Goal: Information Seeking & Learning: Learn about a topic

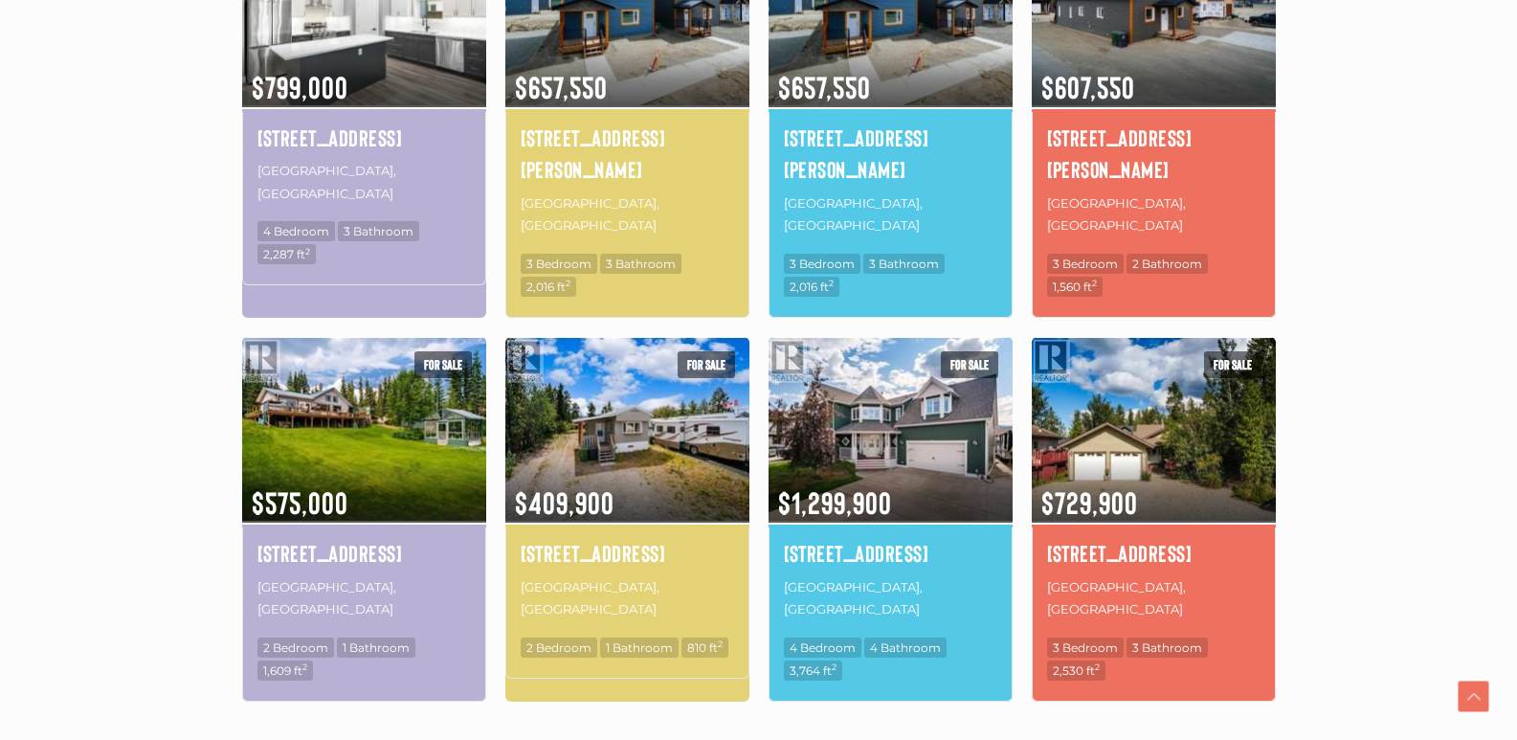
scroll to position [1245, 0]
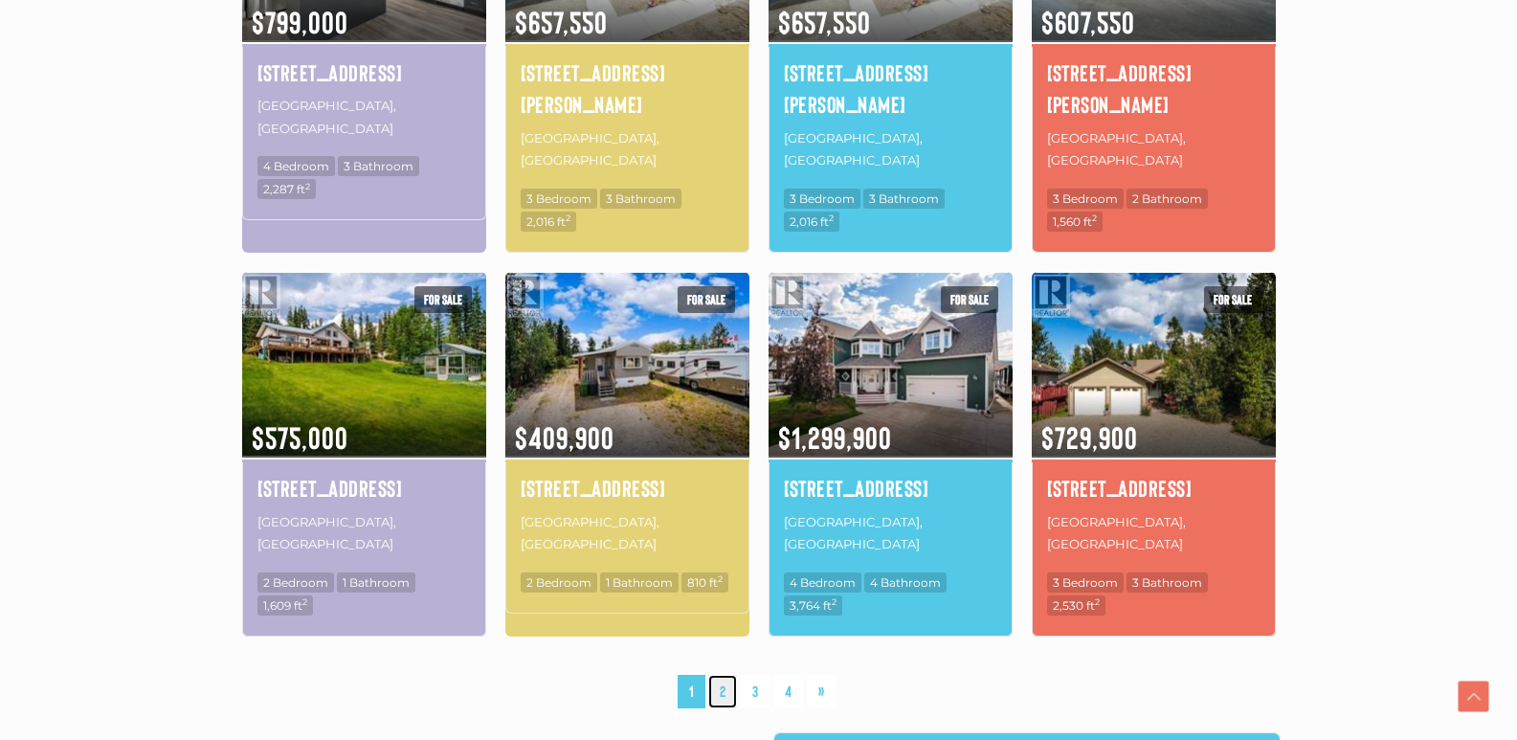
click at [725, 675] on link "2" at bounding box center [722, 692] width 29 height 34
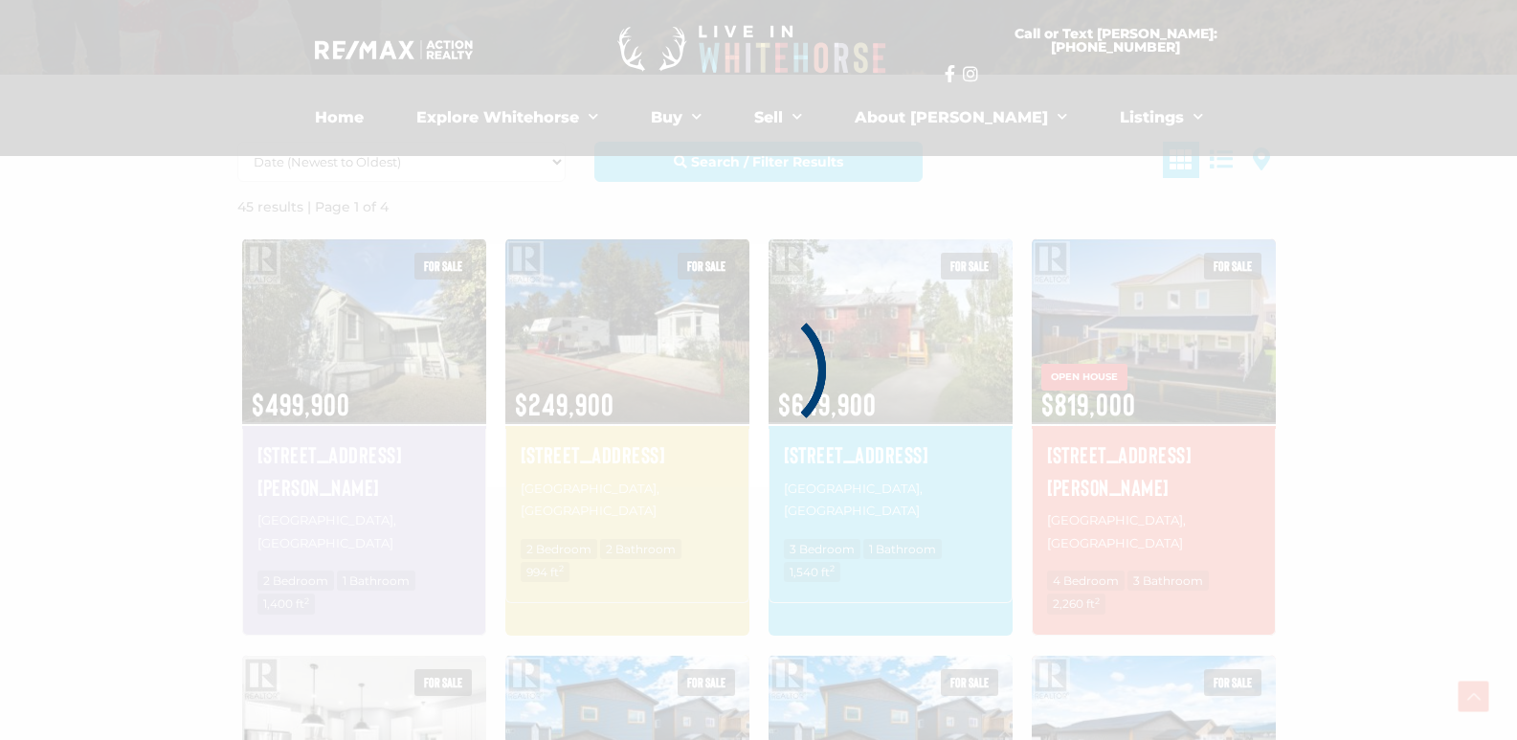
scroll to position [444, 0]
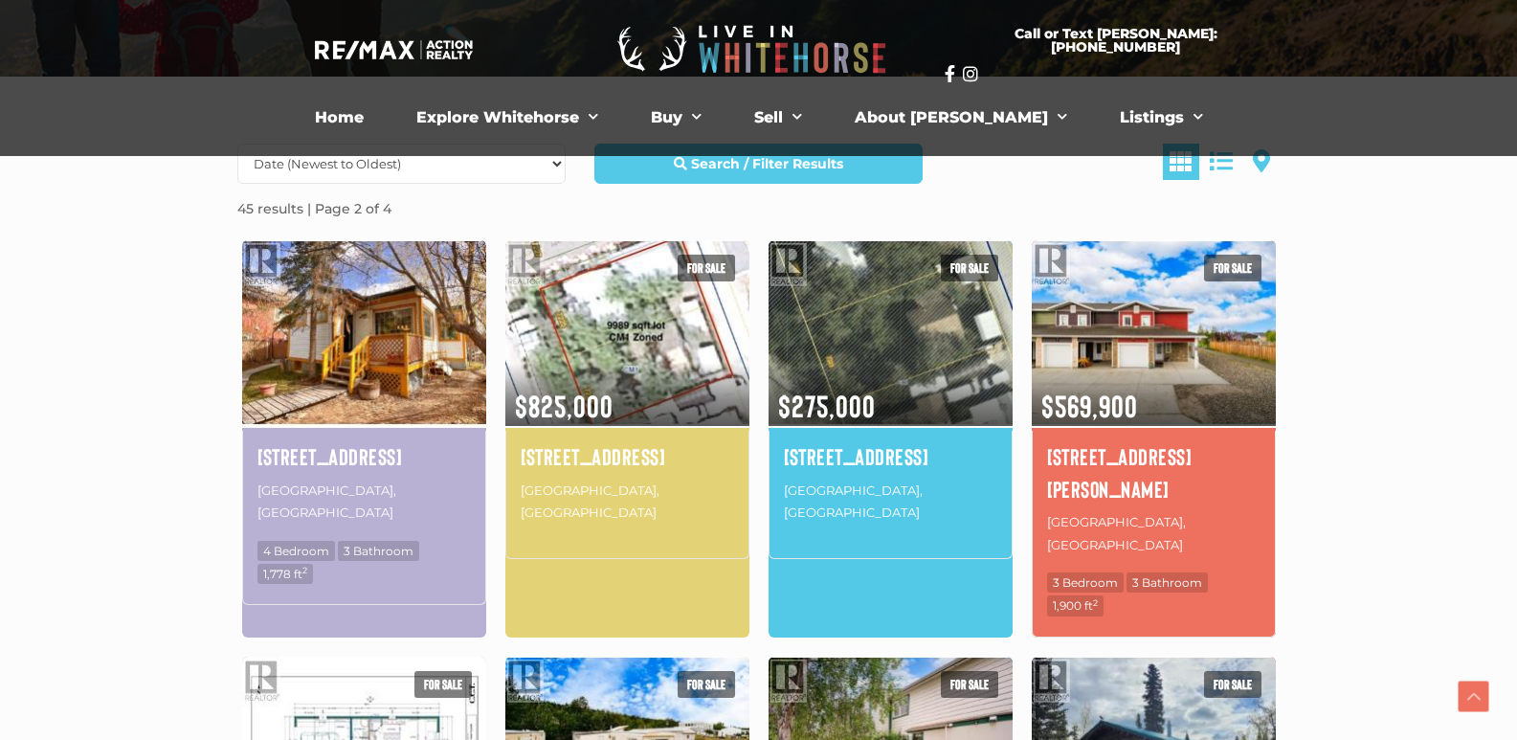
click at [404, 353] on img at bounding box center [364, 332] width 244 height 191
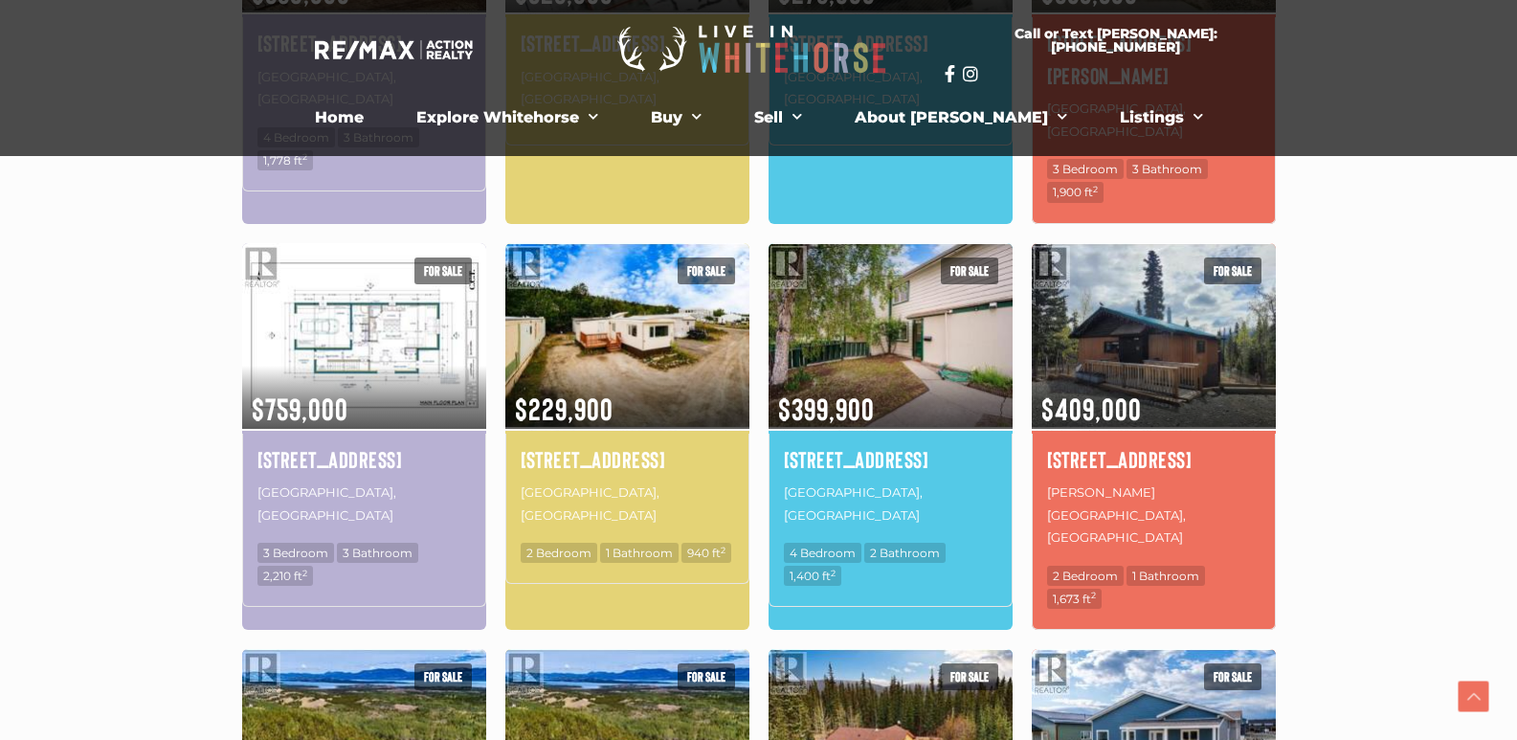
scroll to position [827, 0]
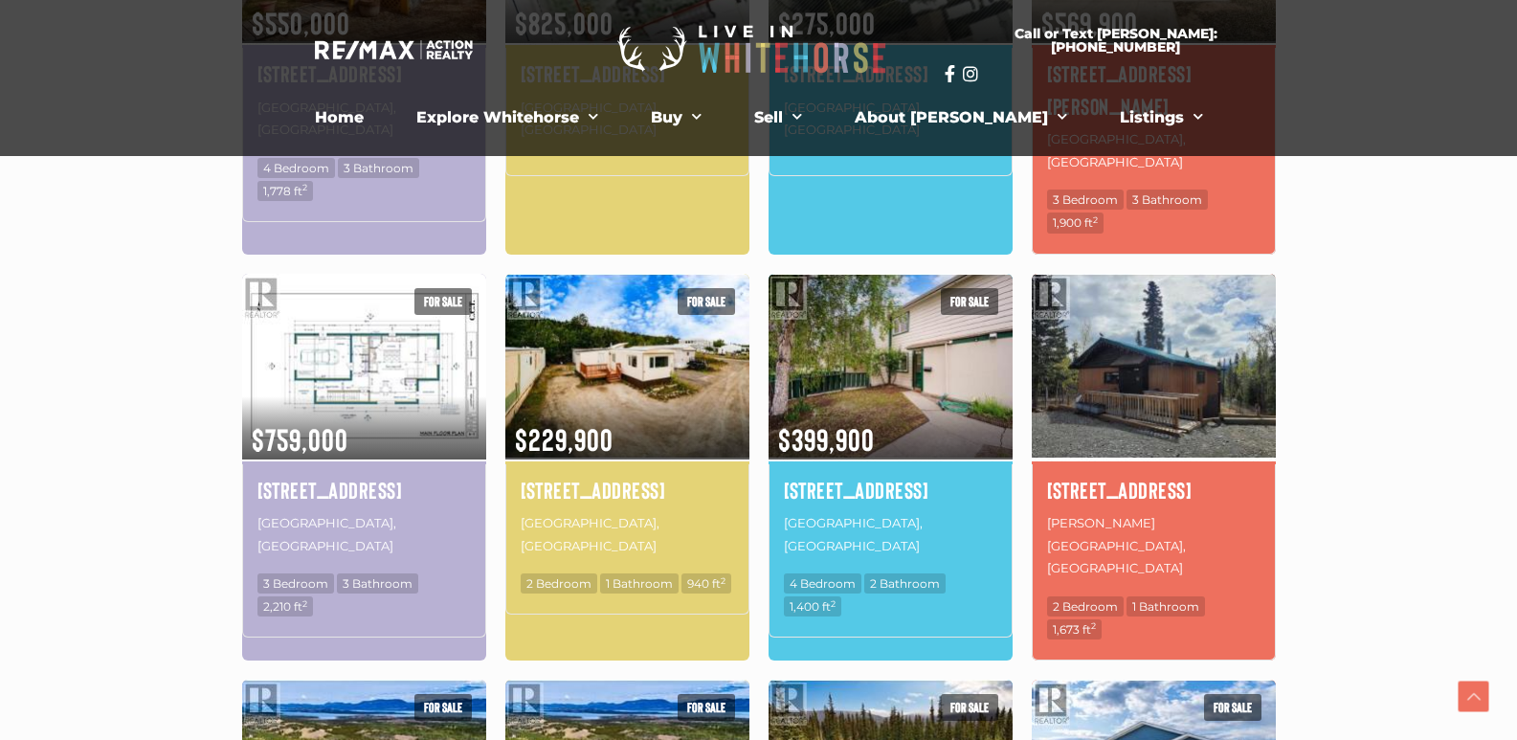
click at [1213, 353] on img at bounding box center [1154, 366] width 244 height 191
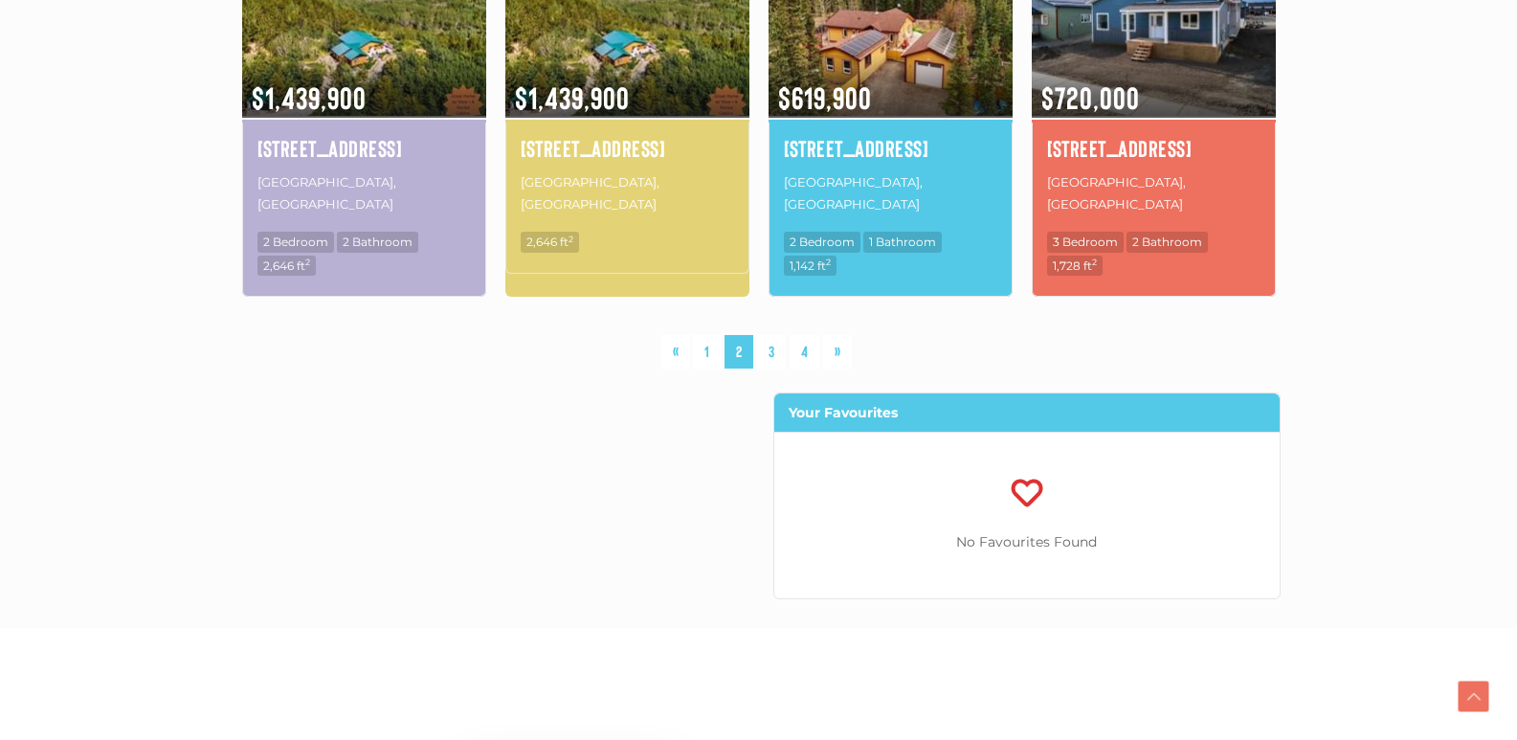
scroll to position [1593, 0]
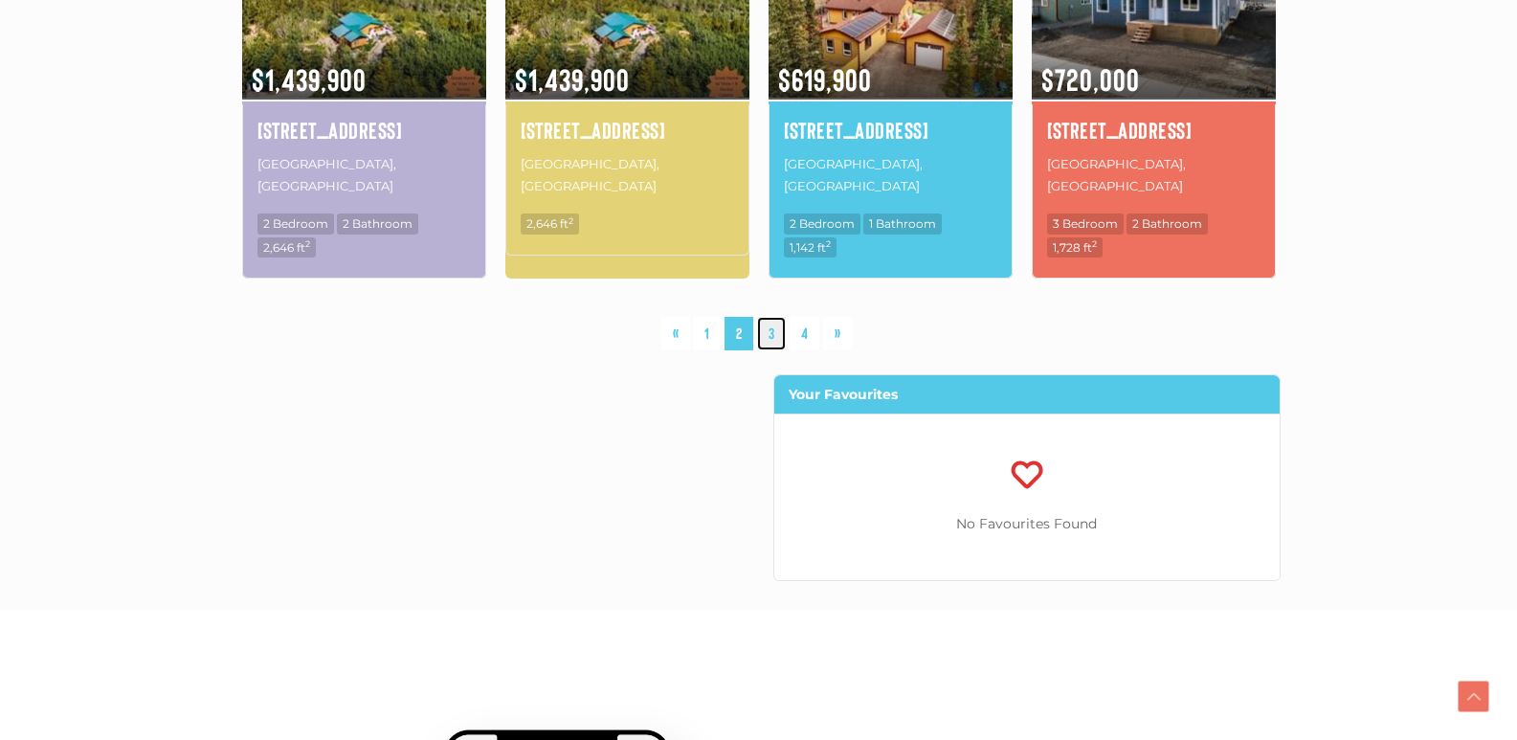
click at [780, 317] on link "3" at bounding box center [771, 334] width 29 height 34
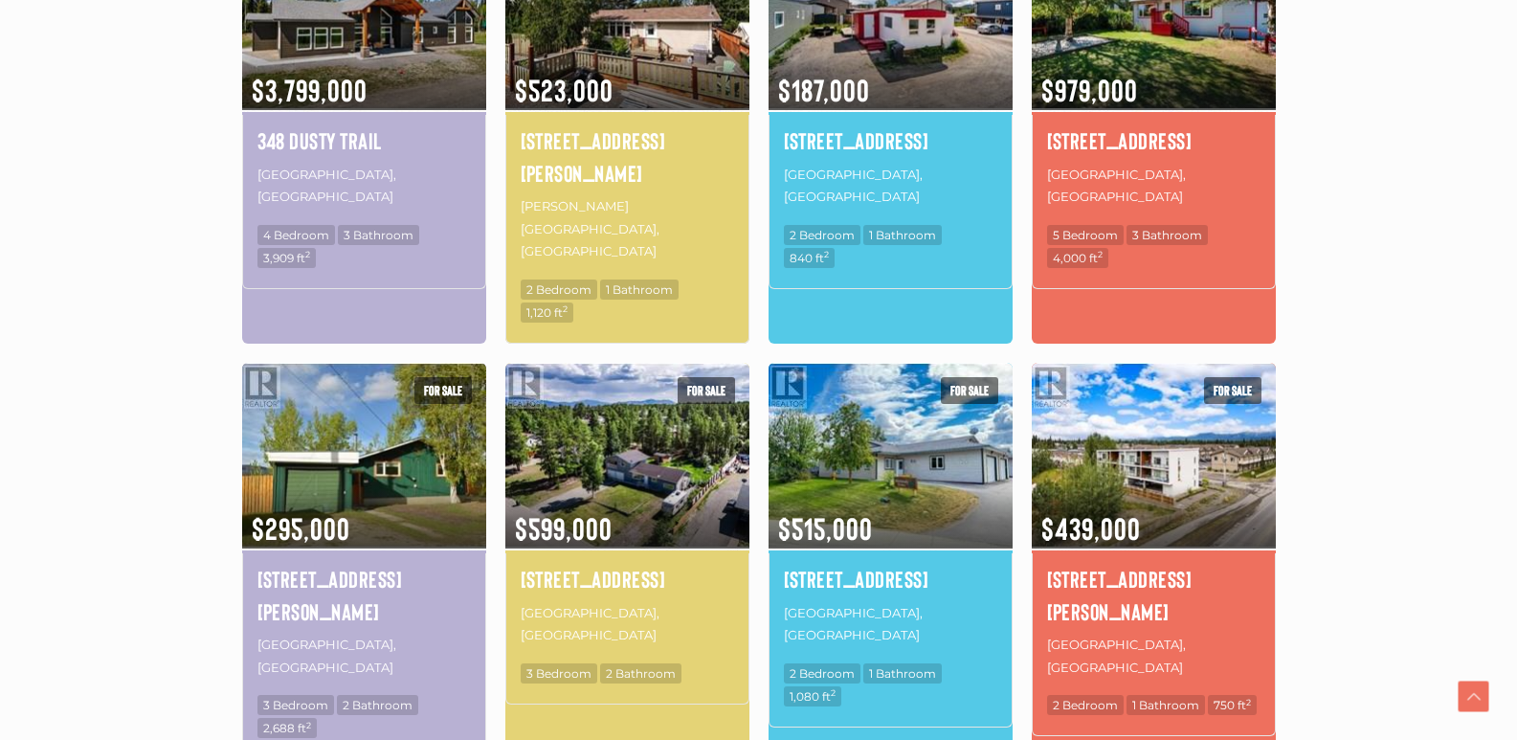
scroll to position [827, 0]
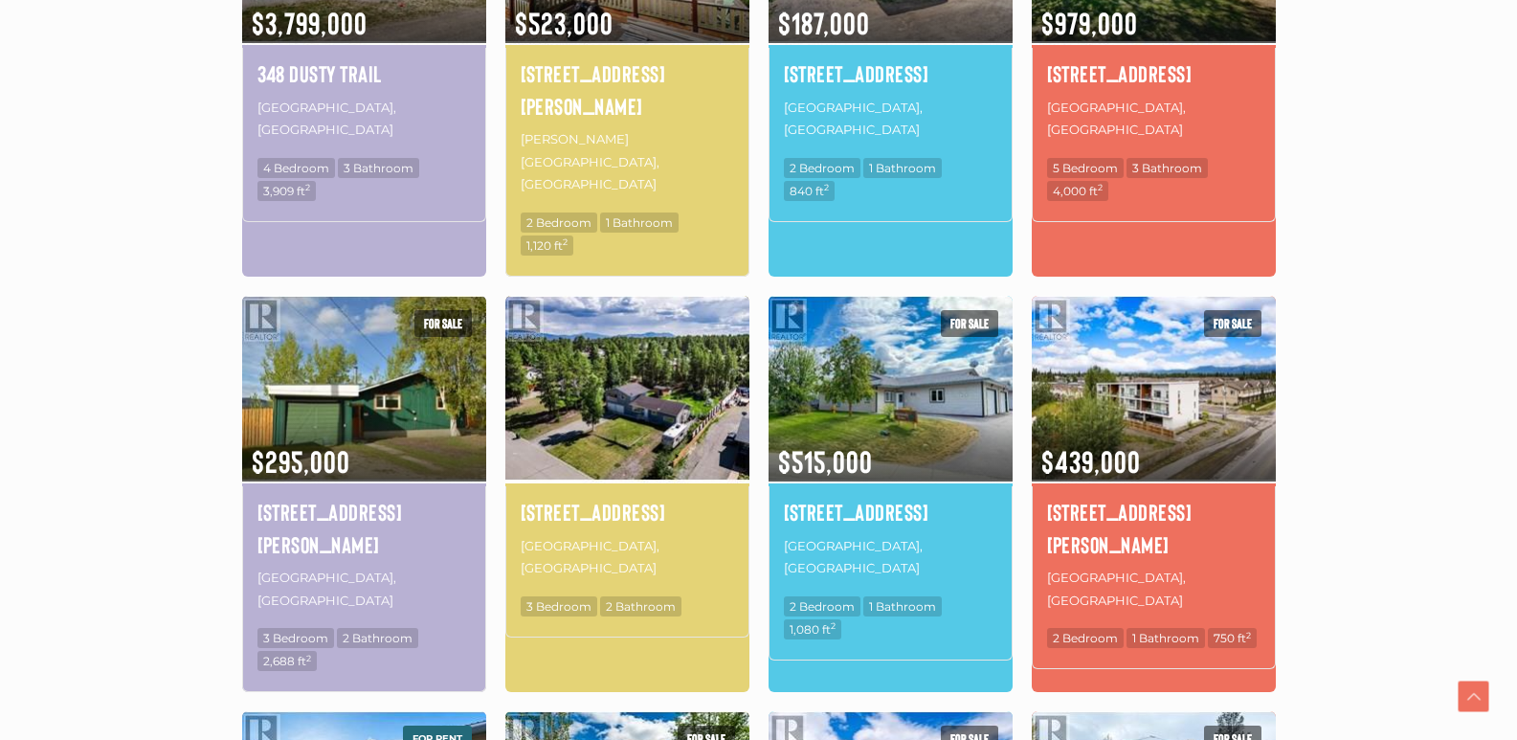
click at [624, 336] on img at bounding box center [627, 388] width 244 height 191
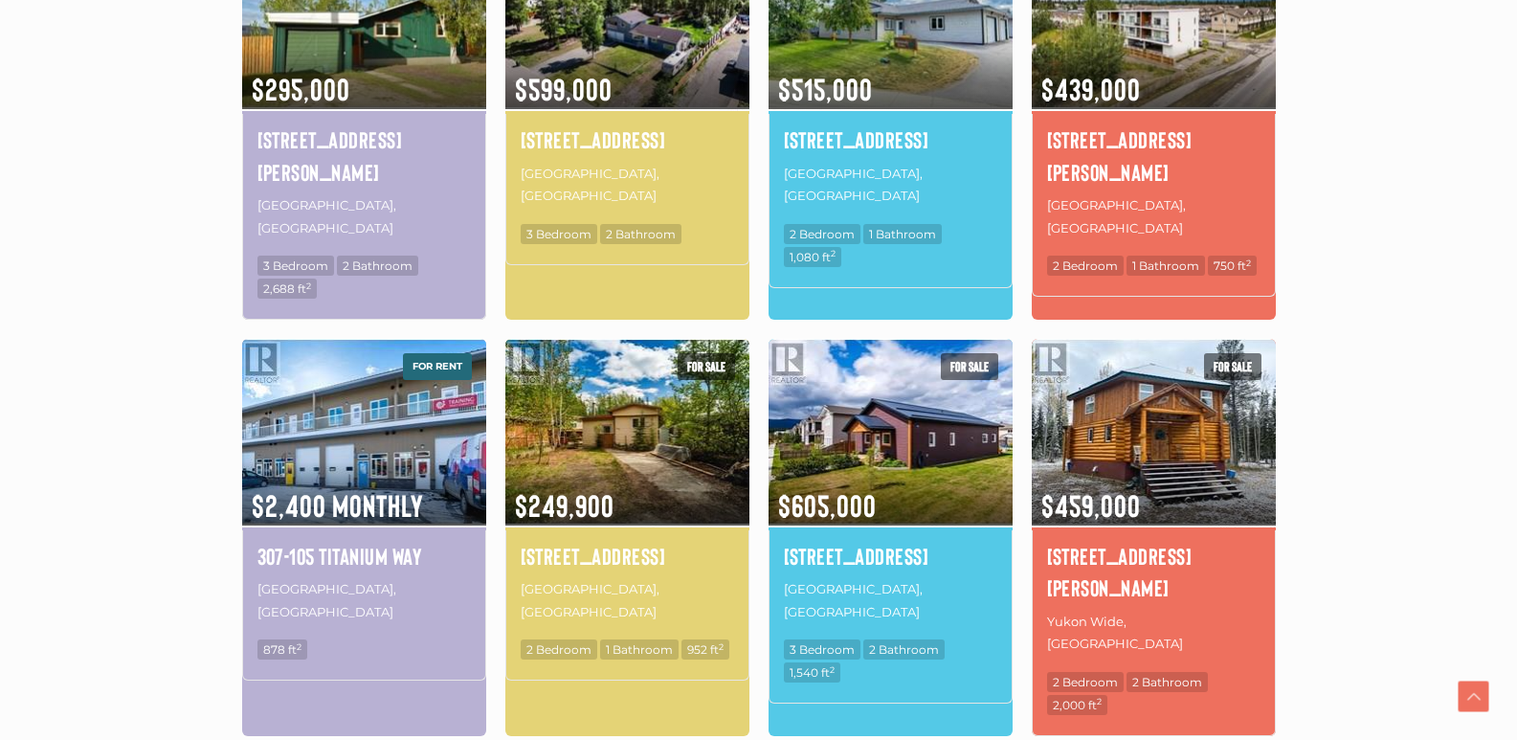
scroll to position [1210, 0]
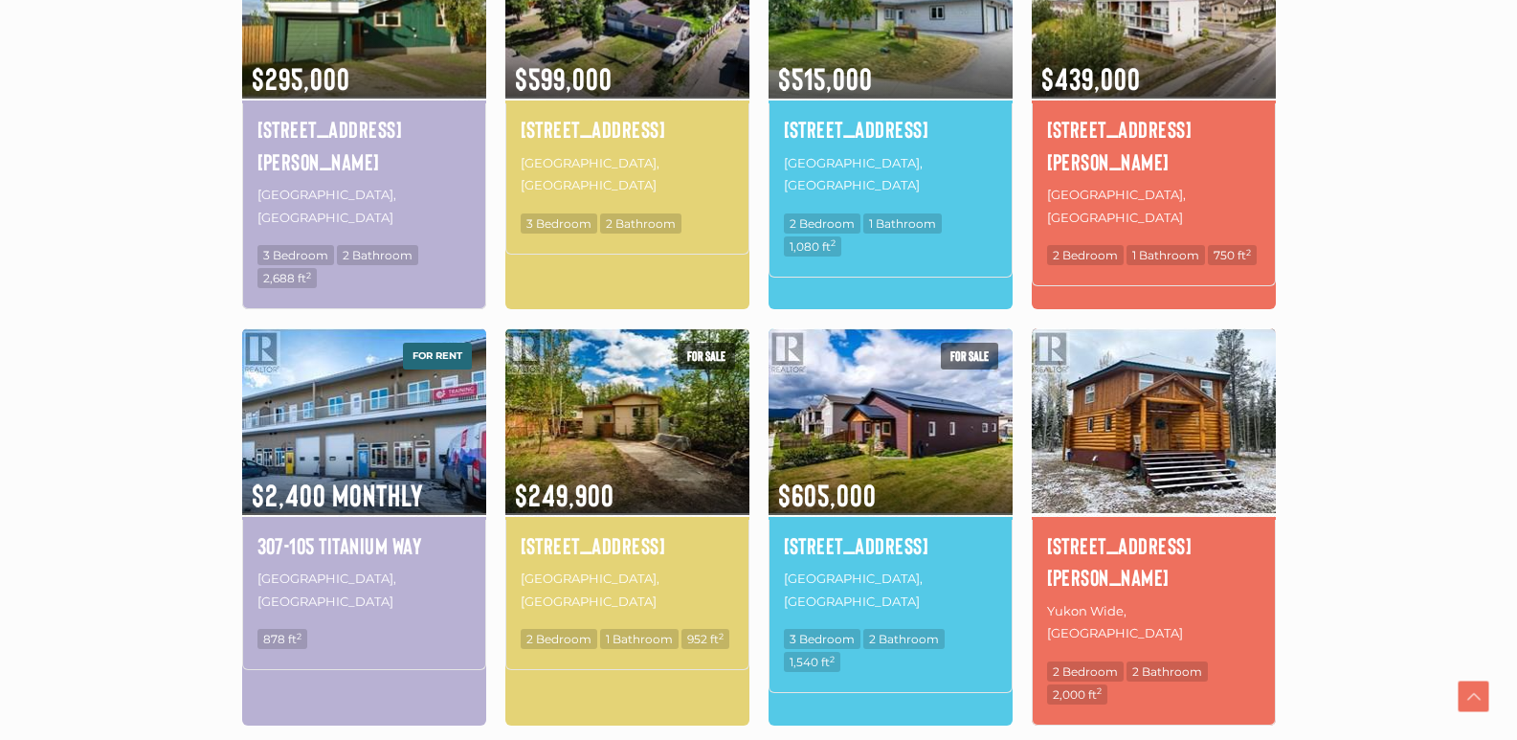
click at [1101, 366] on img at bounding box center [1154, 421] width 244 height 191
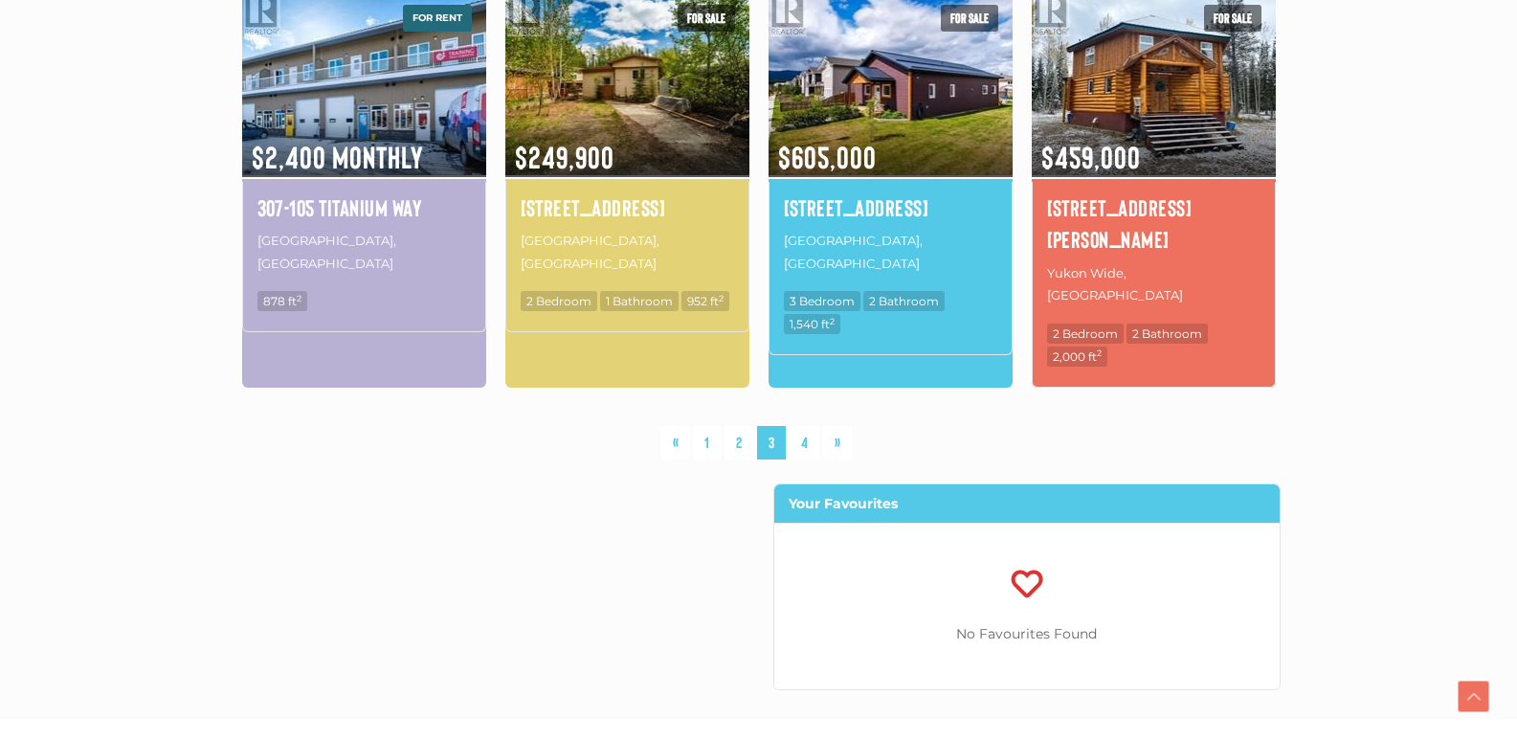
scroll to position [1593, 0]
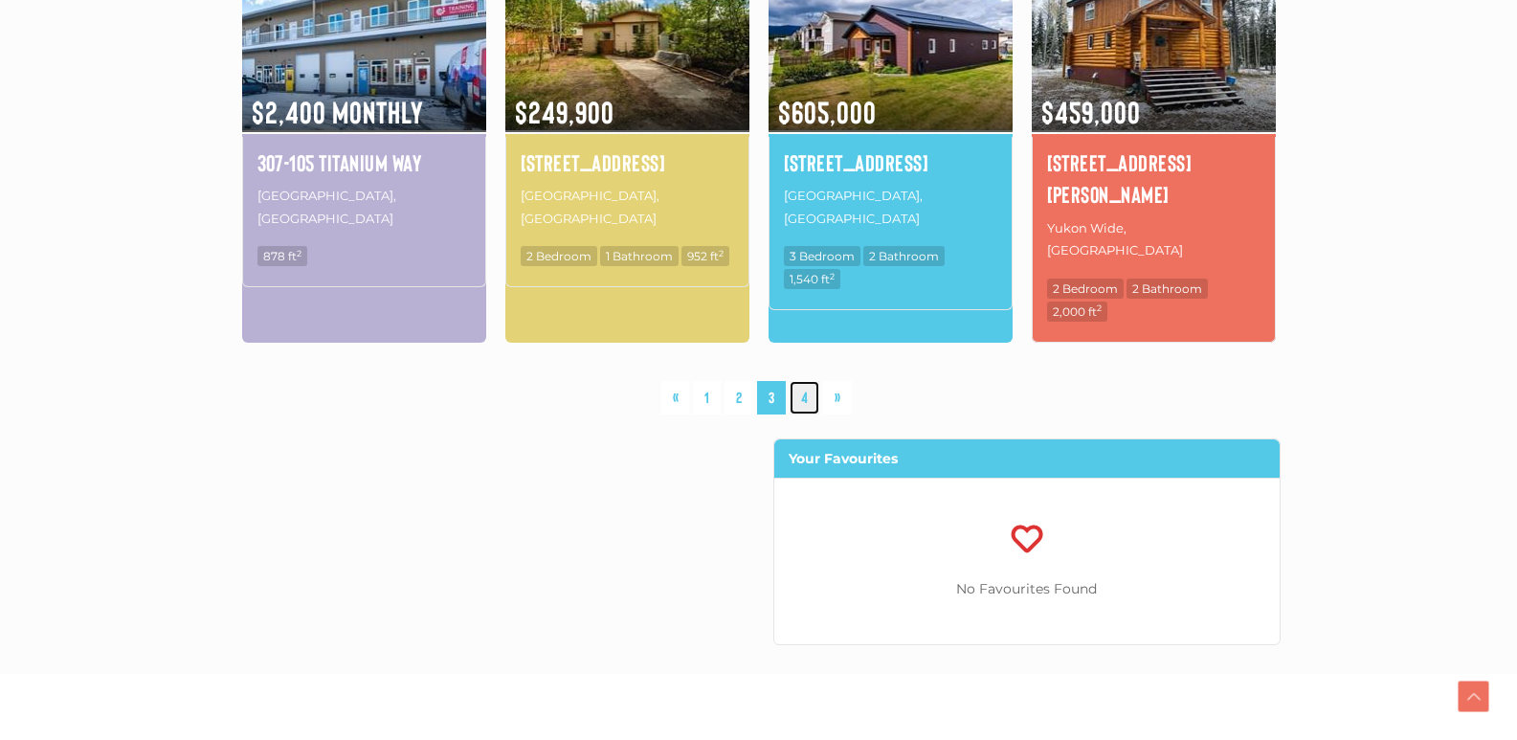
click at [803, 381] on link "4" at bounding box center [805, 398] width 30 height 34
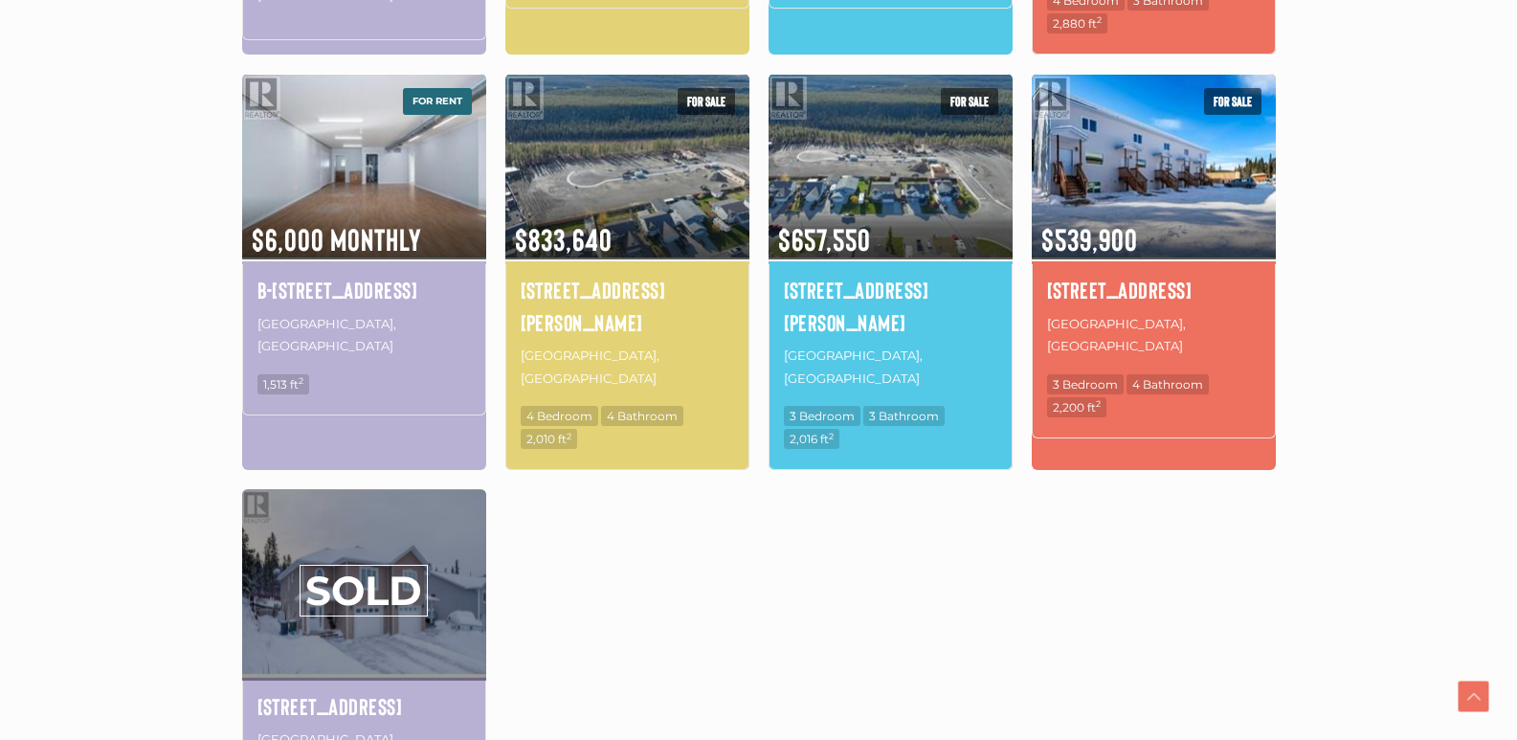
scroll to position [1019, 0]
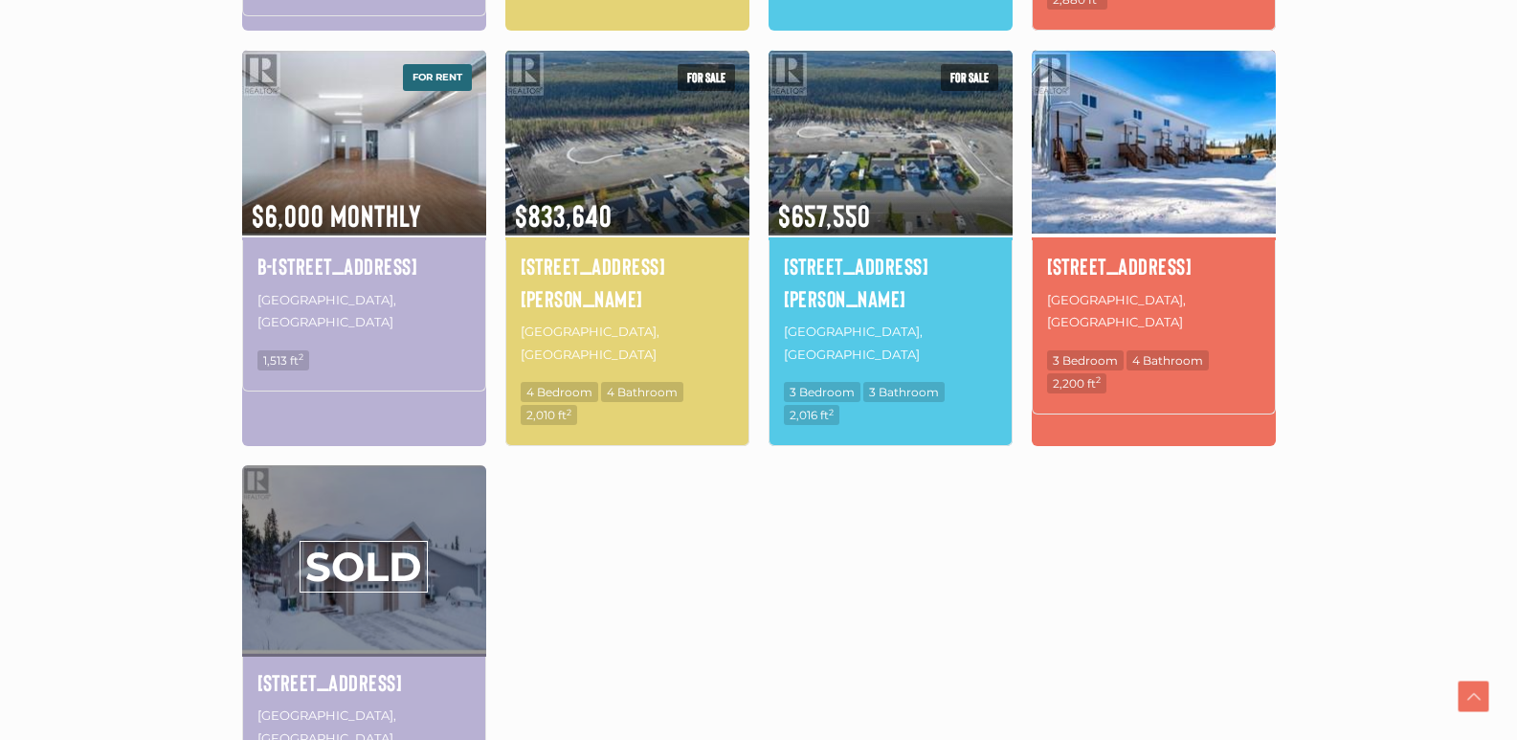
click at [1176, 179] on img at bounding box center [1154, 142] width 244 height 191
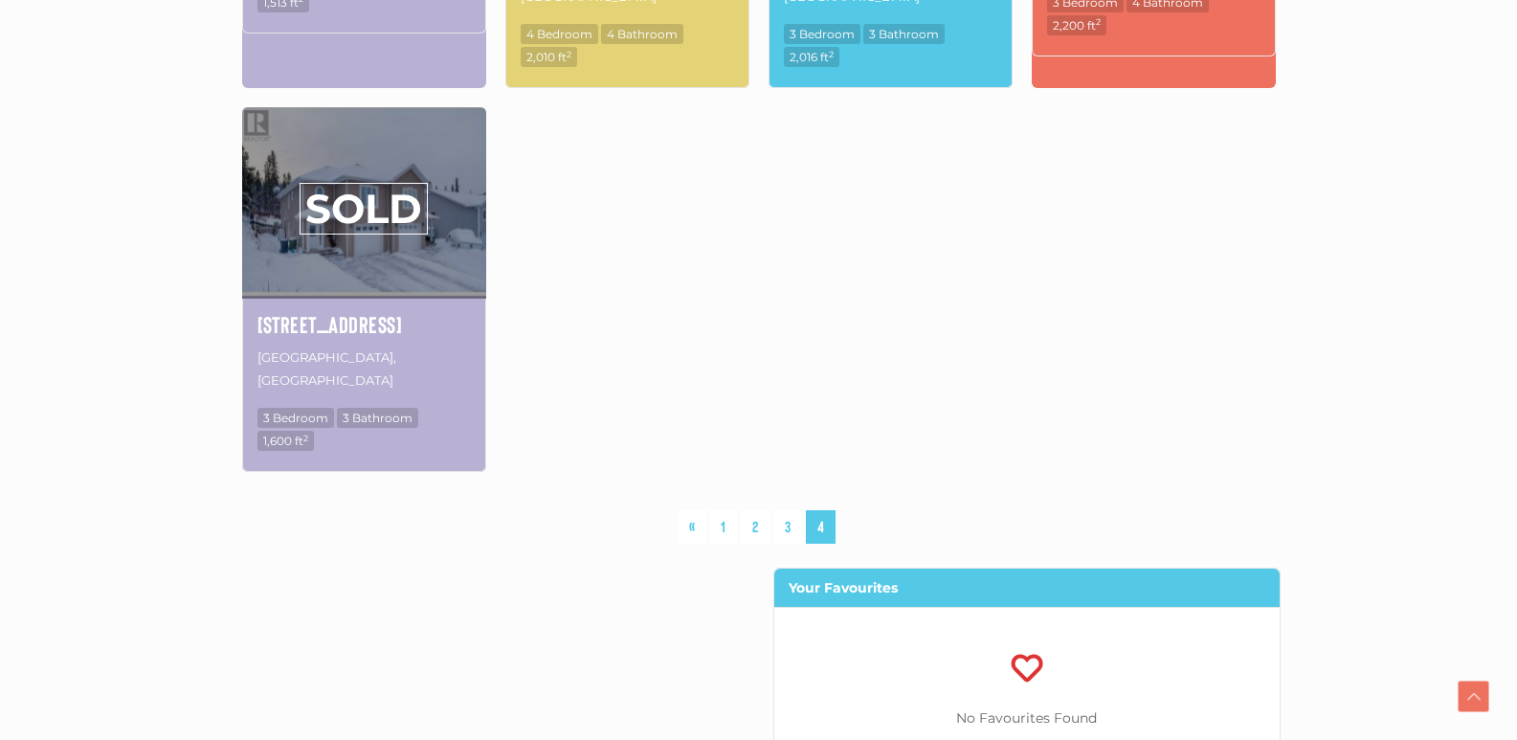
scroll to position [1593, 0]
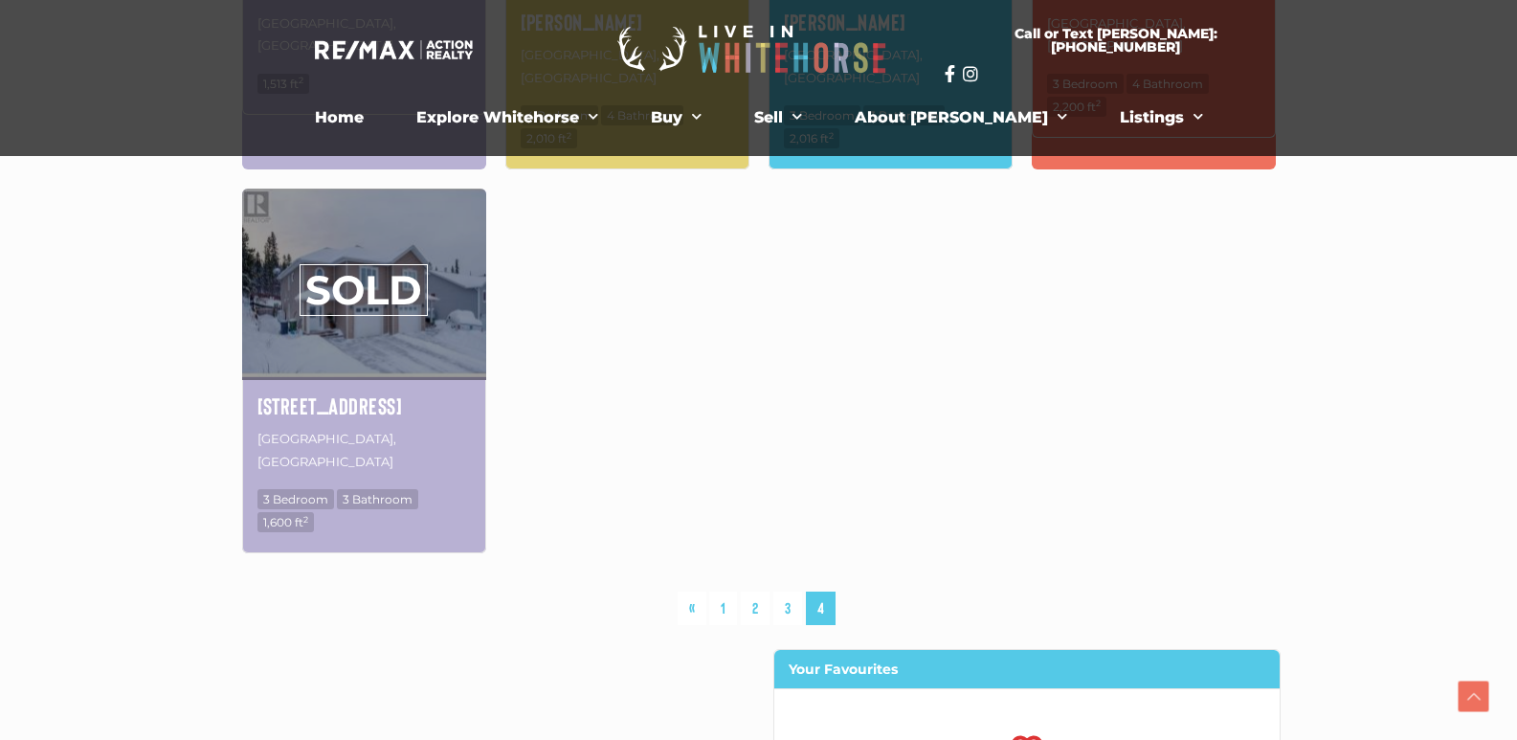
scroll to position [1245, 0]
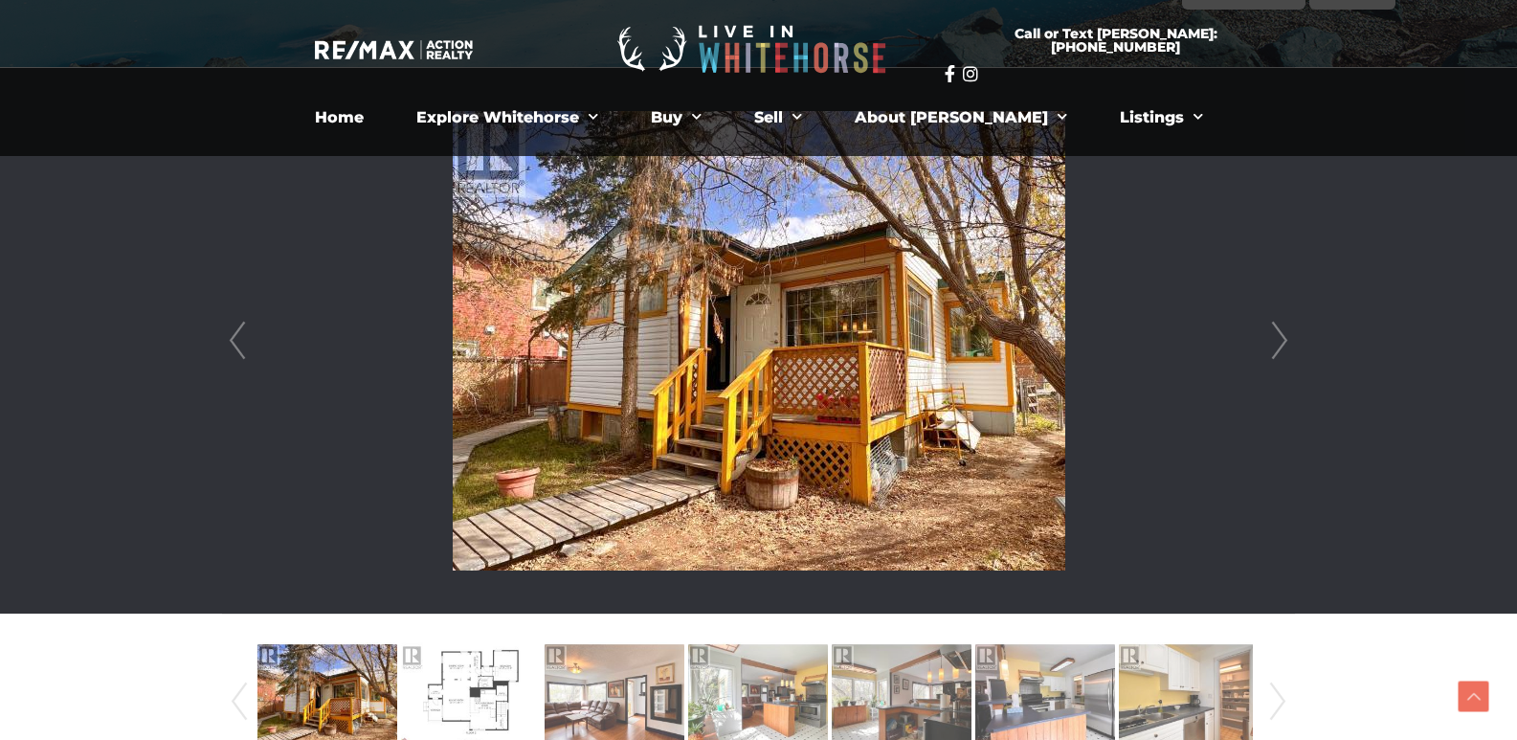
scroll to position [479, 0]
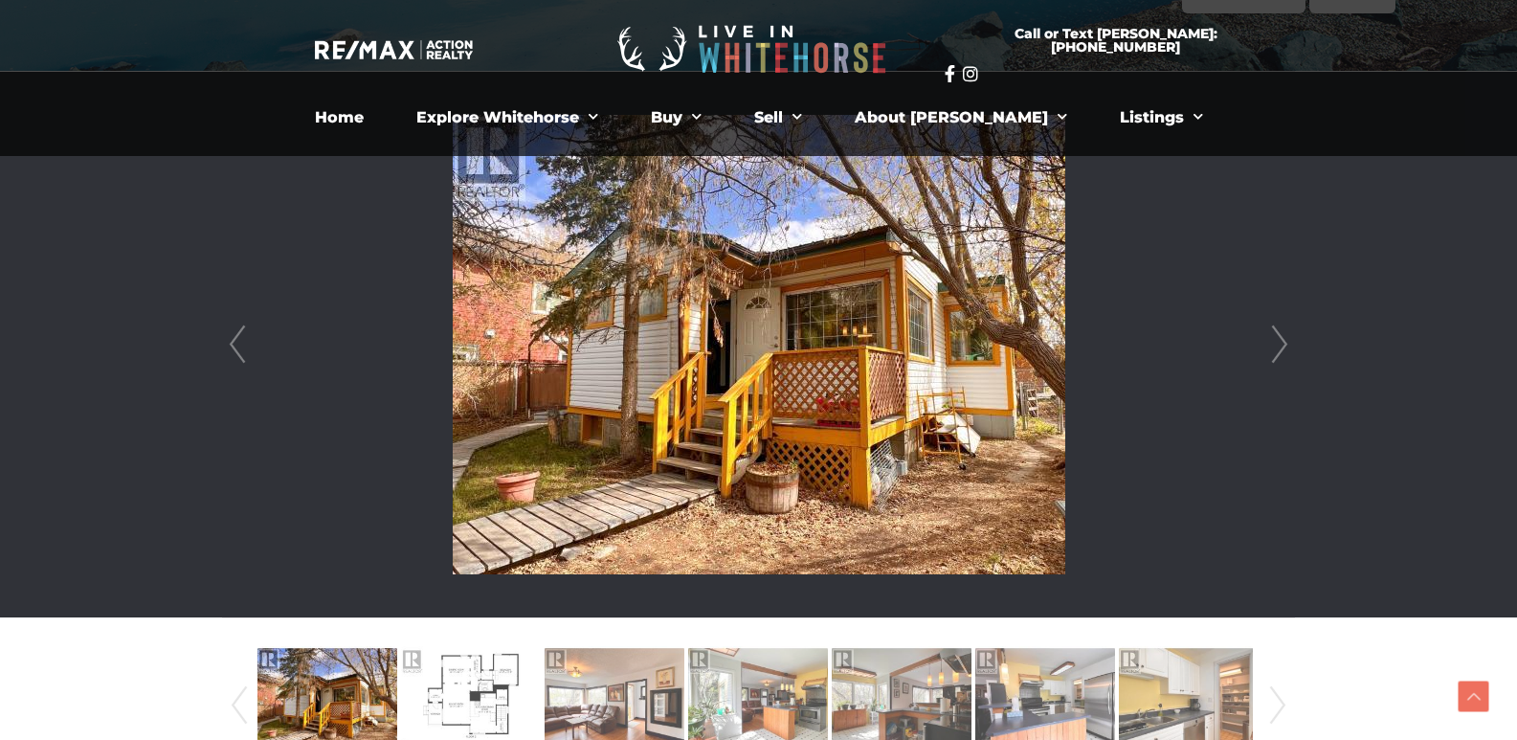
click at [1278, 342] on link "Next" at bounding box center [1280, 345] width 29 height 546
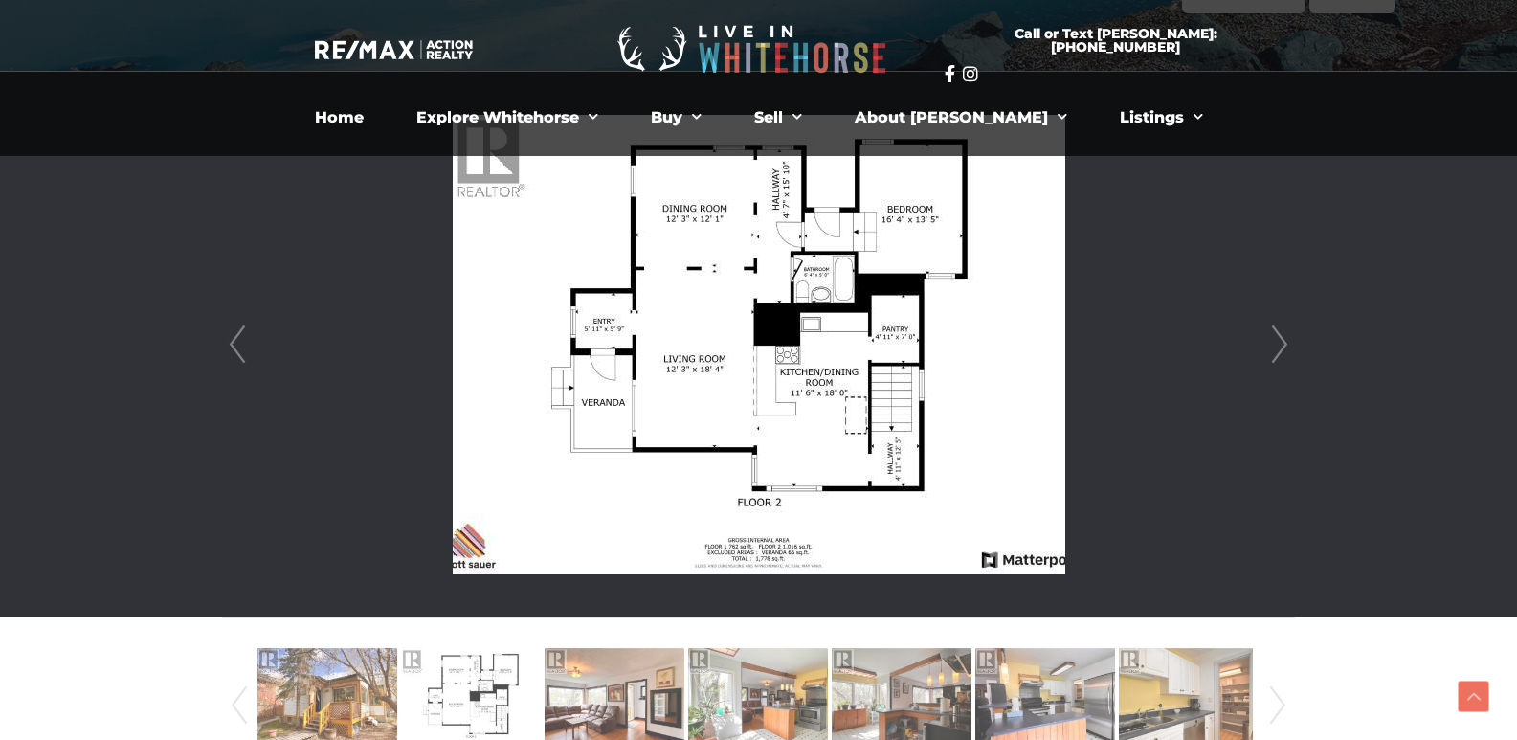
click at [1278, 343] on link "Next" at bounding box center [1280, 345] width 29 height 546
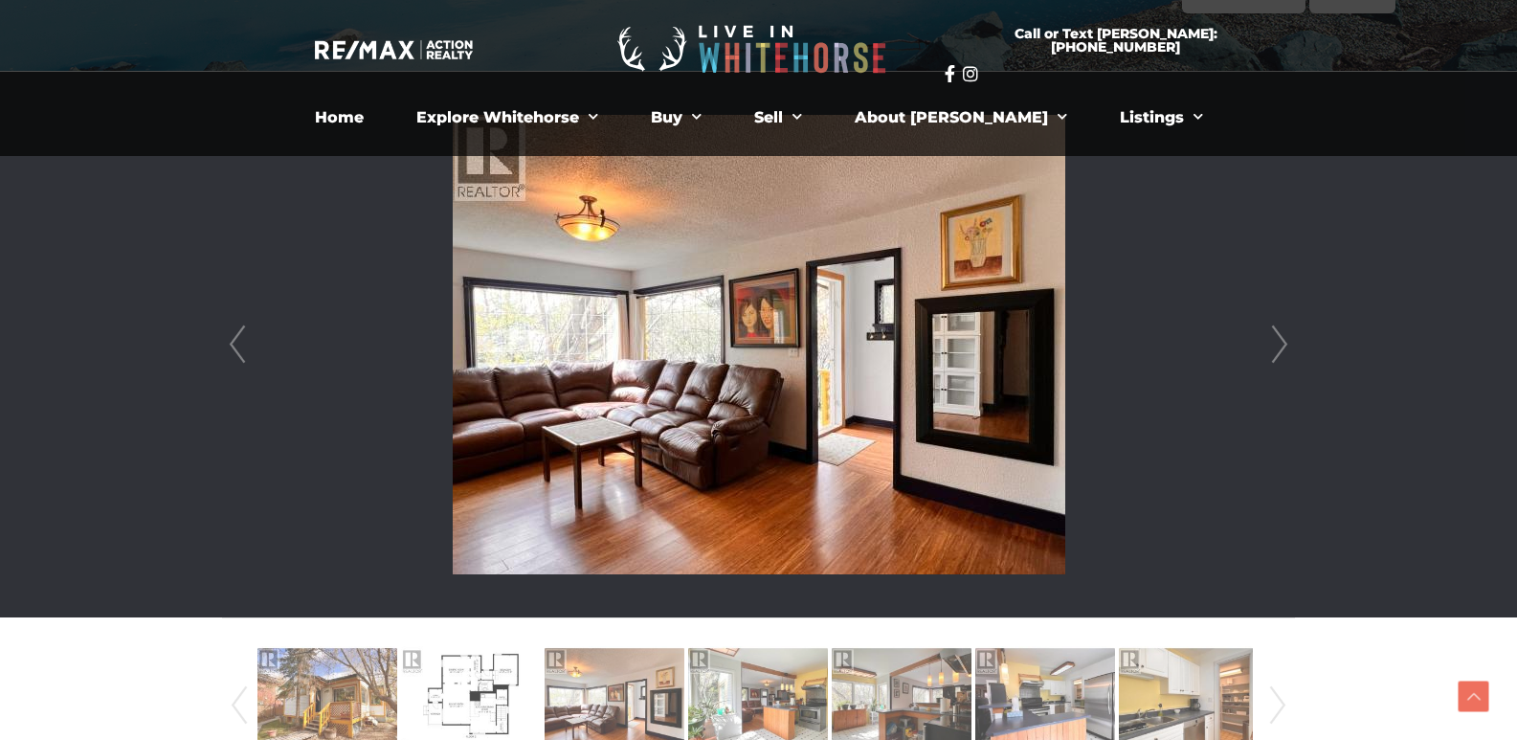
click at [1278, 343] on link "Next" at bounding box center [1280, 345] width 29 height 546
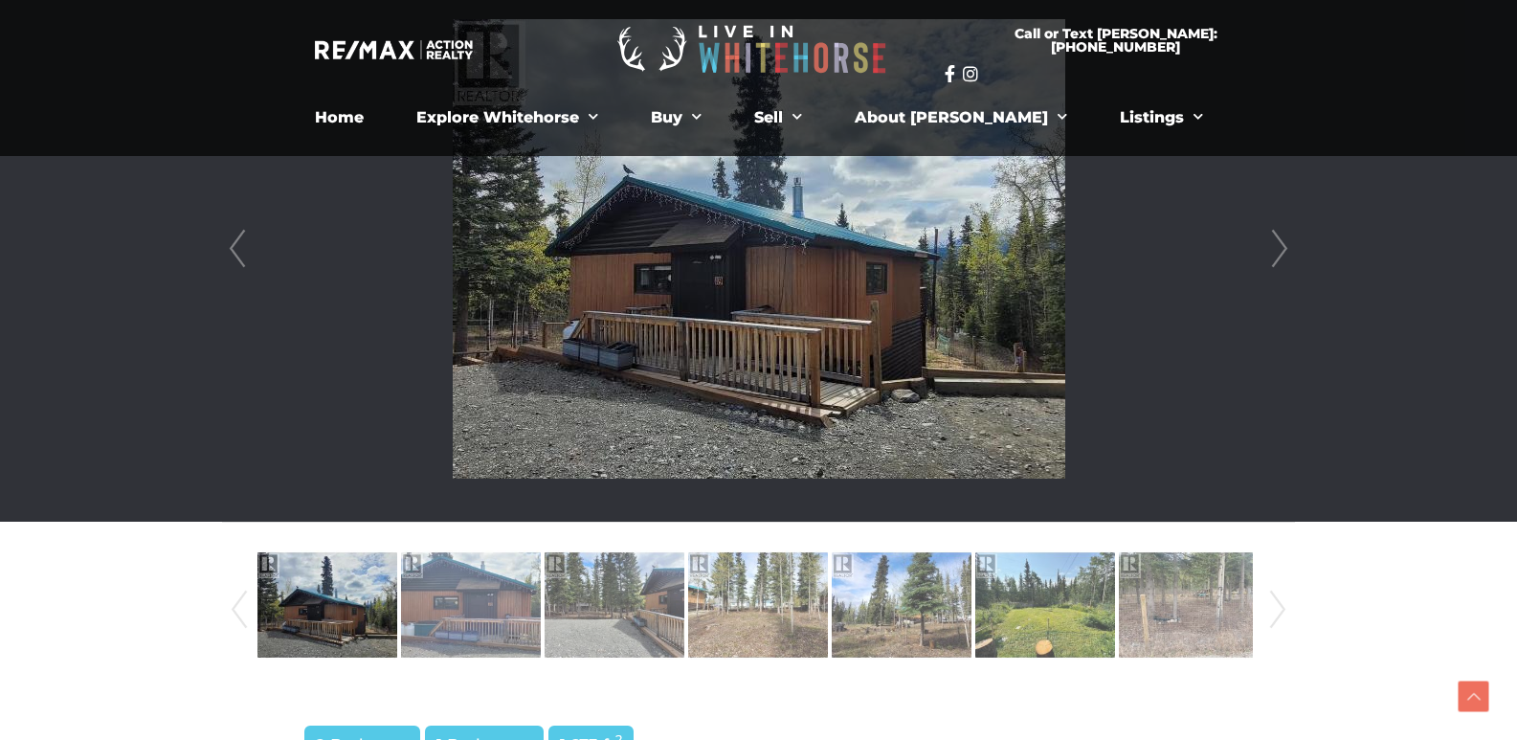
scroll to position [479, 0]
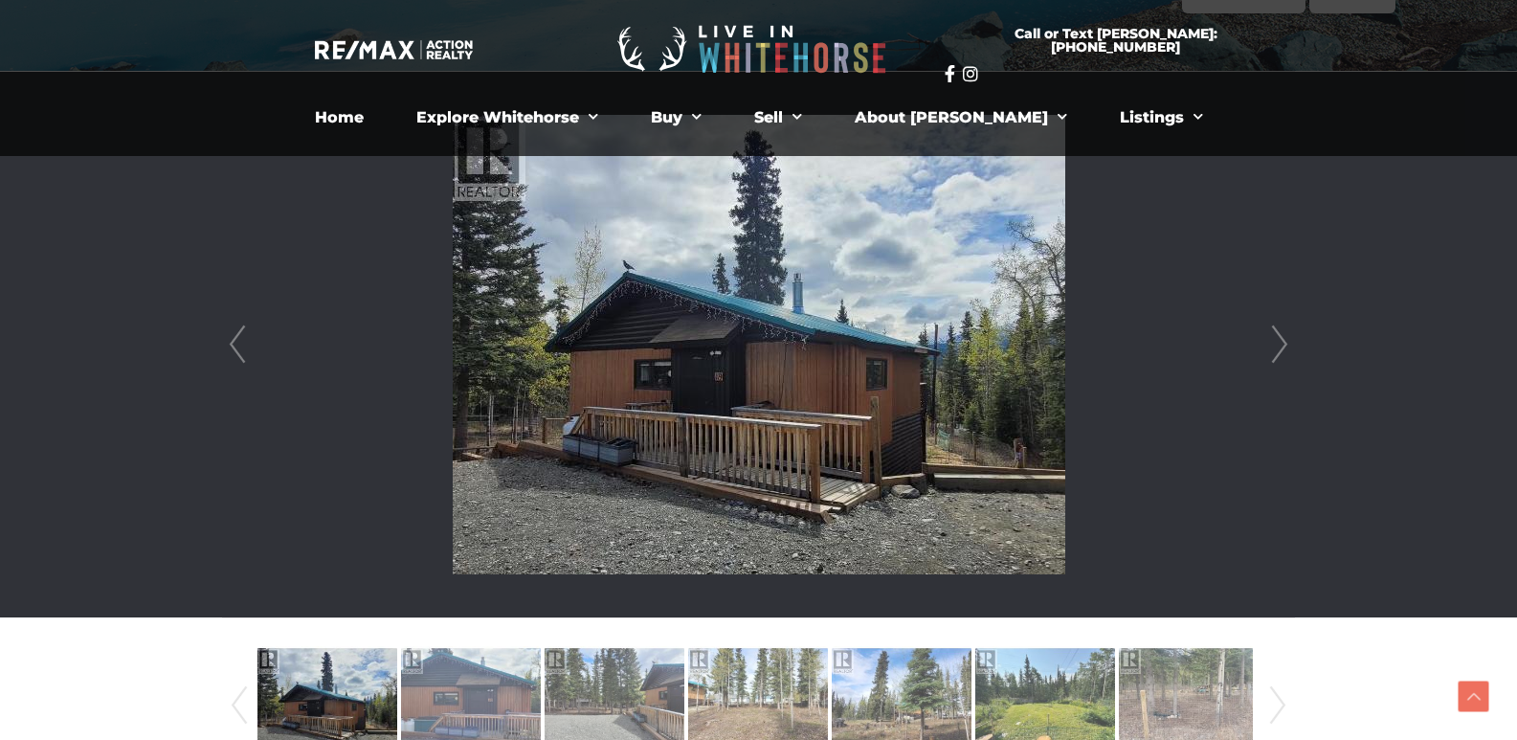
click at [1278, 341] on link "Next" at bounding box center [1280, 345] width 29 height 546
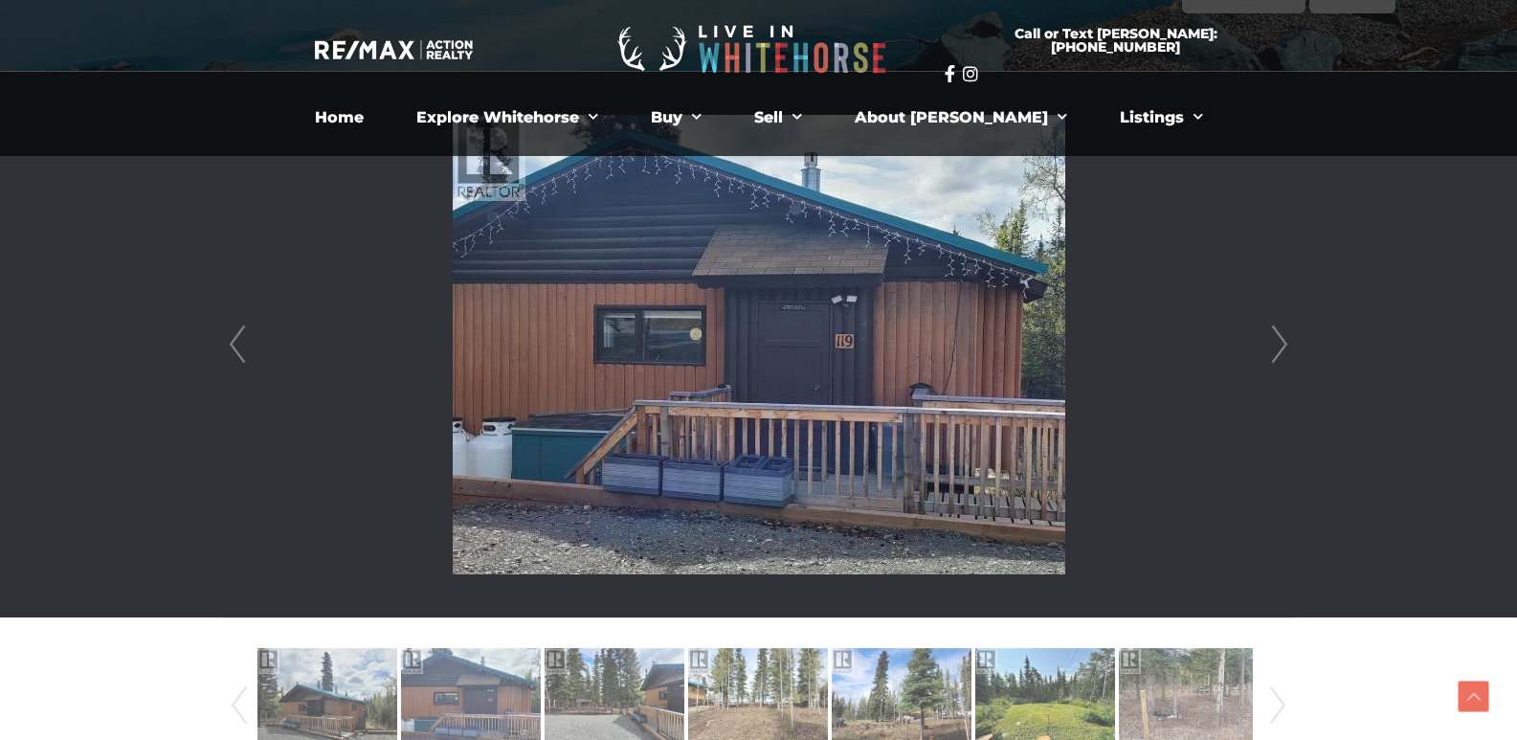
click at [1277, 346] on link "Next" at bounding box center [1280, 345] width 29 height 546
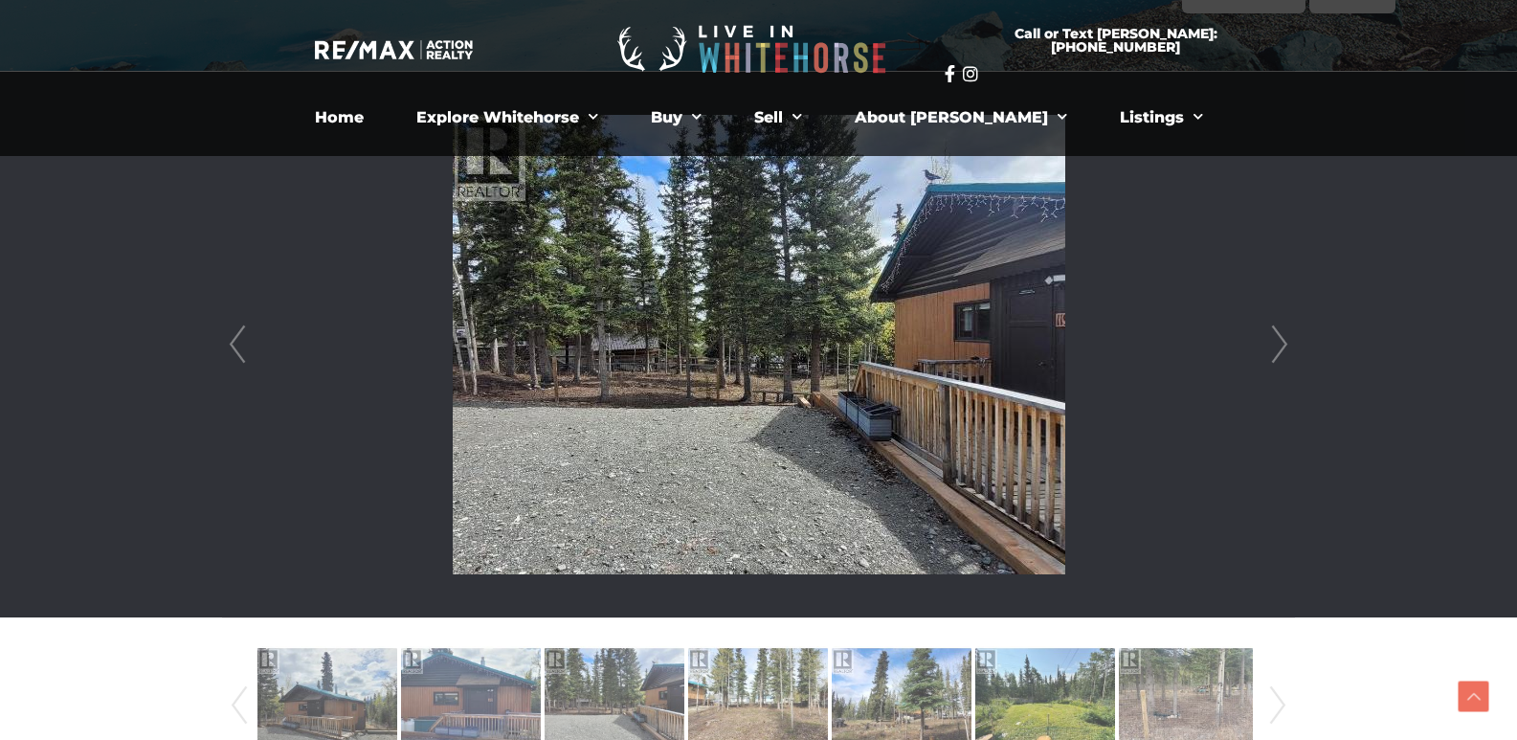
click at [1277, 346] on link "Next" at bounding box center [1280, 345] width 29 height 546
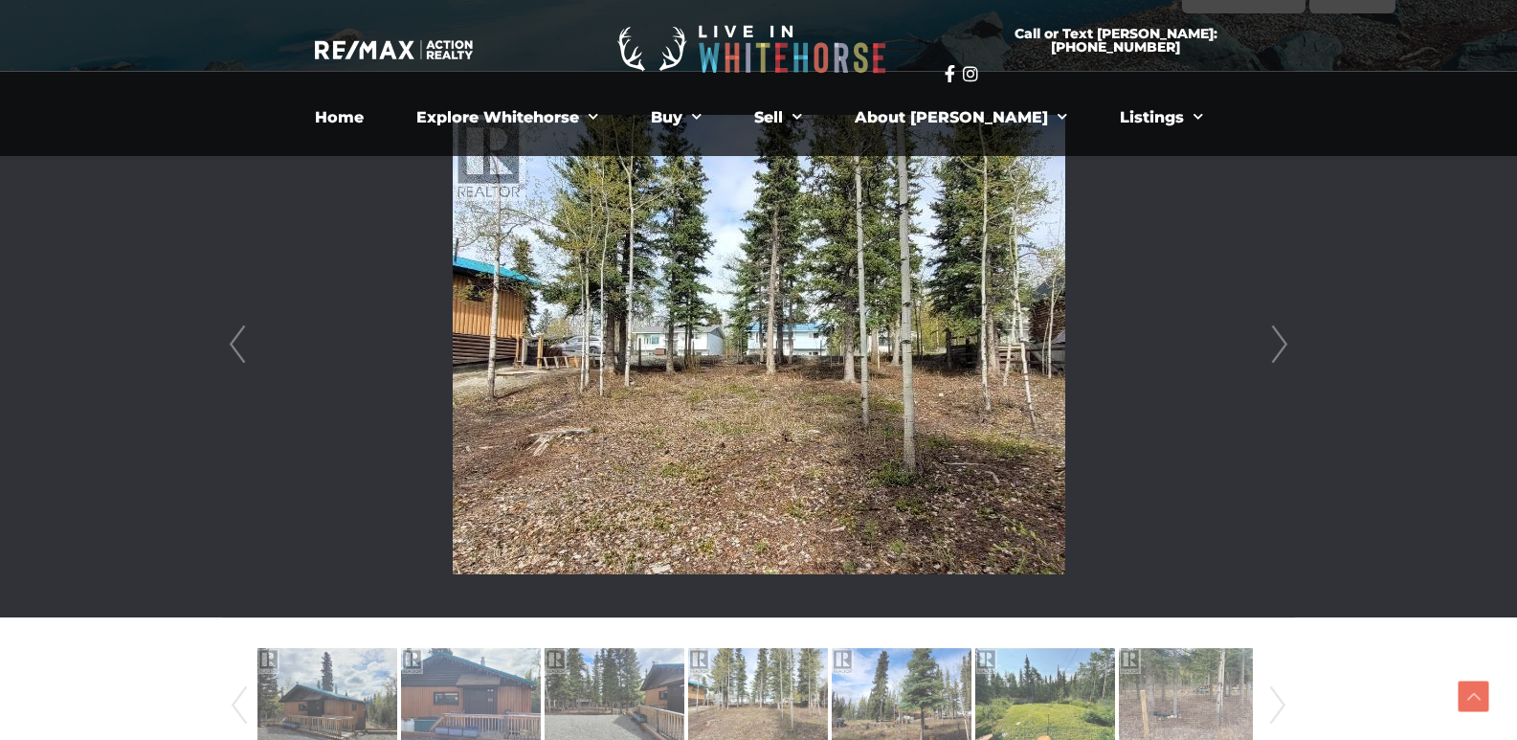
click at [1277, 346] on link "Next" at bounding box center [1280, 345] width 29 height 546
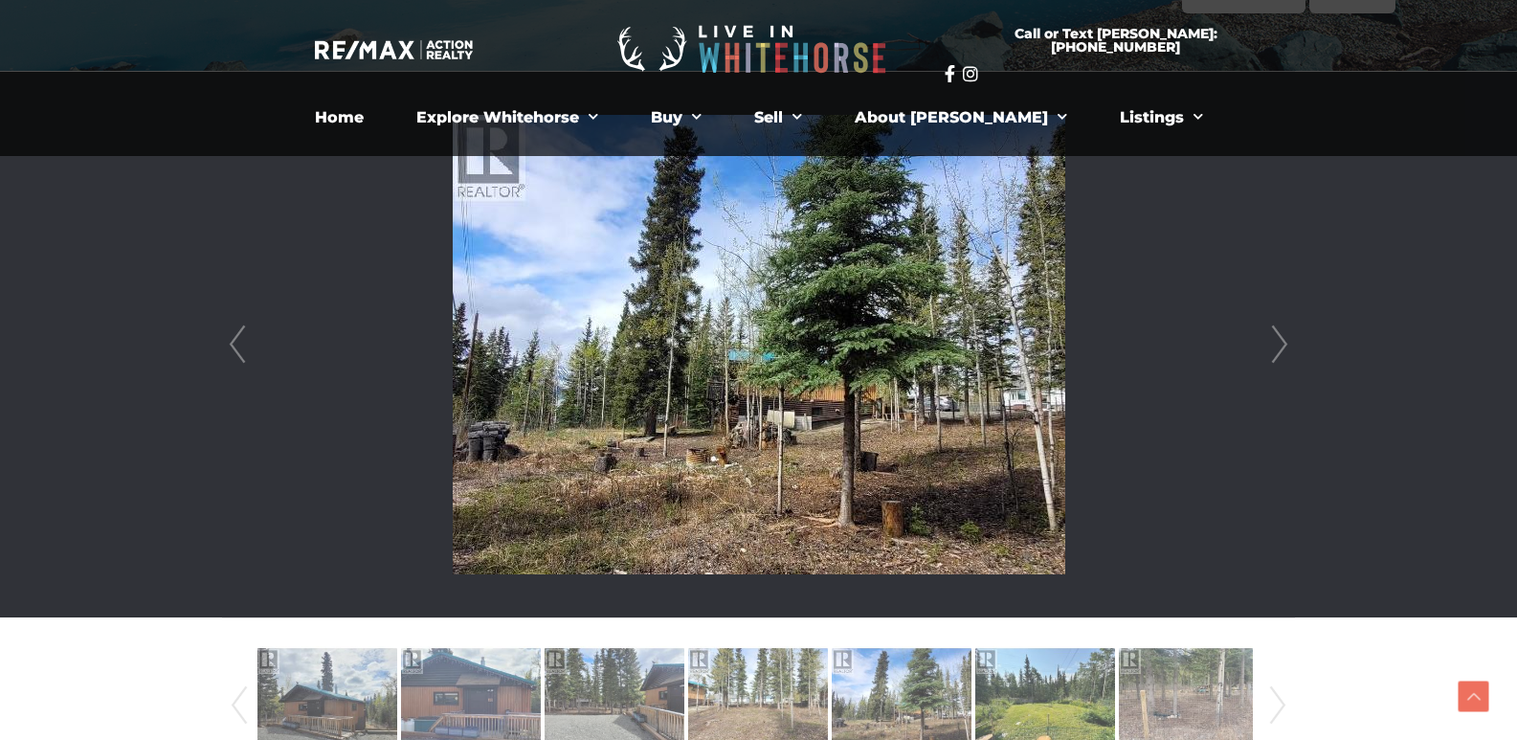
click at [1277, 346] on link "Next" at bounding box center [1280, 345] width 29 height 546
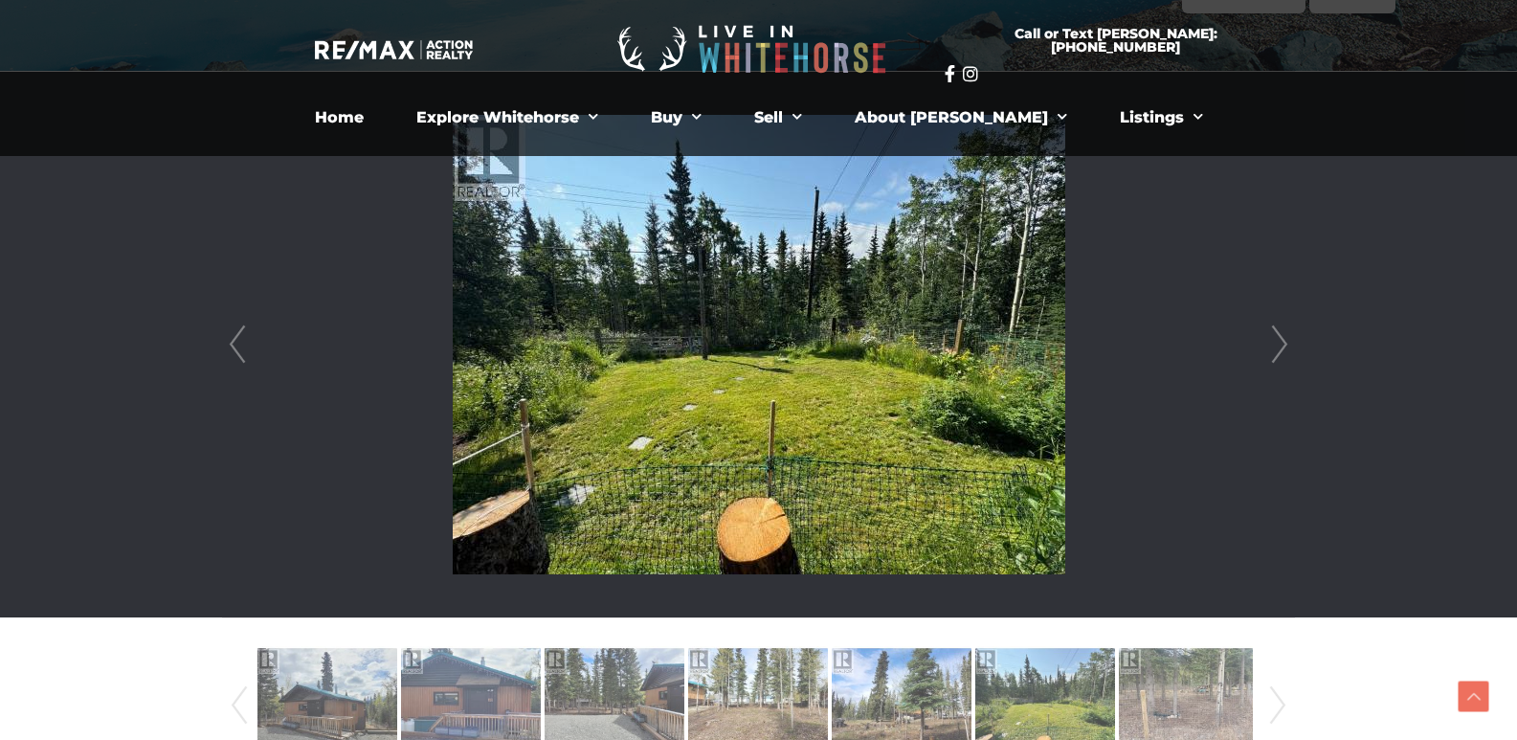
click at [1276, 348] on link "Next" at bounding box center [1280, 345] width 29 height 546
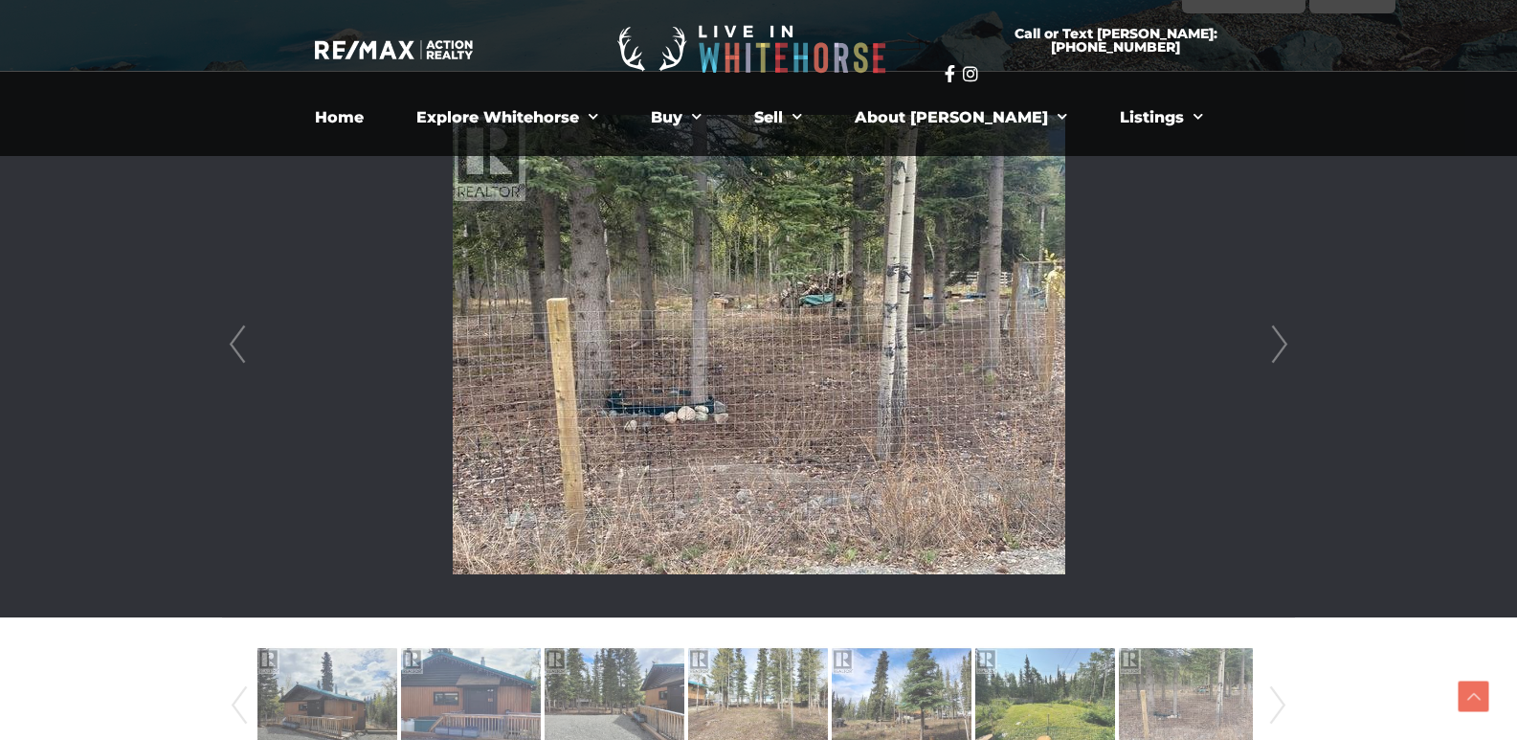
click at [1276, 348] on link "Next" at bounding box center [1280, 345] width 29 height 546
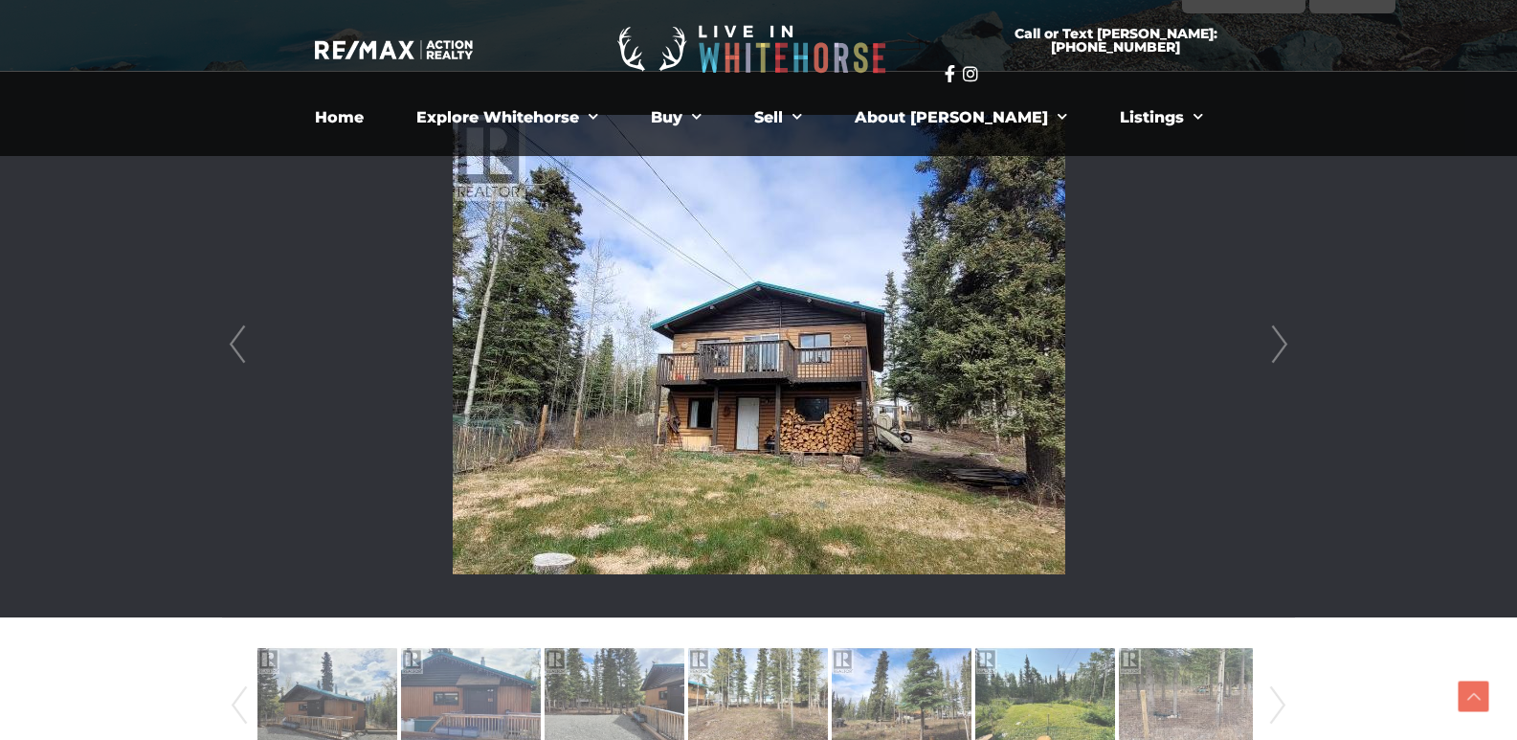
click at [1276, 348] on link "Next" at bounding box center [1280, 345] width 29 height 546
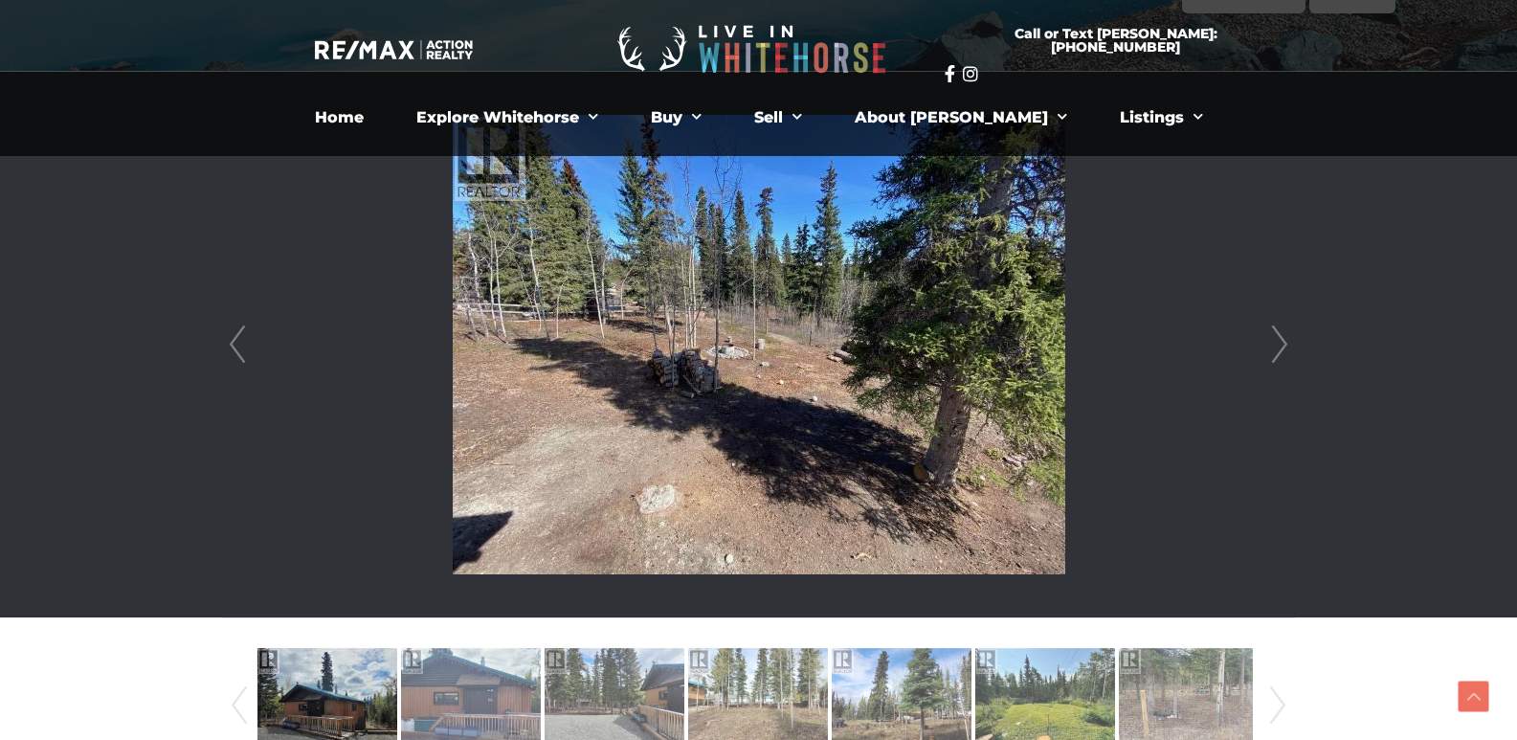
click at [1276, 348] on link "Next" at bounding box center [1280, 345] width 29 height 546
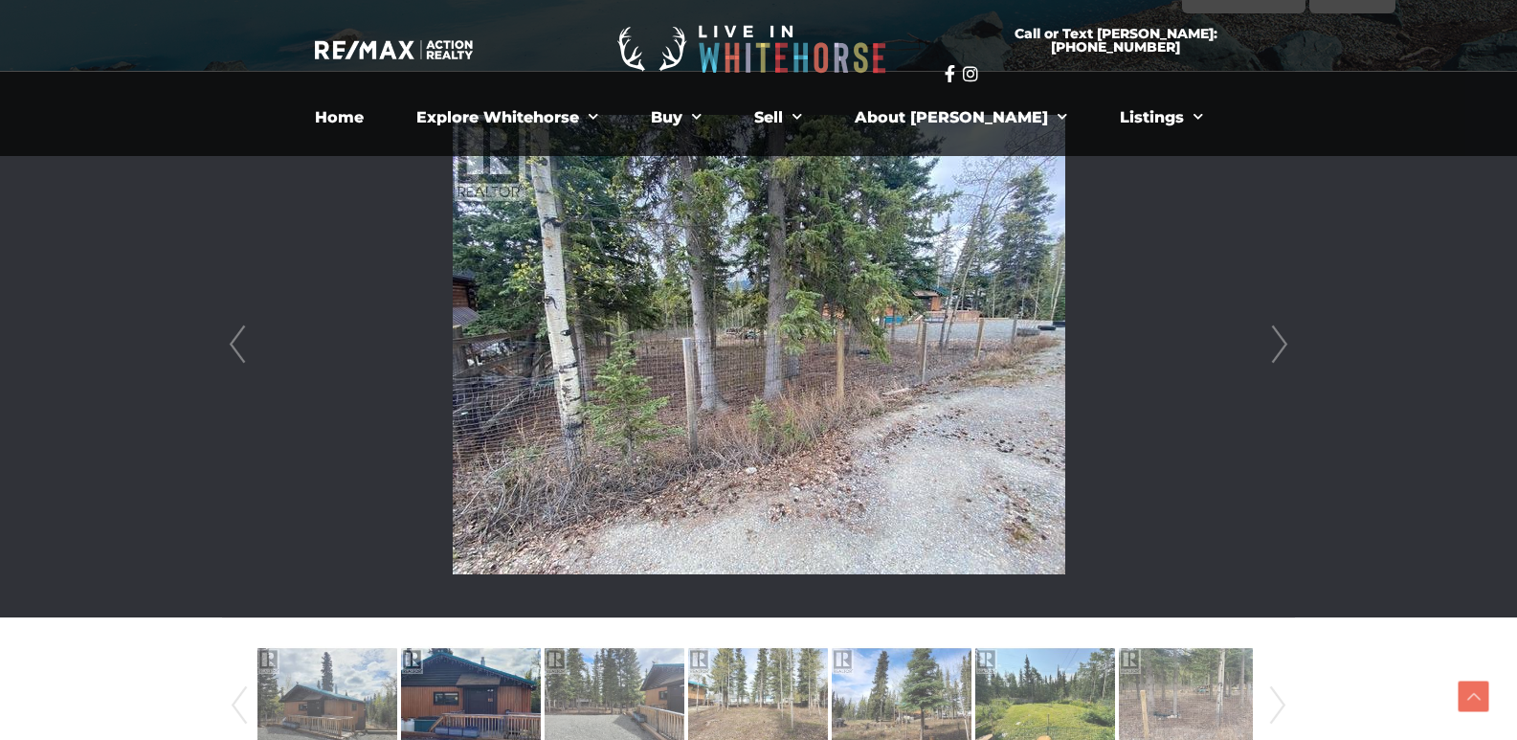
click at [1276, 348] on link "Next" at bounding box center [1280, 345] width 29 height 546
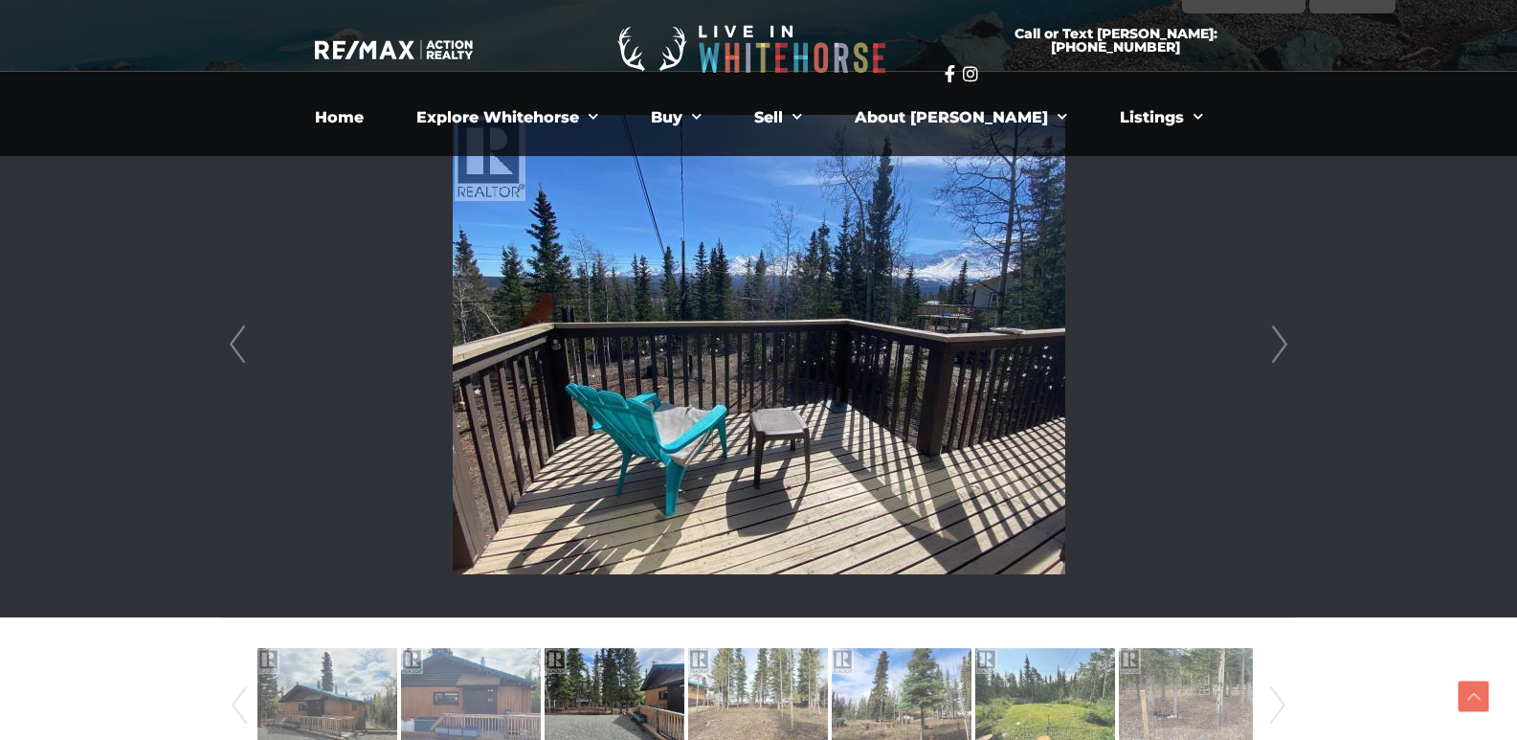
click at [1276, 348] on link "Next" at bounding box center [1280, 345] width 29 height 546
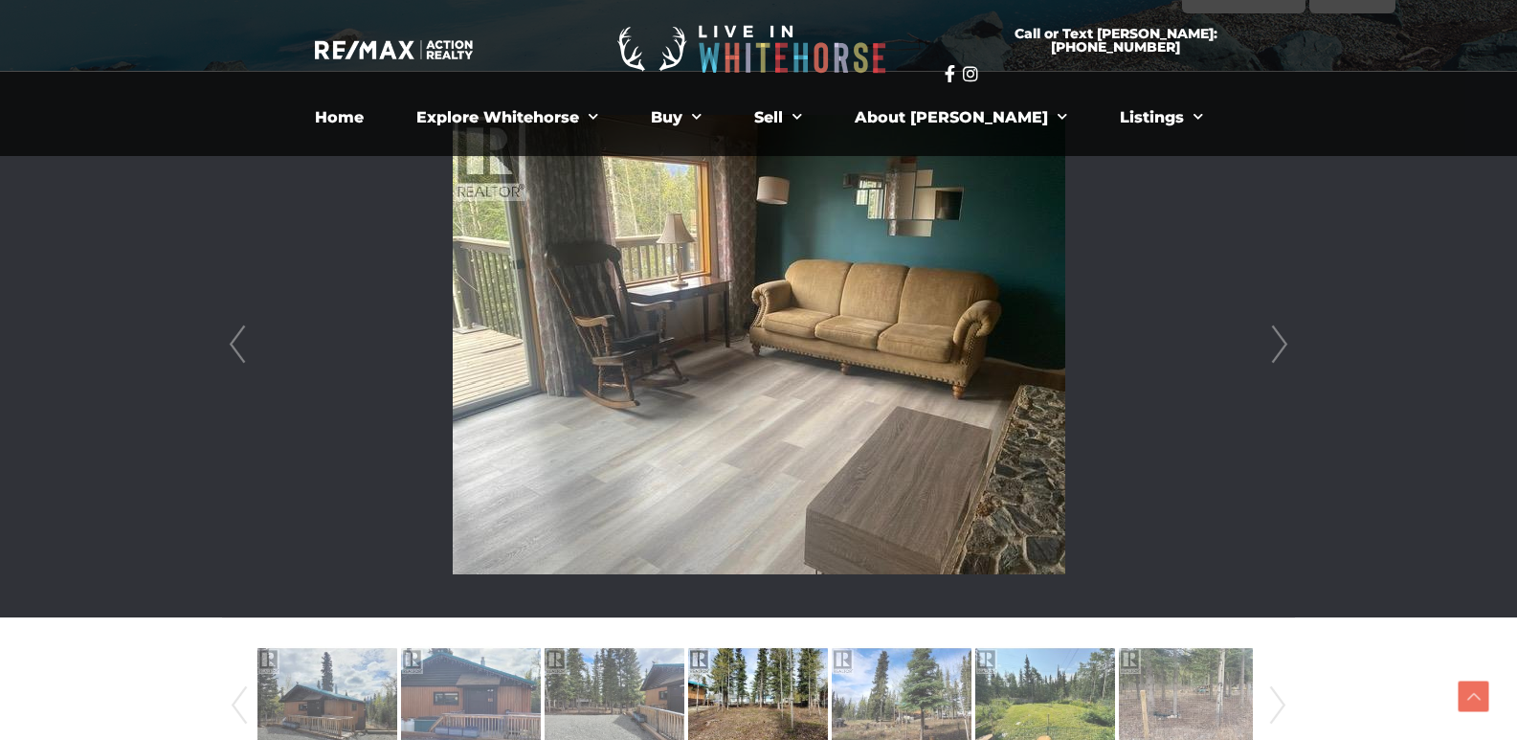
click at [1275, 348] on link "Next" at bounding box center [1280, 345] width 29 height 546
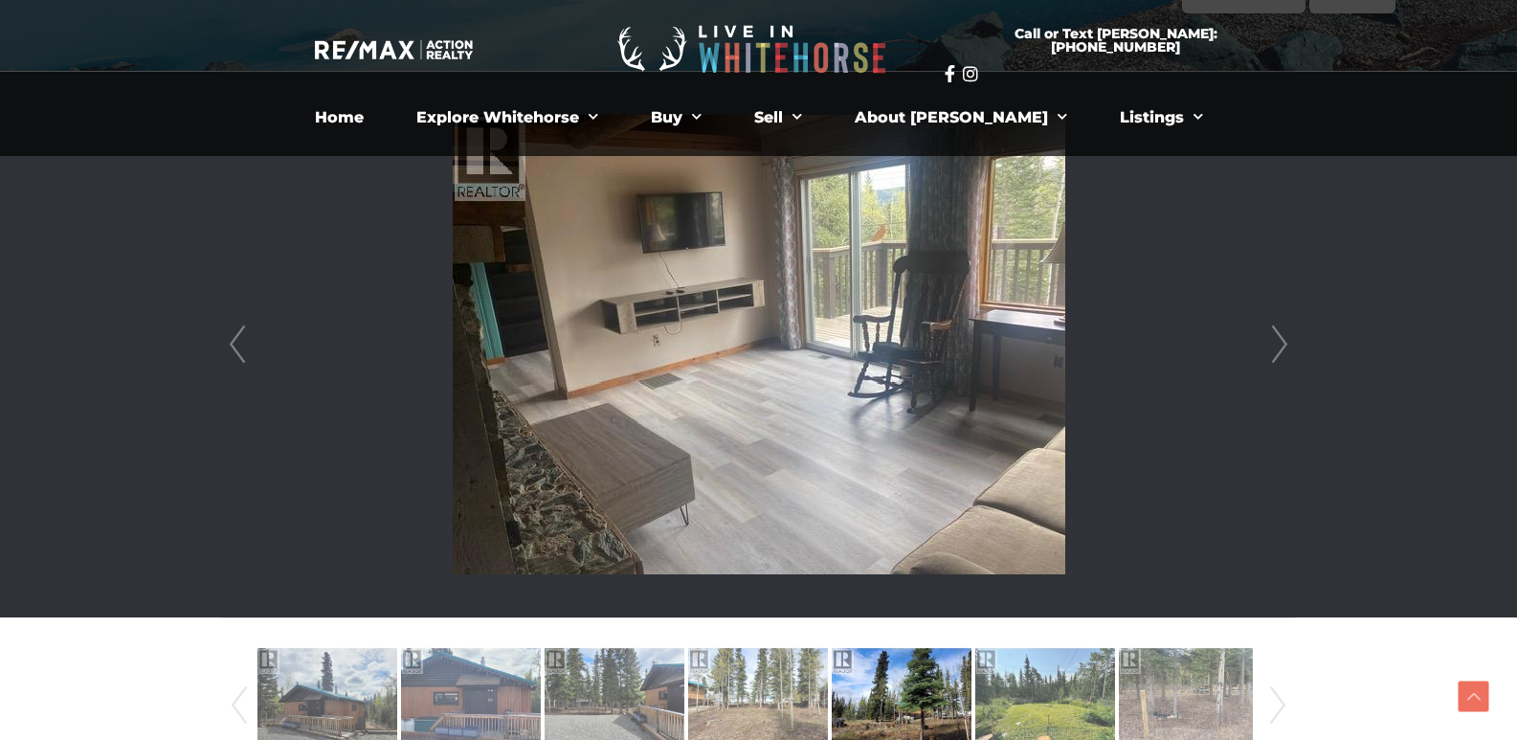
click at [1275, 348] on link "Next" at bounding box center [1280, 345] width 29 height 546
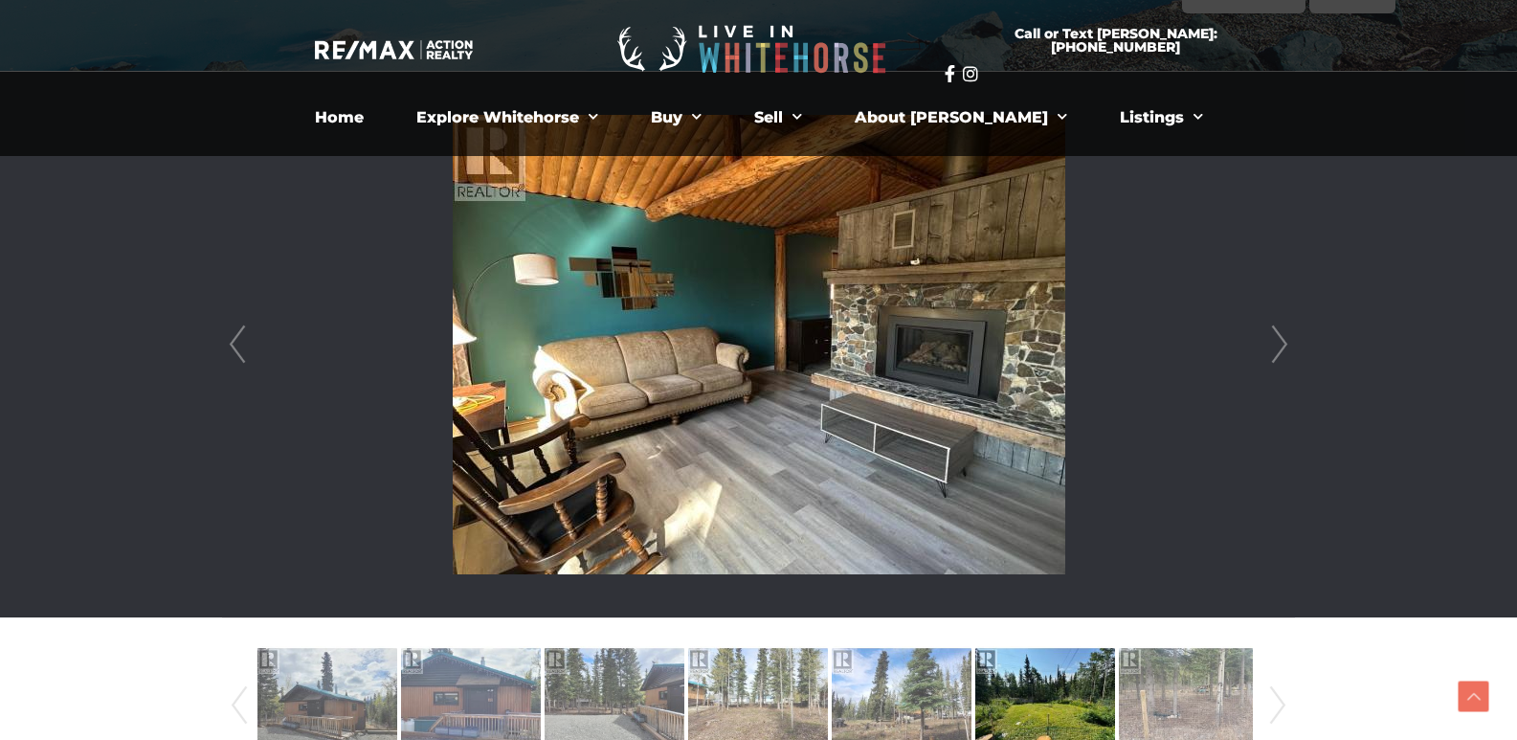
click at [1275, 348] on link "Next" at bounding box center [1280, 345] width 29 height 546
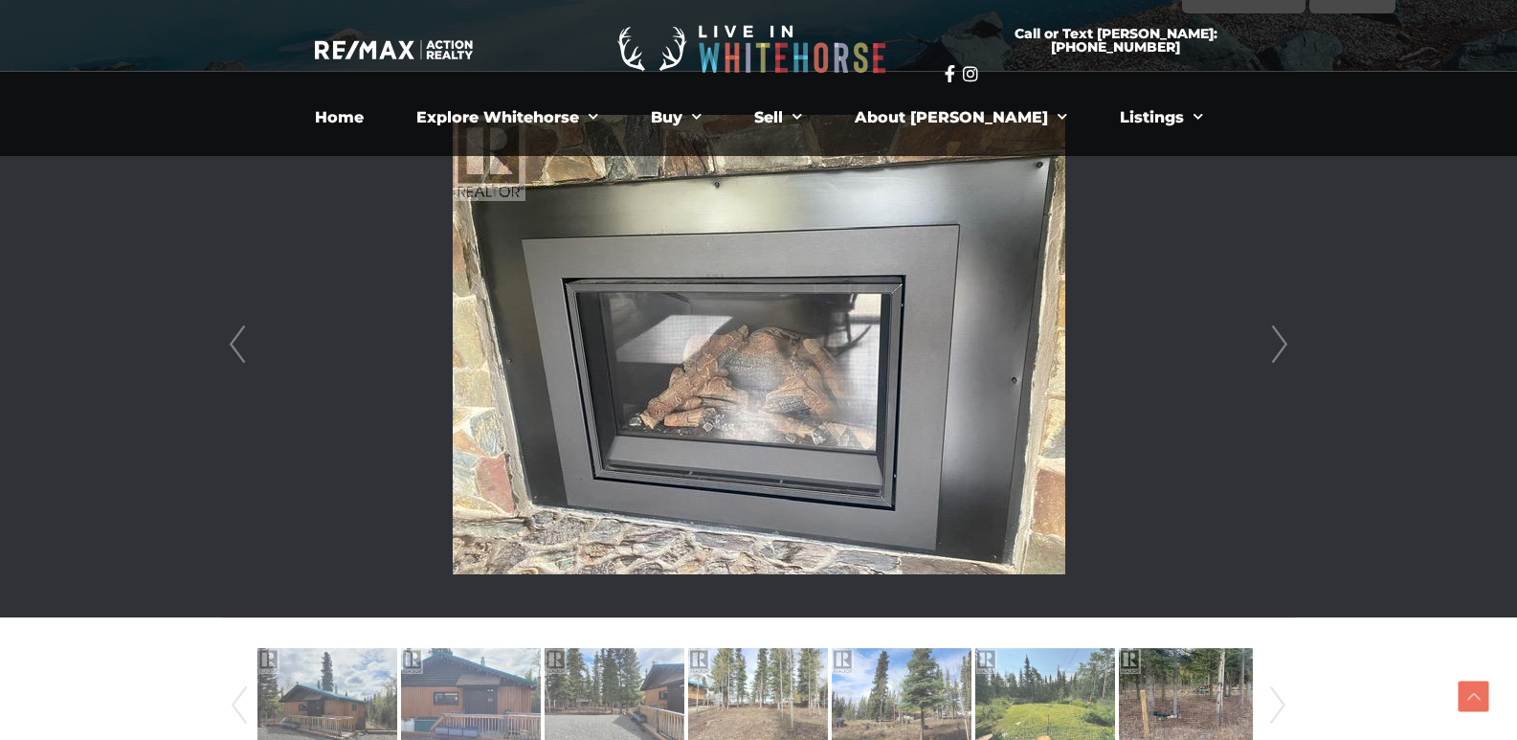
click at [1275, 348] on link "Next" at bounding box center [1280, 345] width 29 height 546
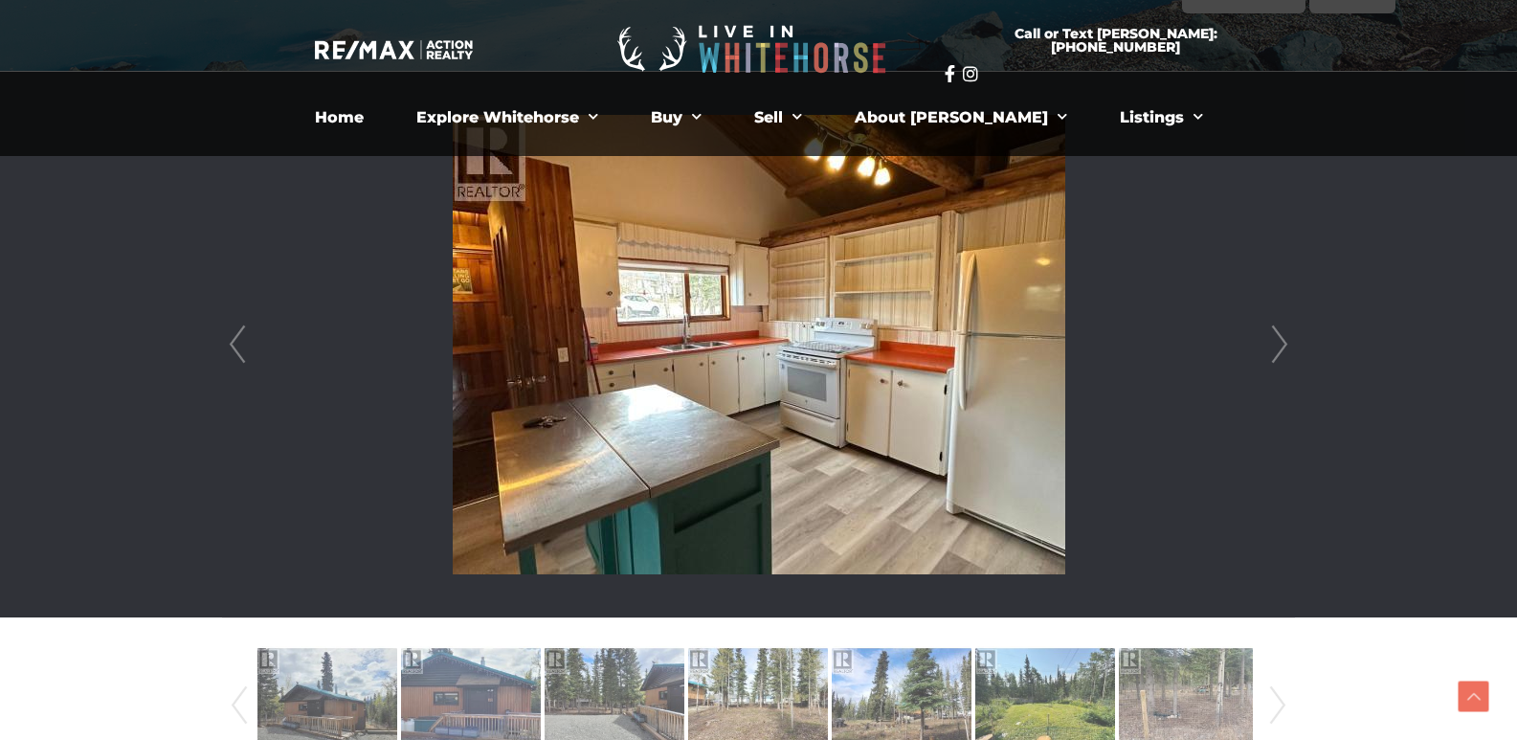
click at [1275, 348] on link "Next" at bounding box center [1280, 345] width 29 height 546
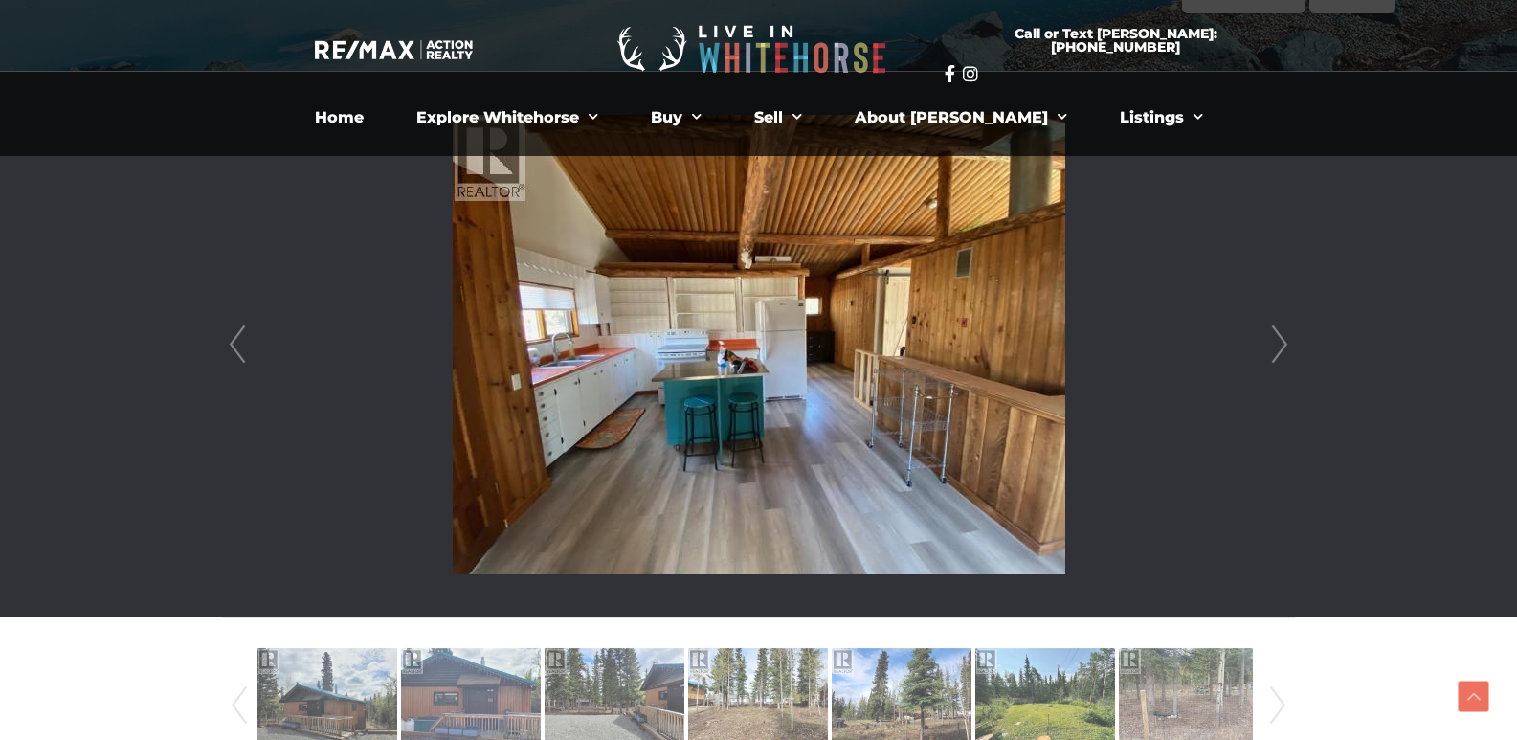
click at [1275, 348] on link "Next" at bounding box center [1280, 345] width 29 height 546
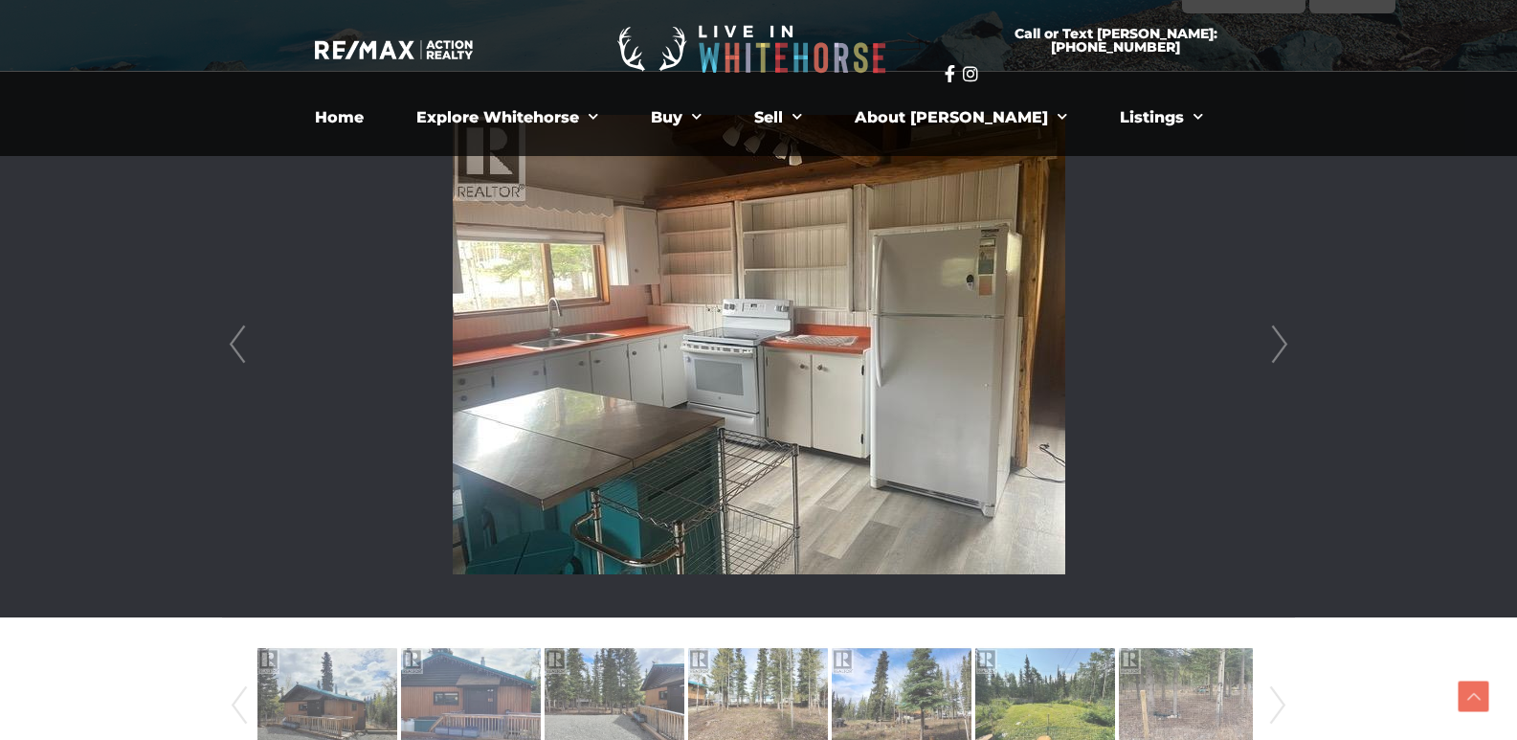
click at [1275, 348] on link "Next" at bounding box center [1280, 345] width 29 height 546
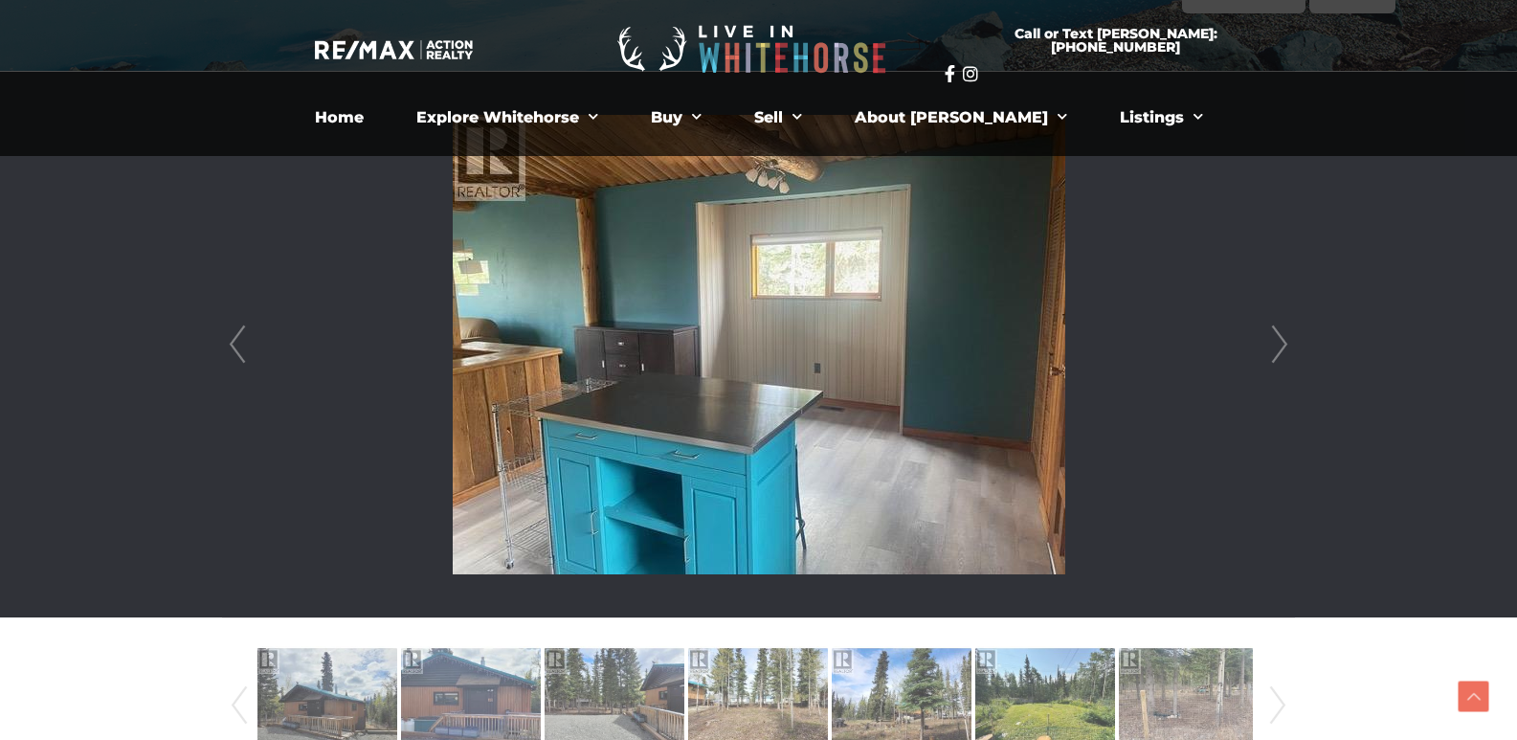
click at [1275, 348] on link "Next" at bounding box center [1280, 345] width 29 height 546
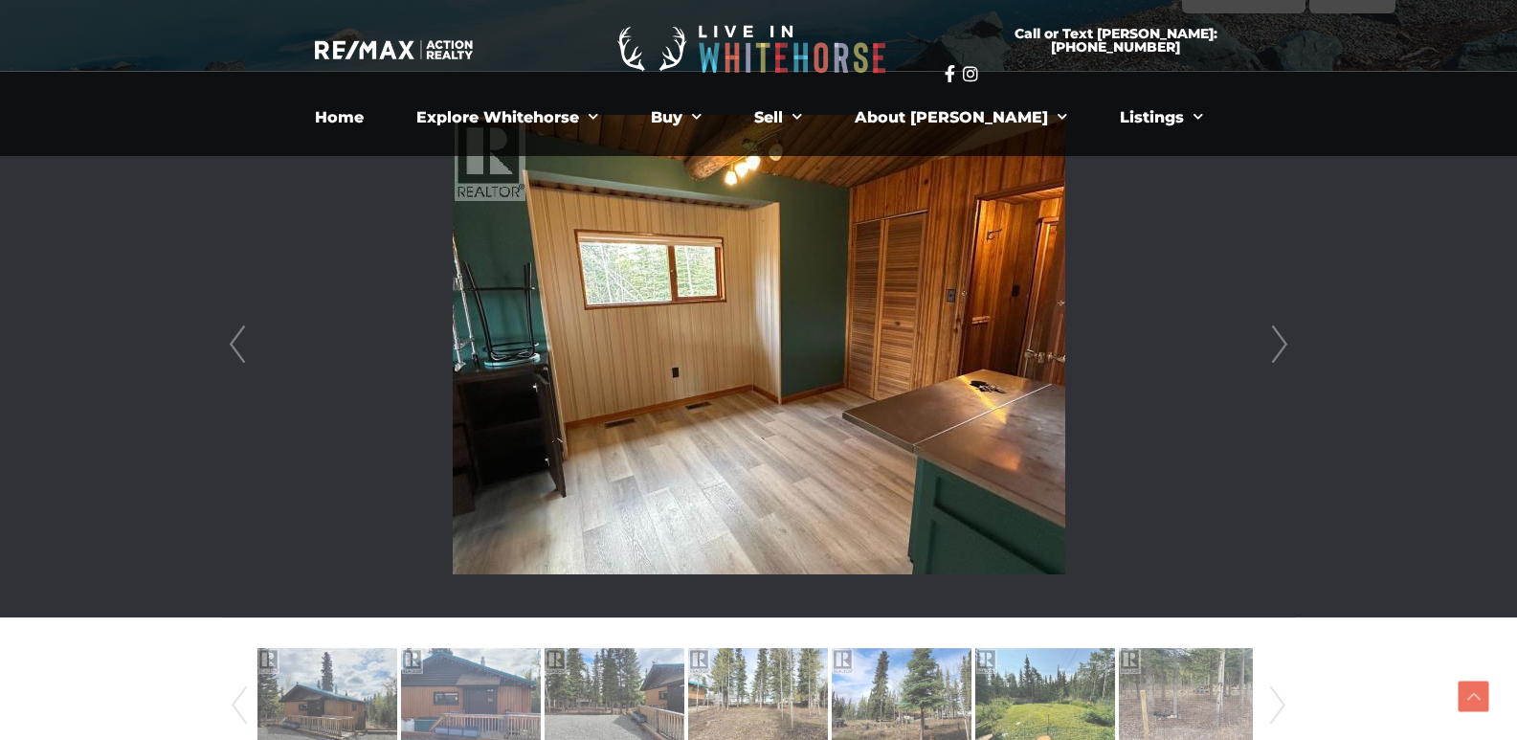
click at [1275, 348] on link "Next" at bounding box center [1280, 345] width 29 height 546
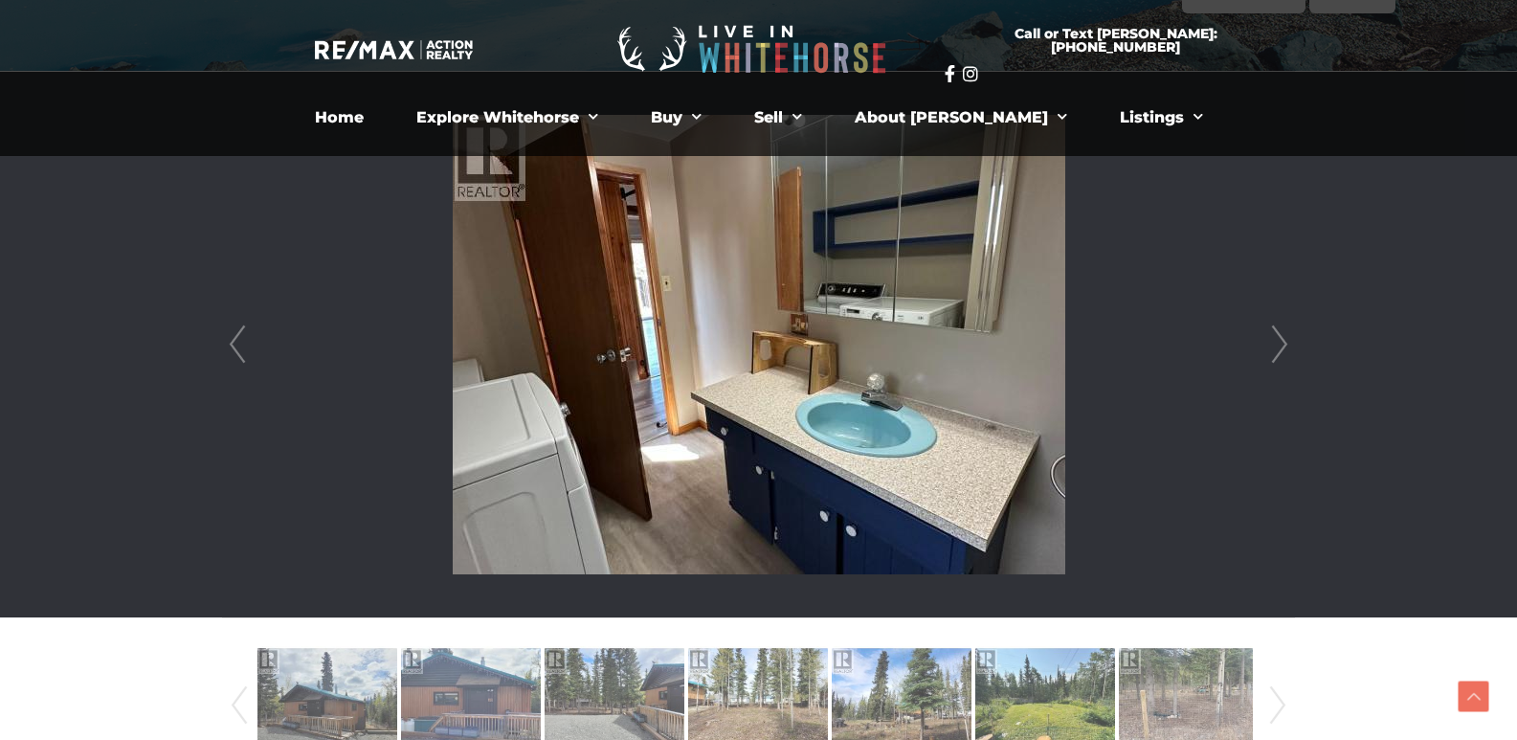
click at [1275, 348] on link "Next" at bounding box center [1280, 345] width 29 height 546
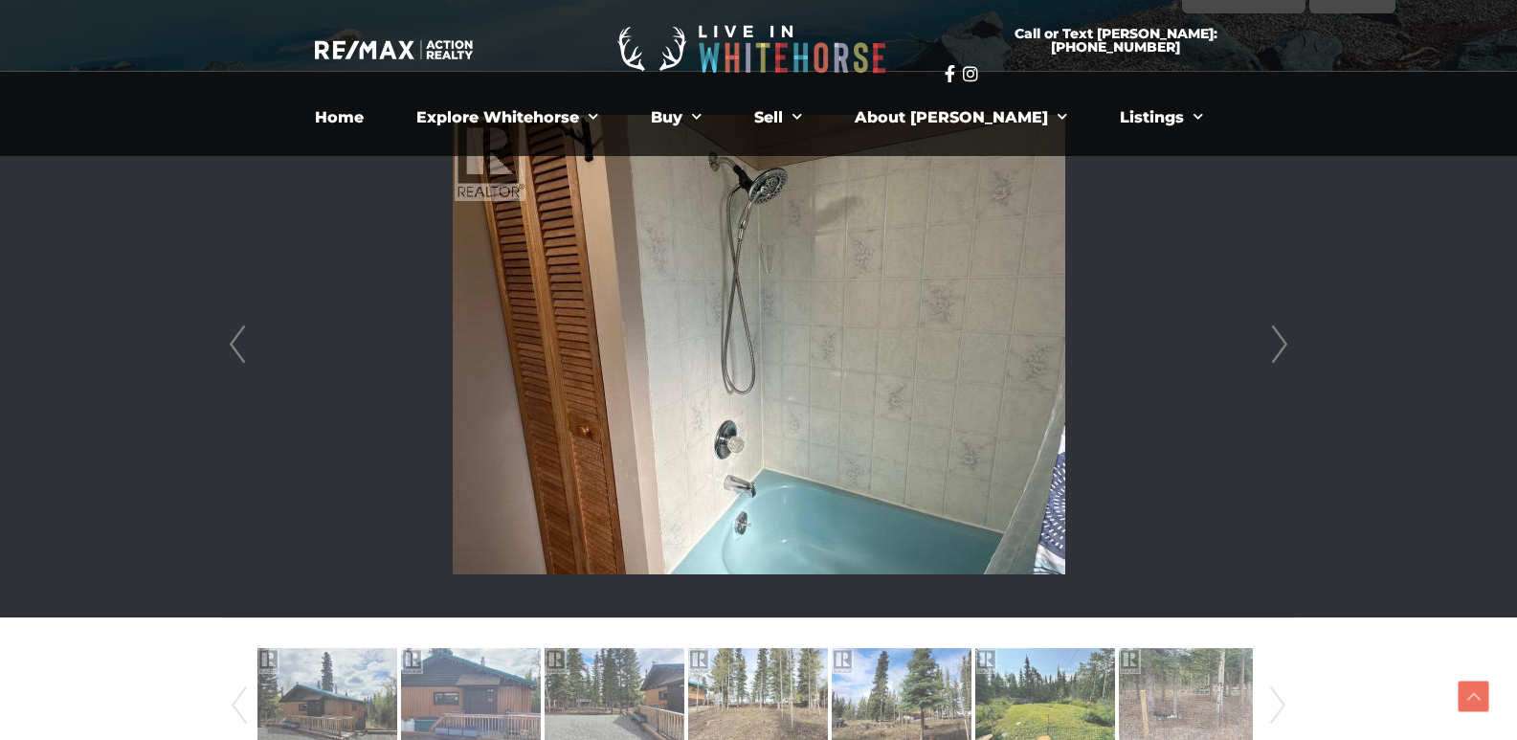
click at [1275, 348] on link "Next" at bounding box center [1280, 345] width 29 height 546
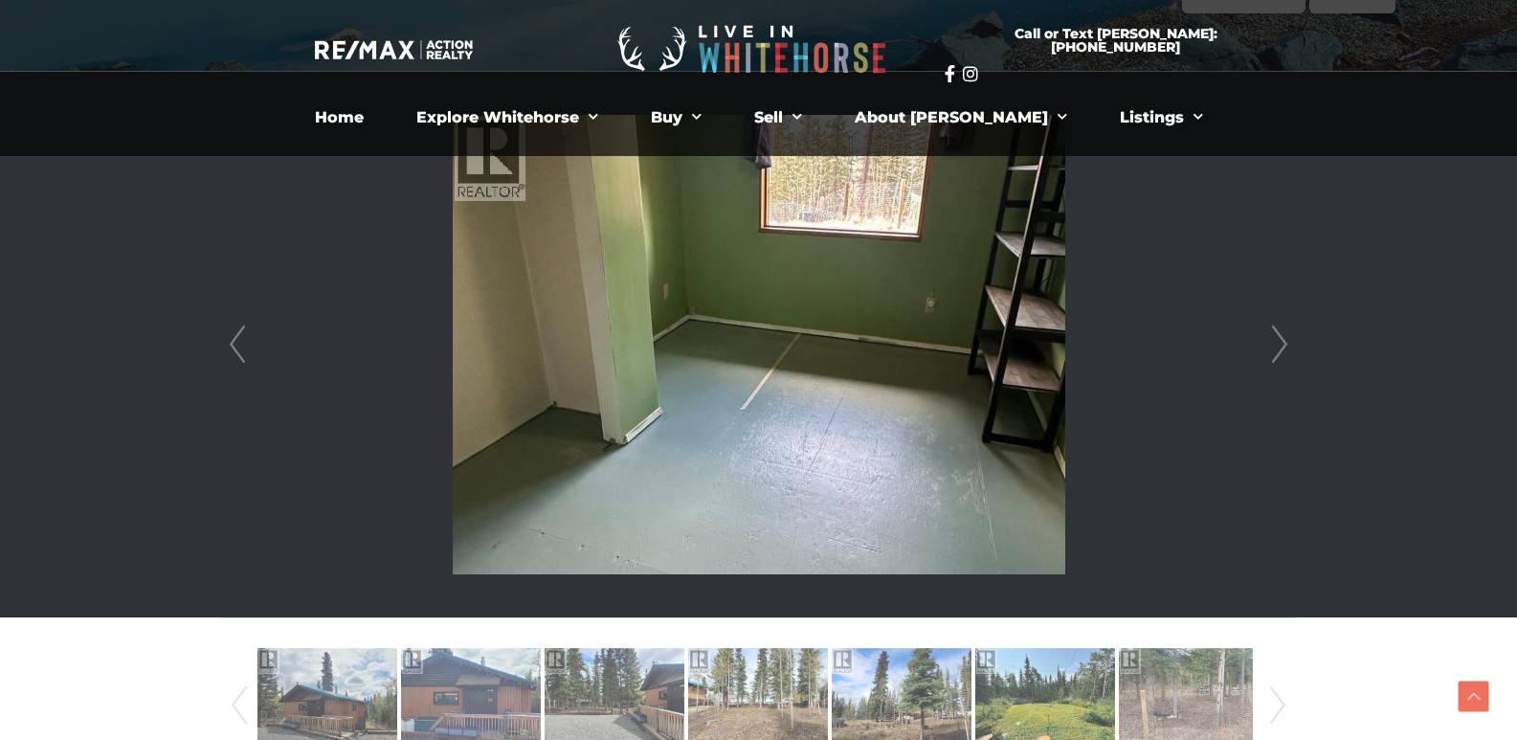
click at [1275, 348] on link "Next" at bounding box center [1280, 345] width 29 height 546
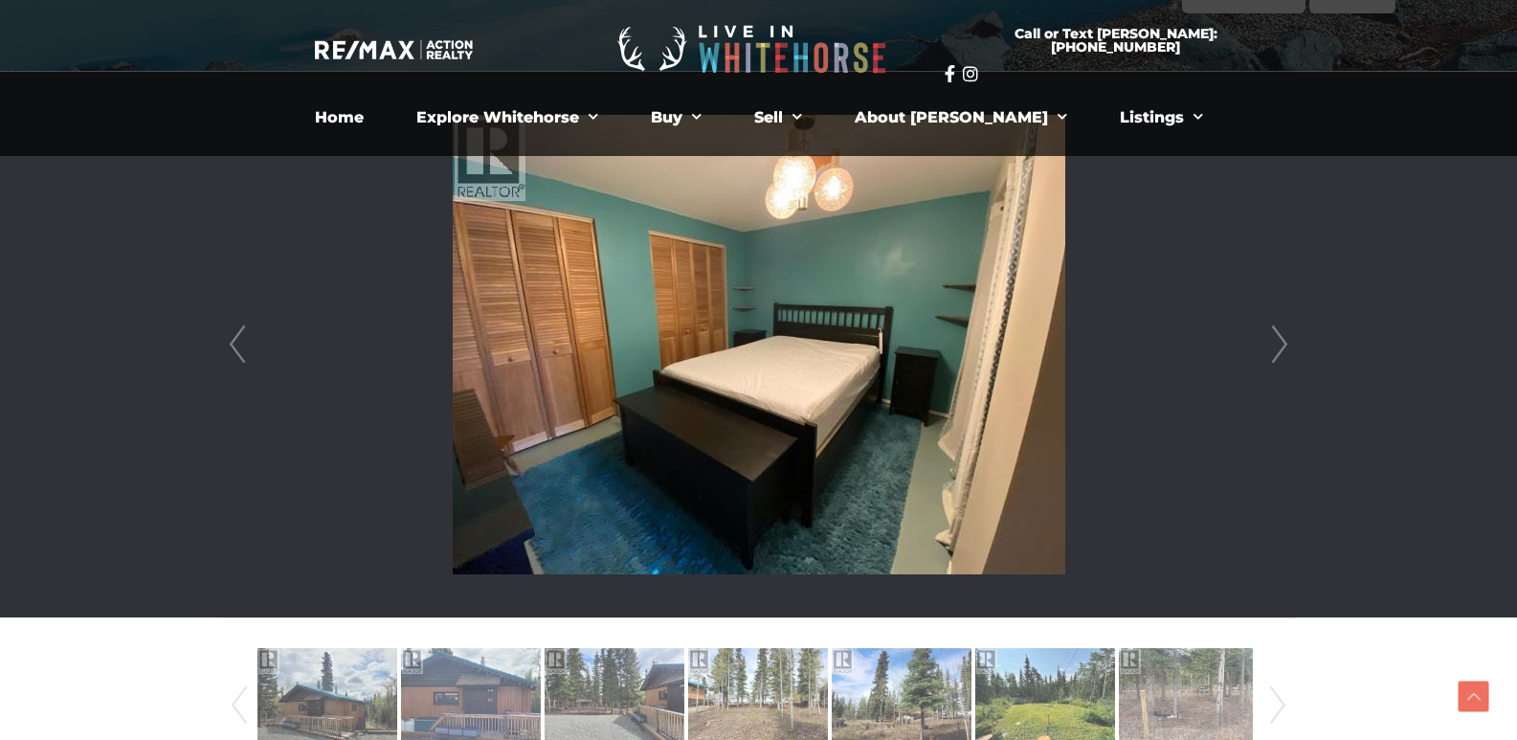
click at [1275, 348] on link "Next" at bounding box center [1280, 345] width 29 height 546
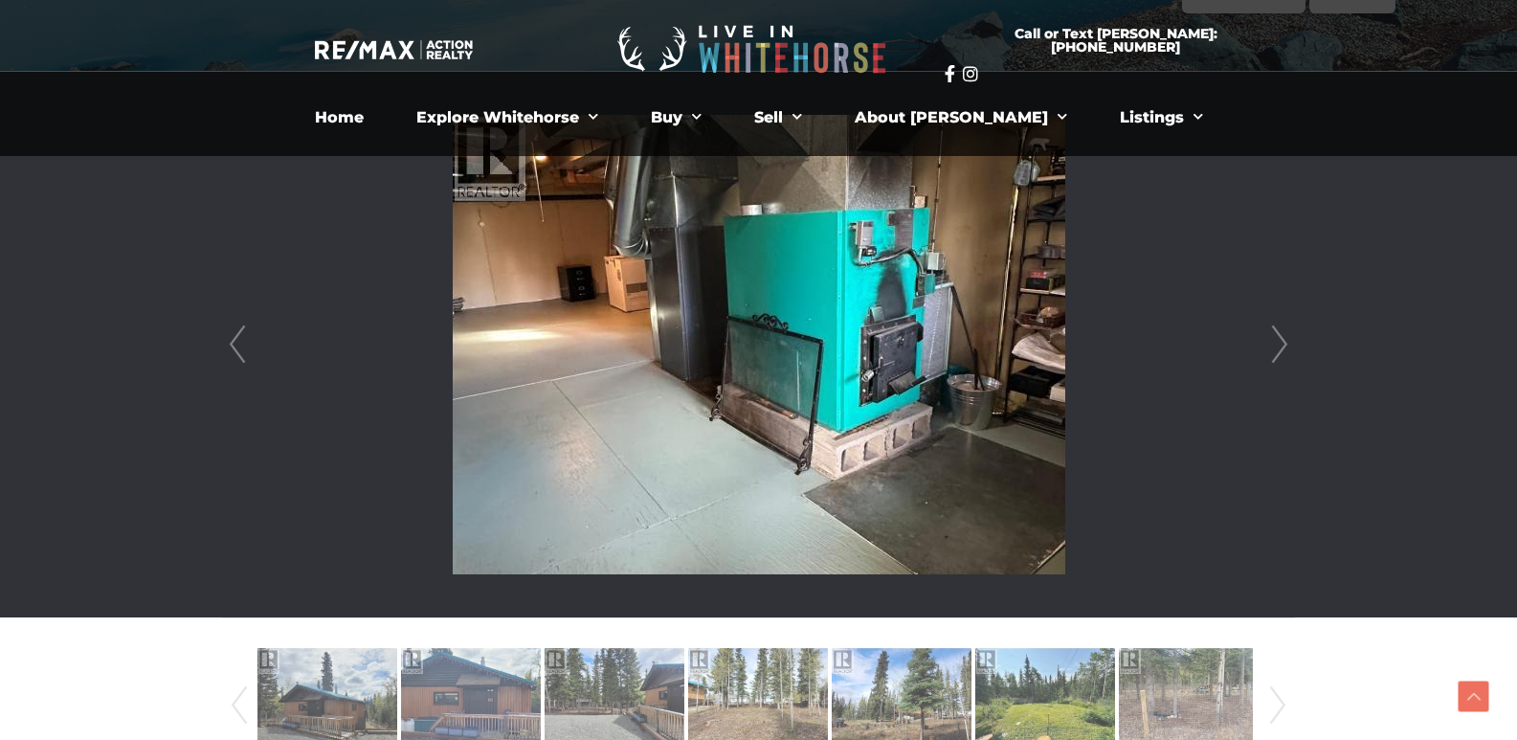
click at [1274, 346] on link "Next" at bounding box center [1280, 345] width 29 height 546
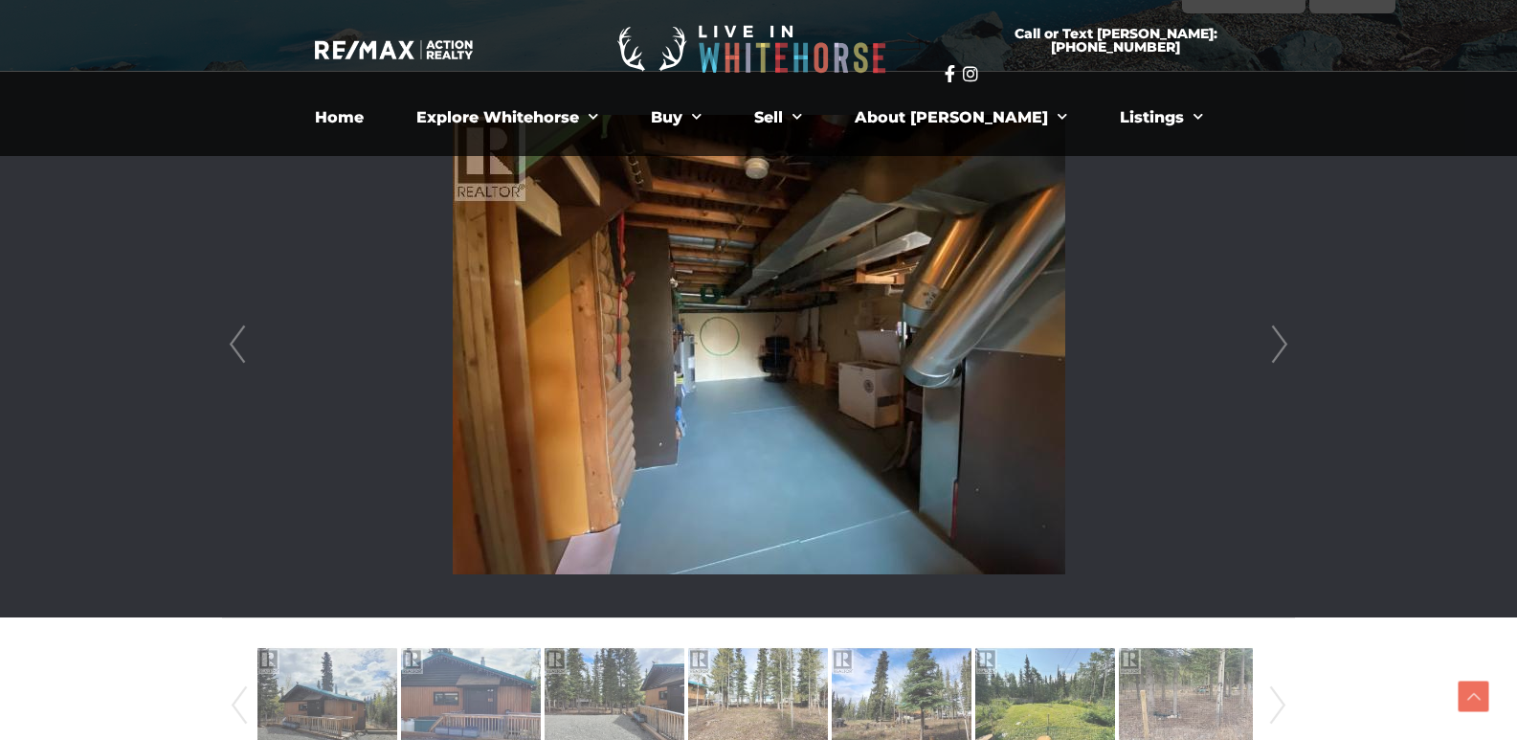
click at [1273, 348] on link "Next" at bounding box center [1280, 345] width 29 height 546
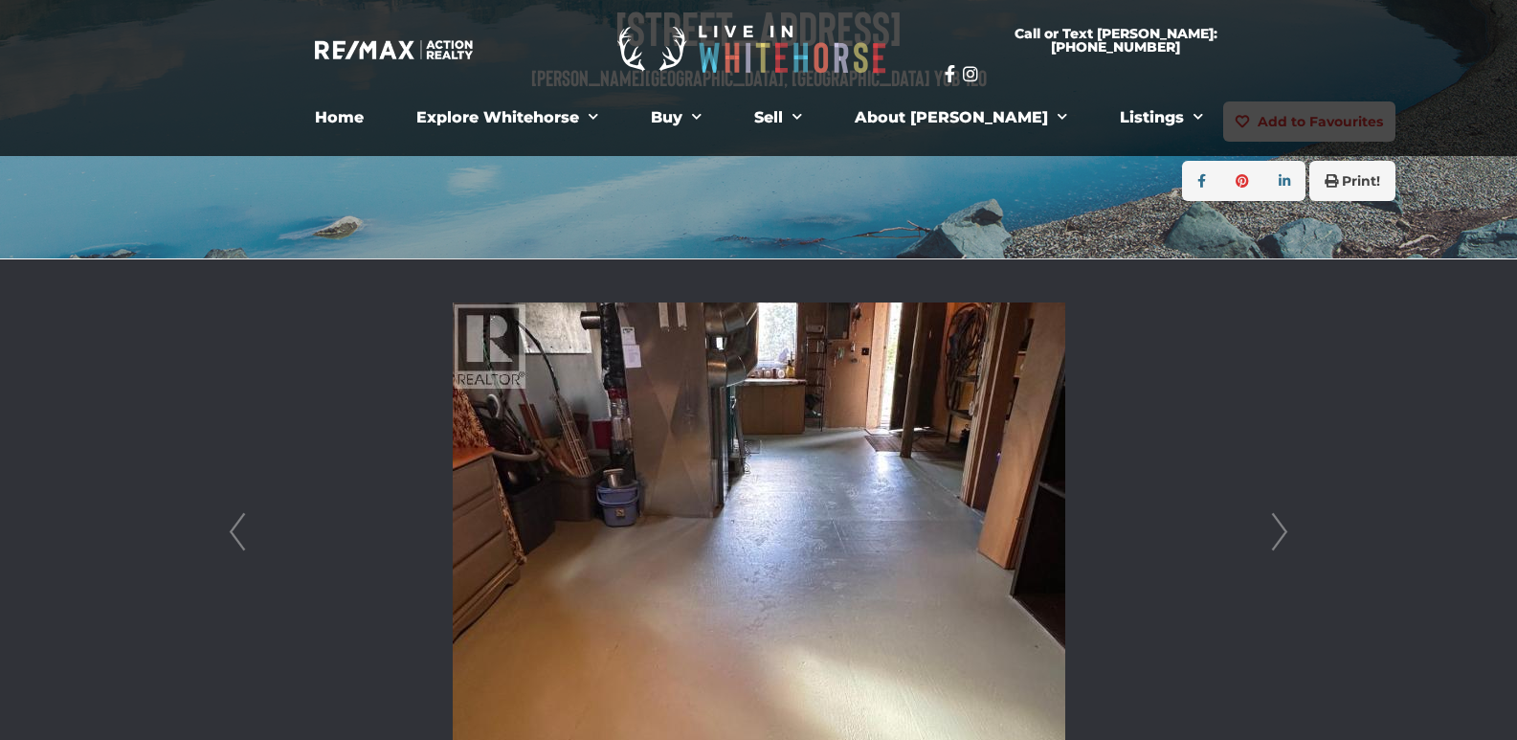
scroll to position [287, 0]
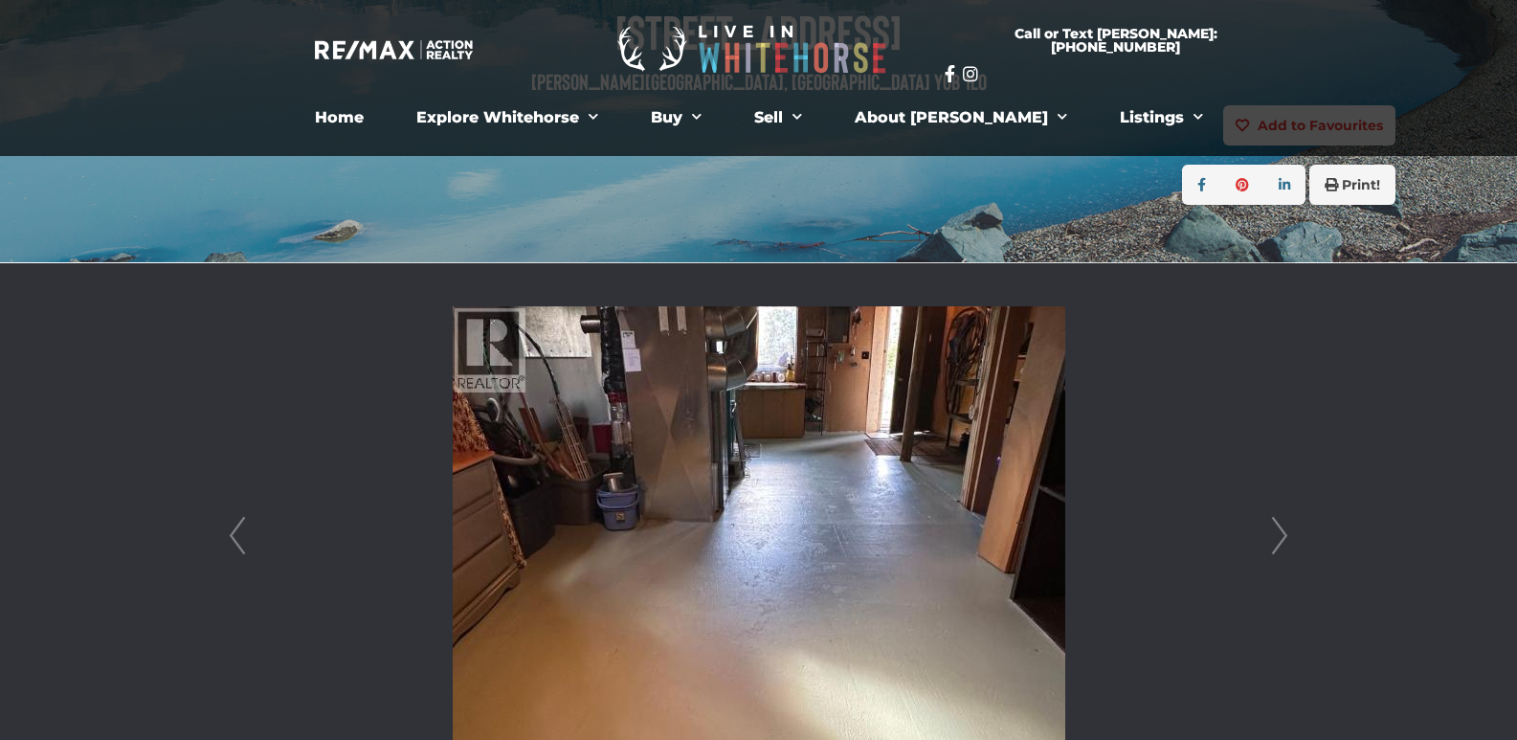
click at [1287, 535] on link "Next" at bounding box center [1280, 536] width 29 height 546
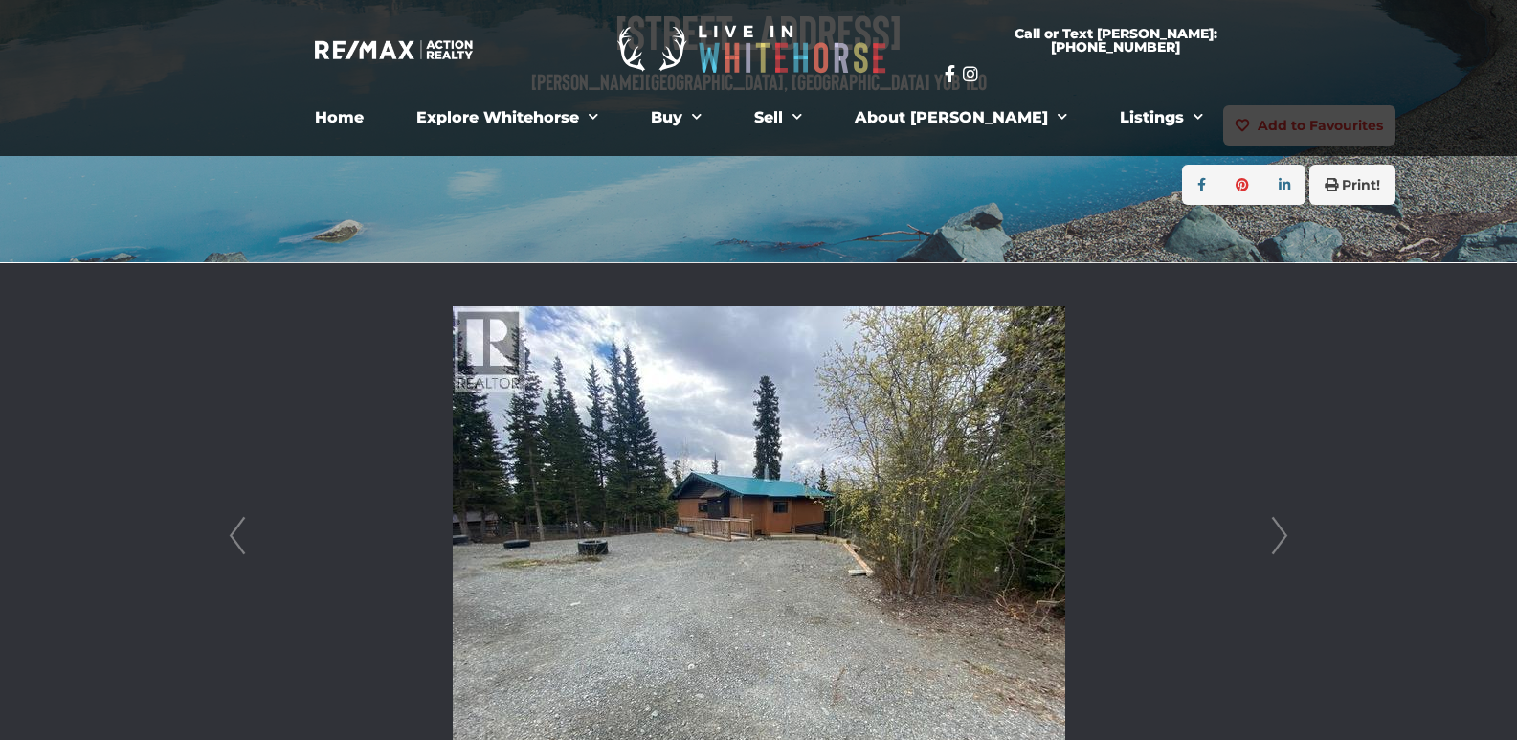
click at [1287, 536] on link "Next" at bounding box center [1280, 536] width 29 height 546
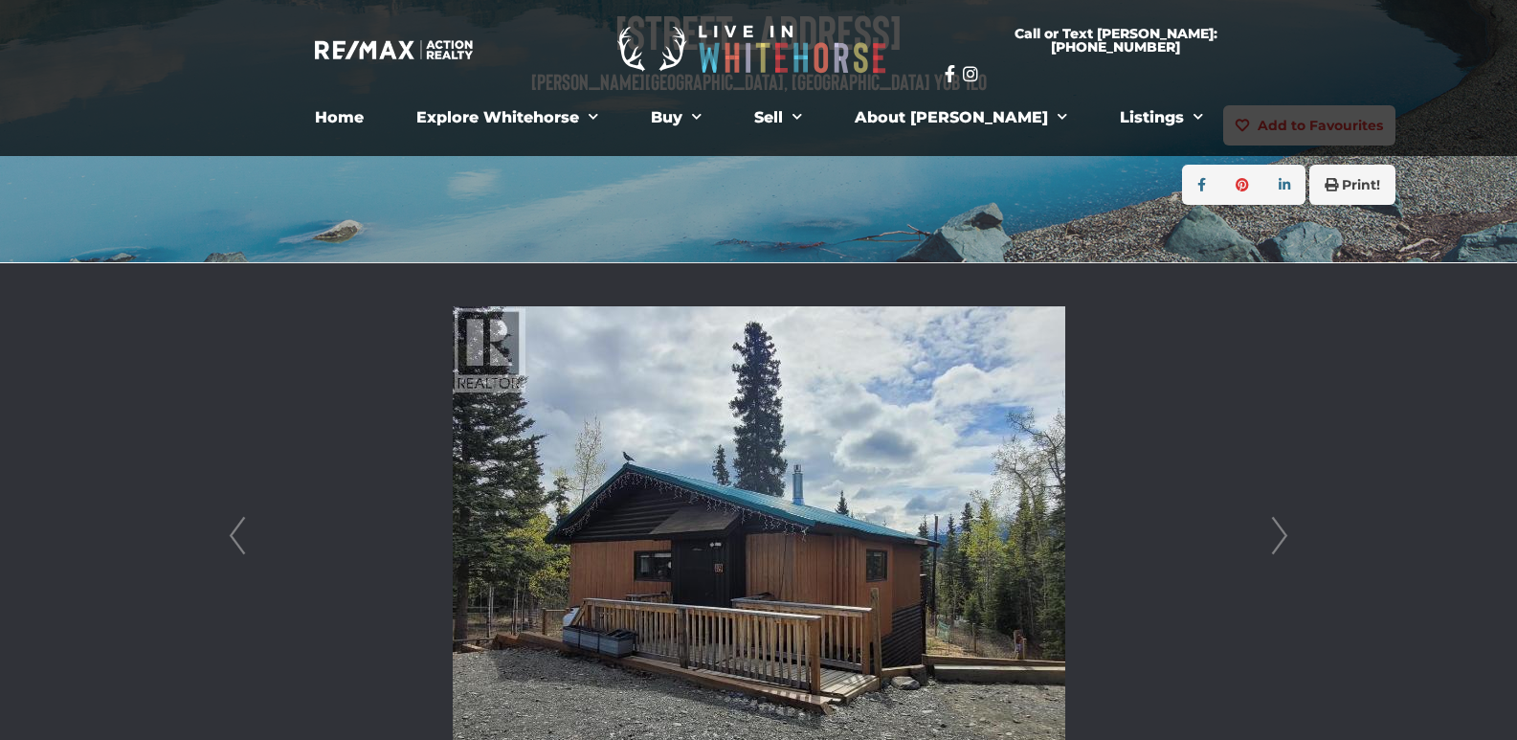
click at [1287, 536] on link "Next" at bounding box center [1280, 536] width 29 height 546
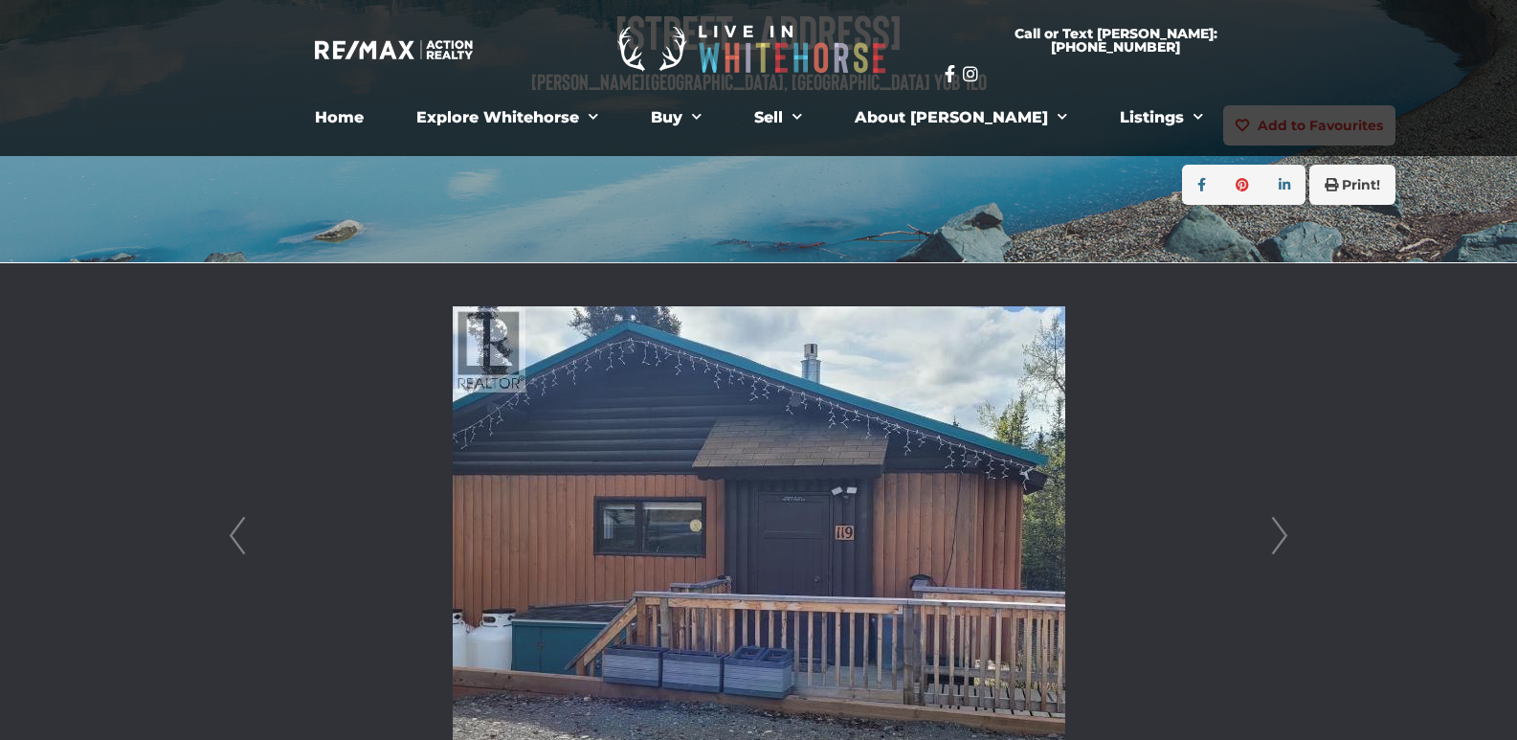
click at [1287, 536] on link "Next" at bounding box center [1280, 536] width 29 height 546
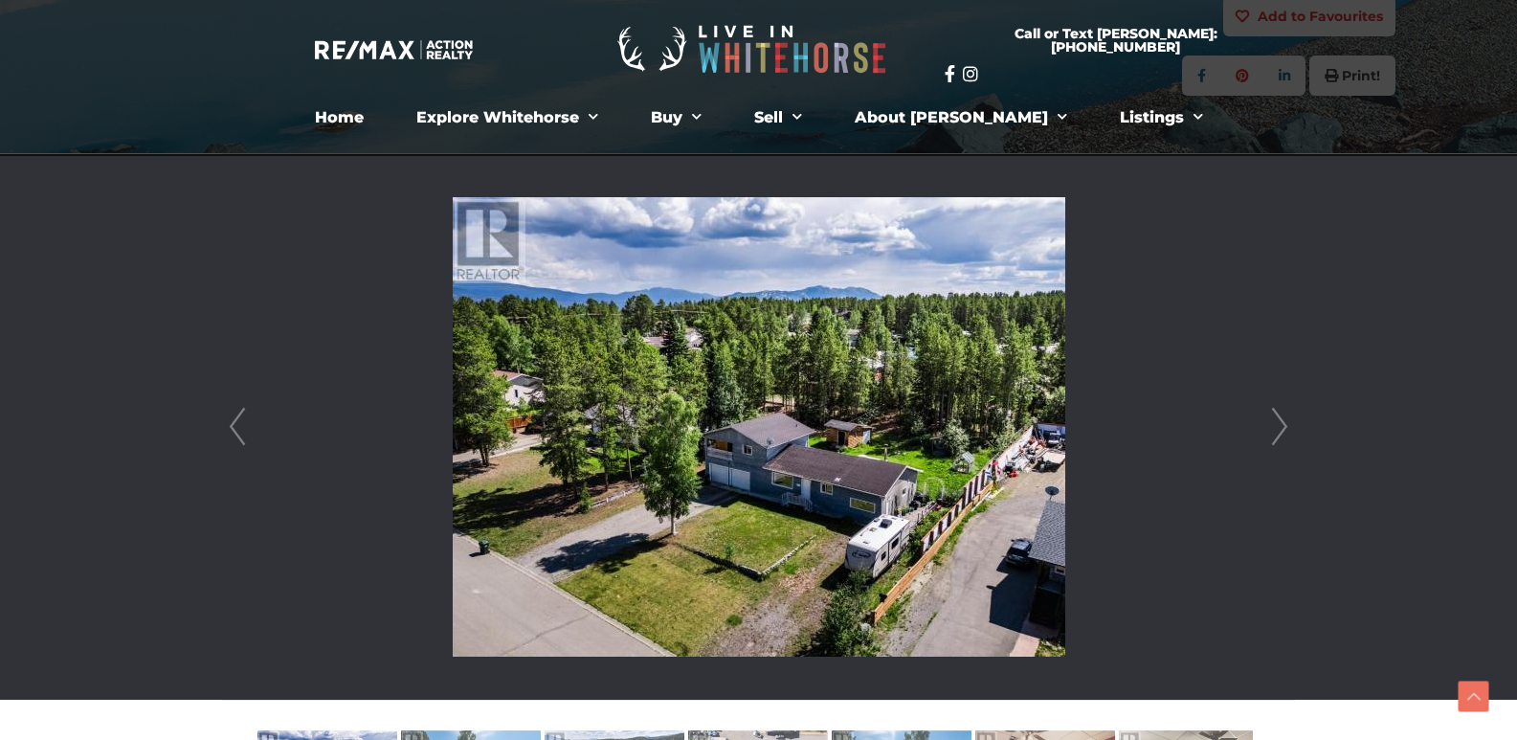
scroll to position [383, 0]
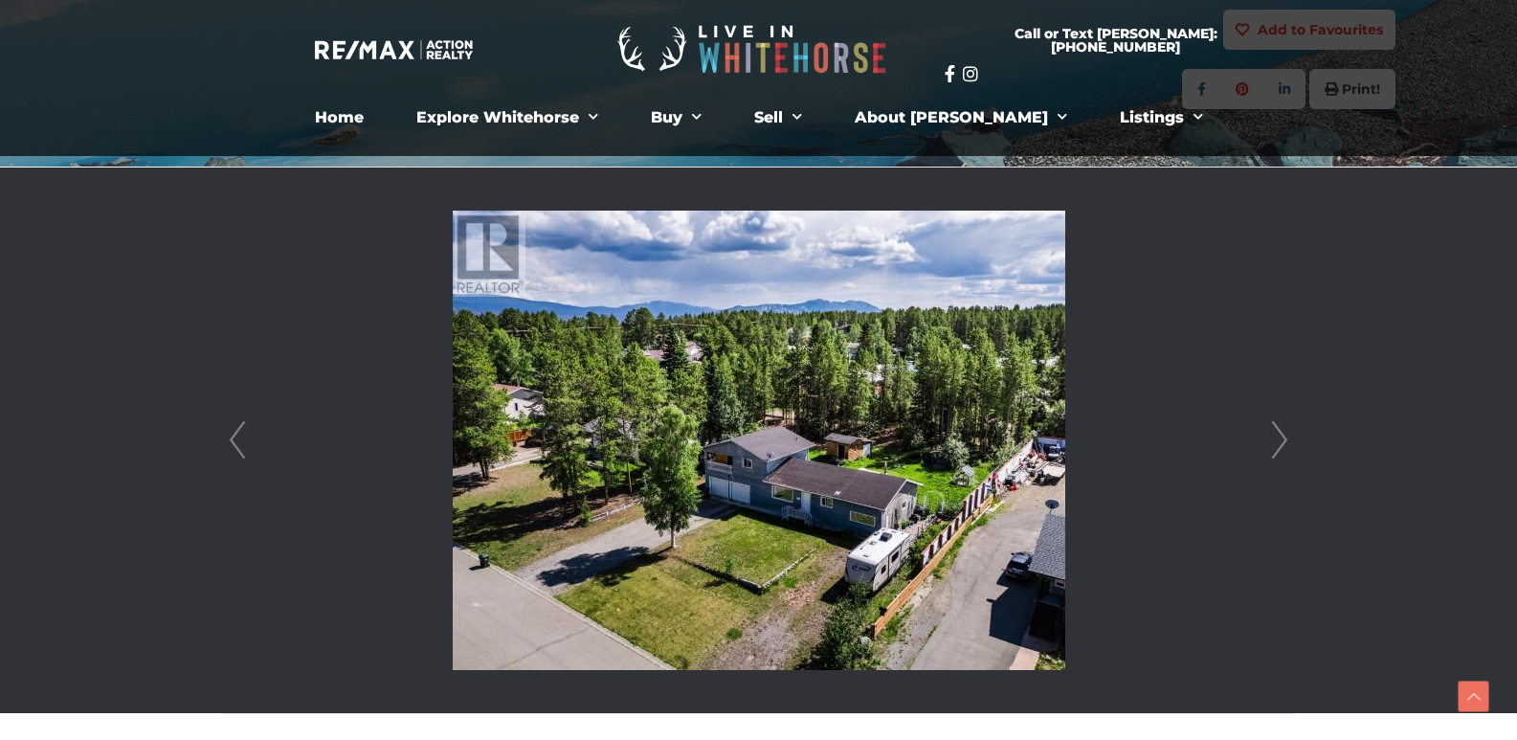
click at [1276, 443] on link "Next" at bounding box center [1280, 441] width 29 height 546
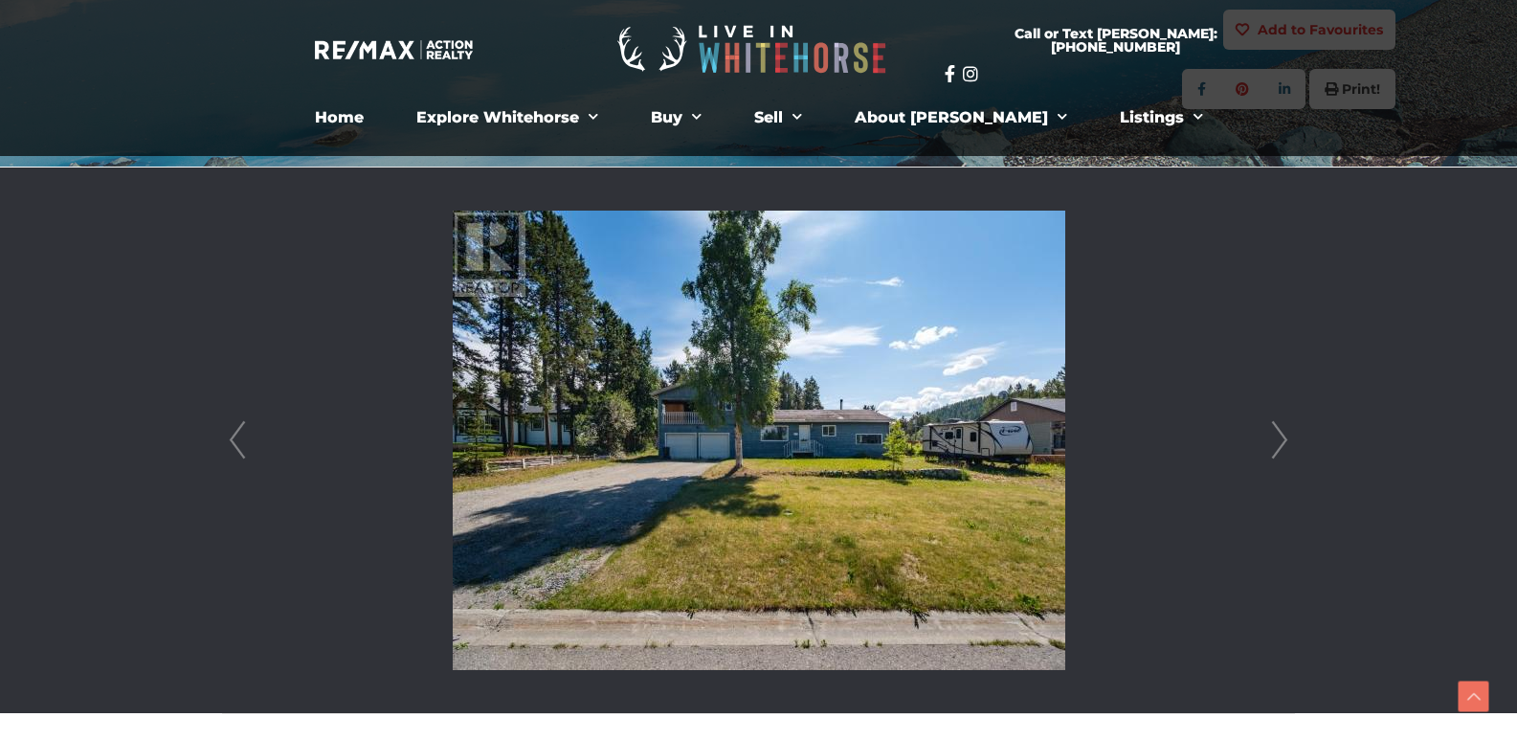
click at [1275, 446] on link "Next" at bounding box center [1280, 441] width 29 height 546
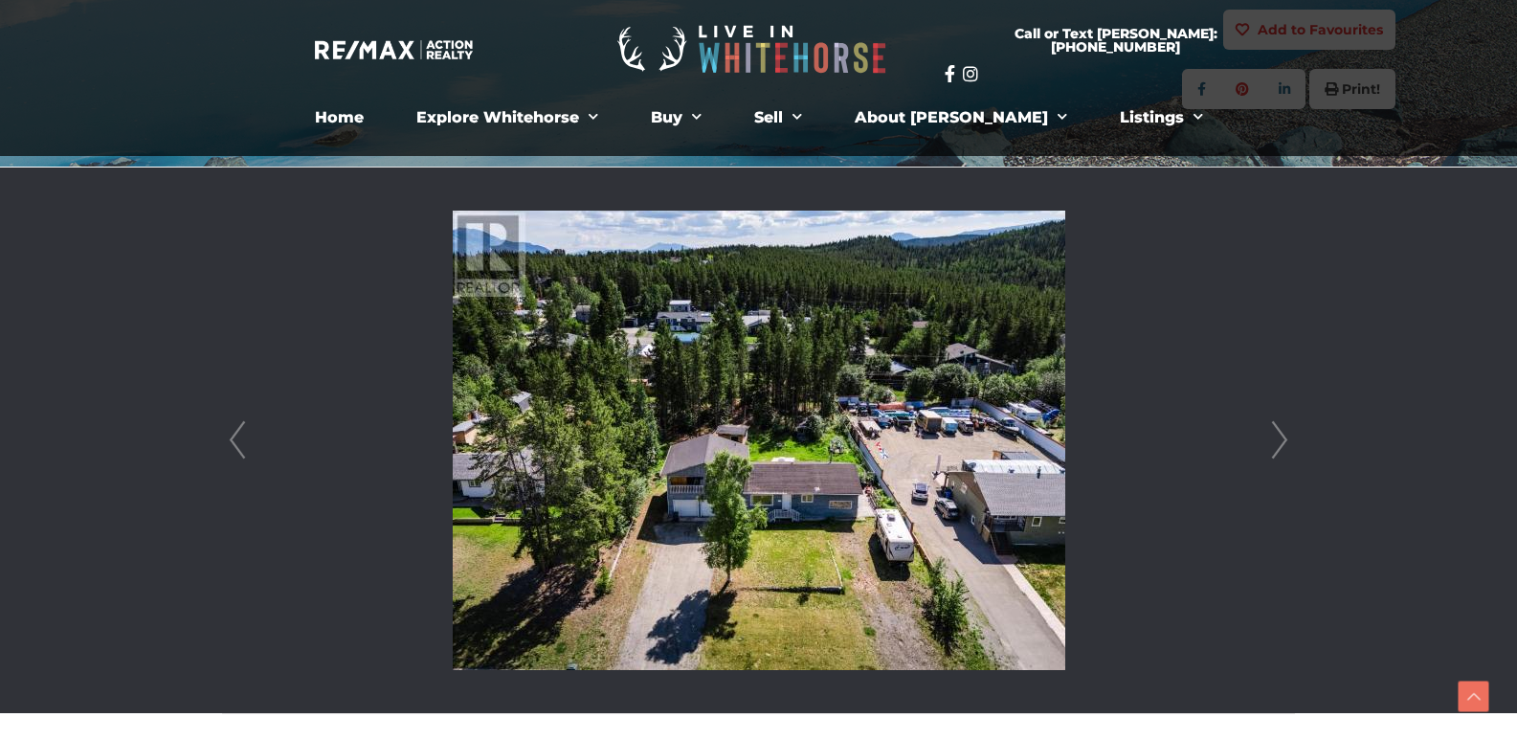
click at [1275, 446] on link "Next" at bounding box center [1280, 441] width 29 height 546
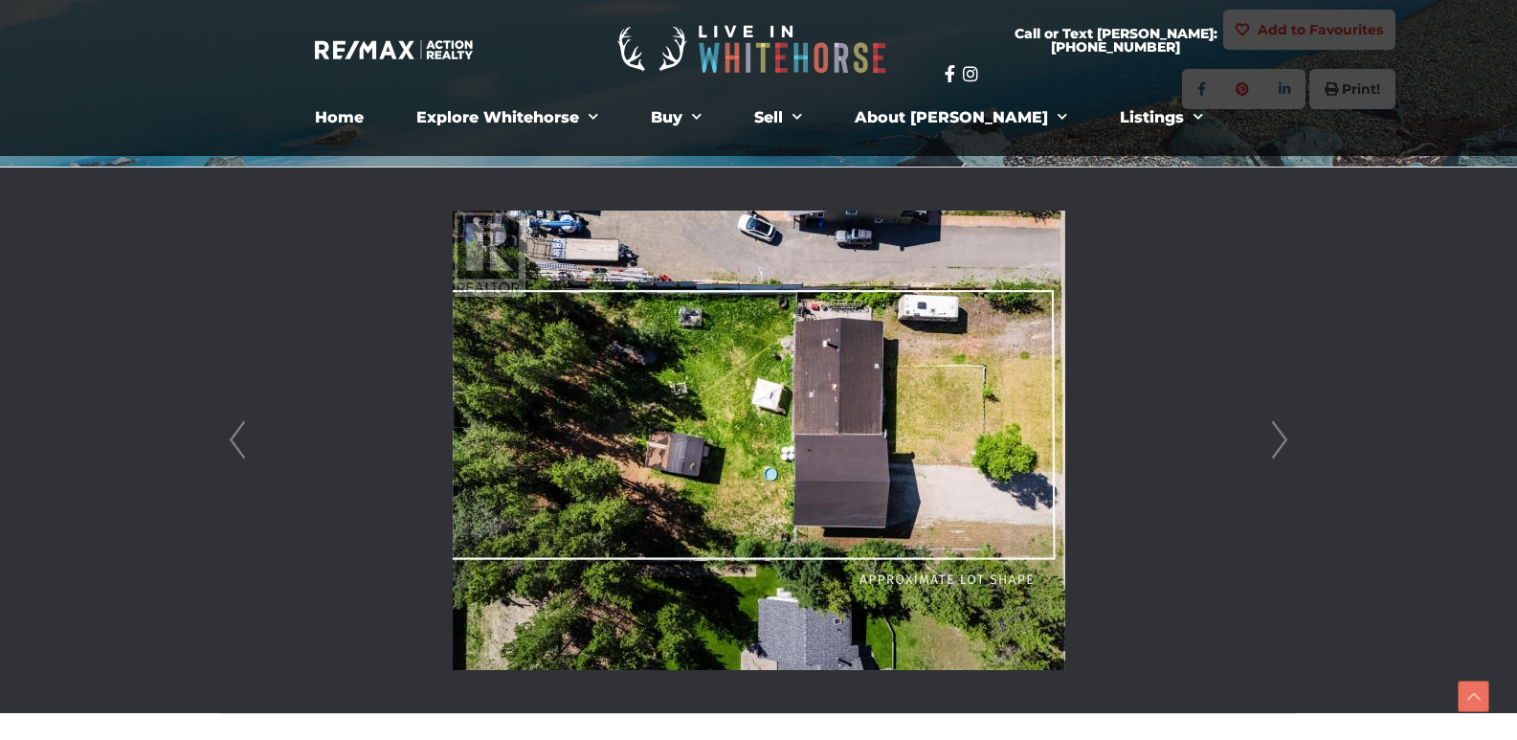
click at [1274, 447] on link "Next" at bounding box center [1280, 441] width 29 height 546
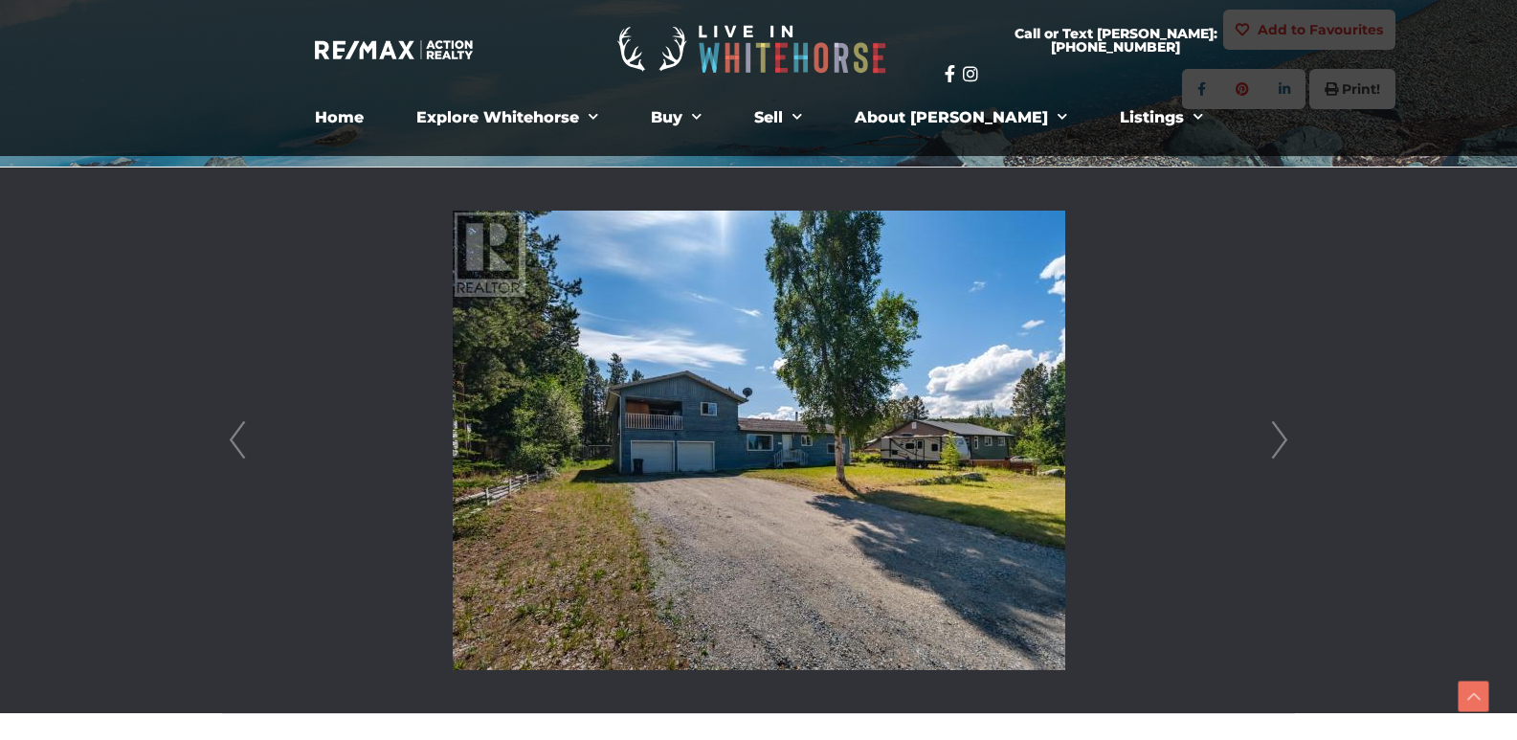
click at [1274, 447] on link "Next" at bounding box center [1280, 441] width 29 height 546
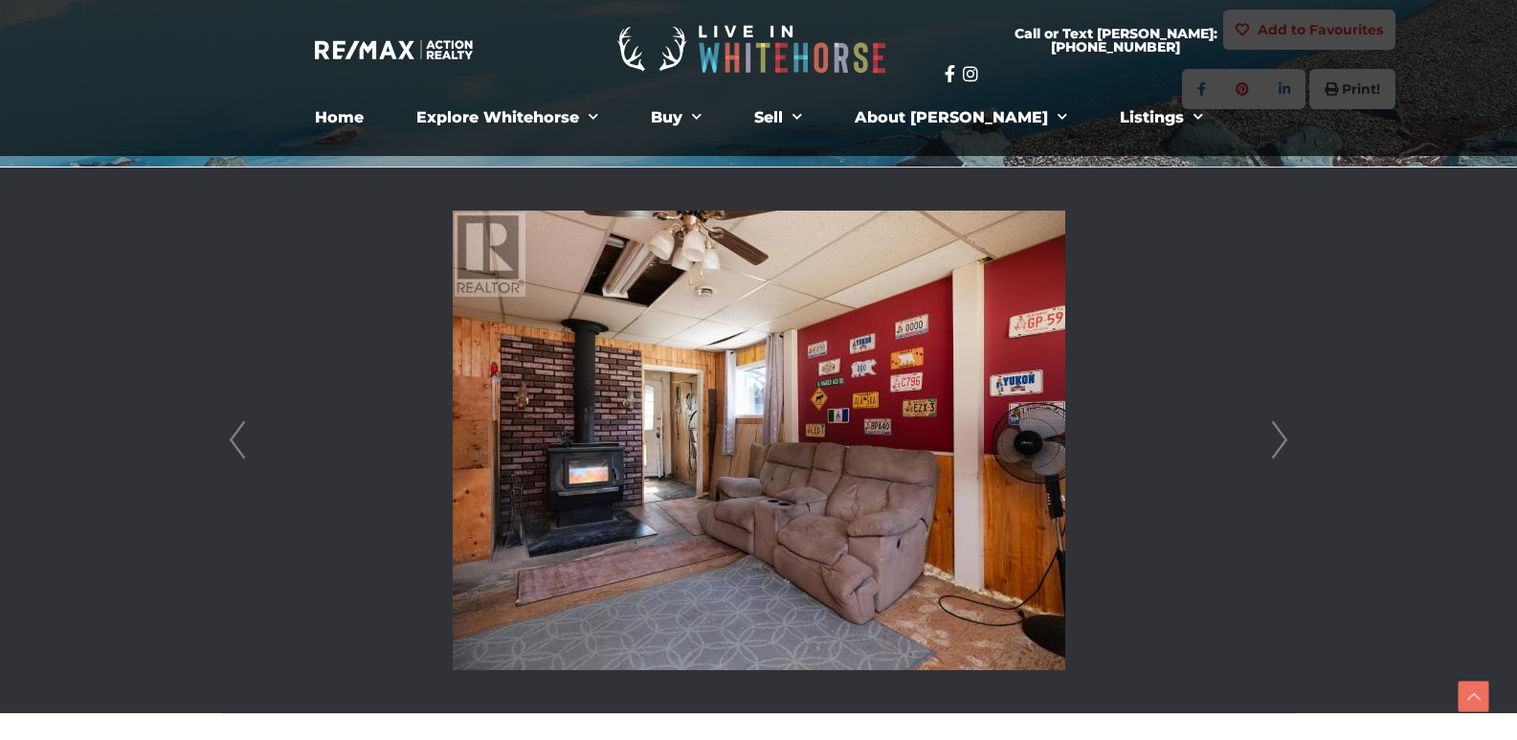
click at [1281, 442] on link "Next" at bounding box center [1280, 441] width 29 height 546
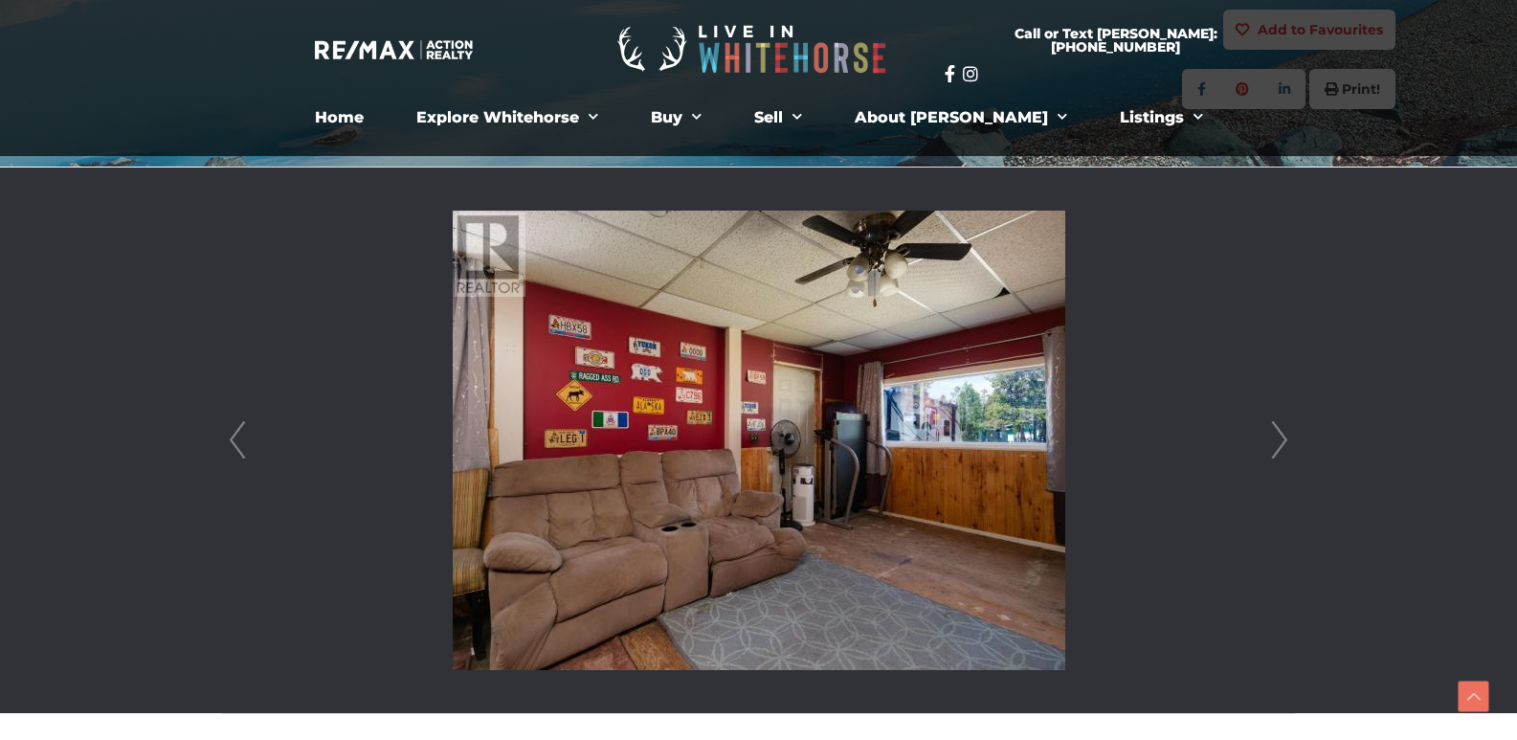
click at [1281, 442] on link "Next" at bounding box center [1280, 441] width 29 height 546
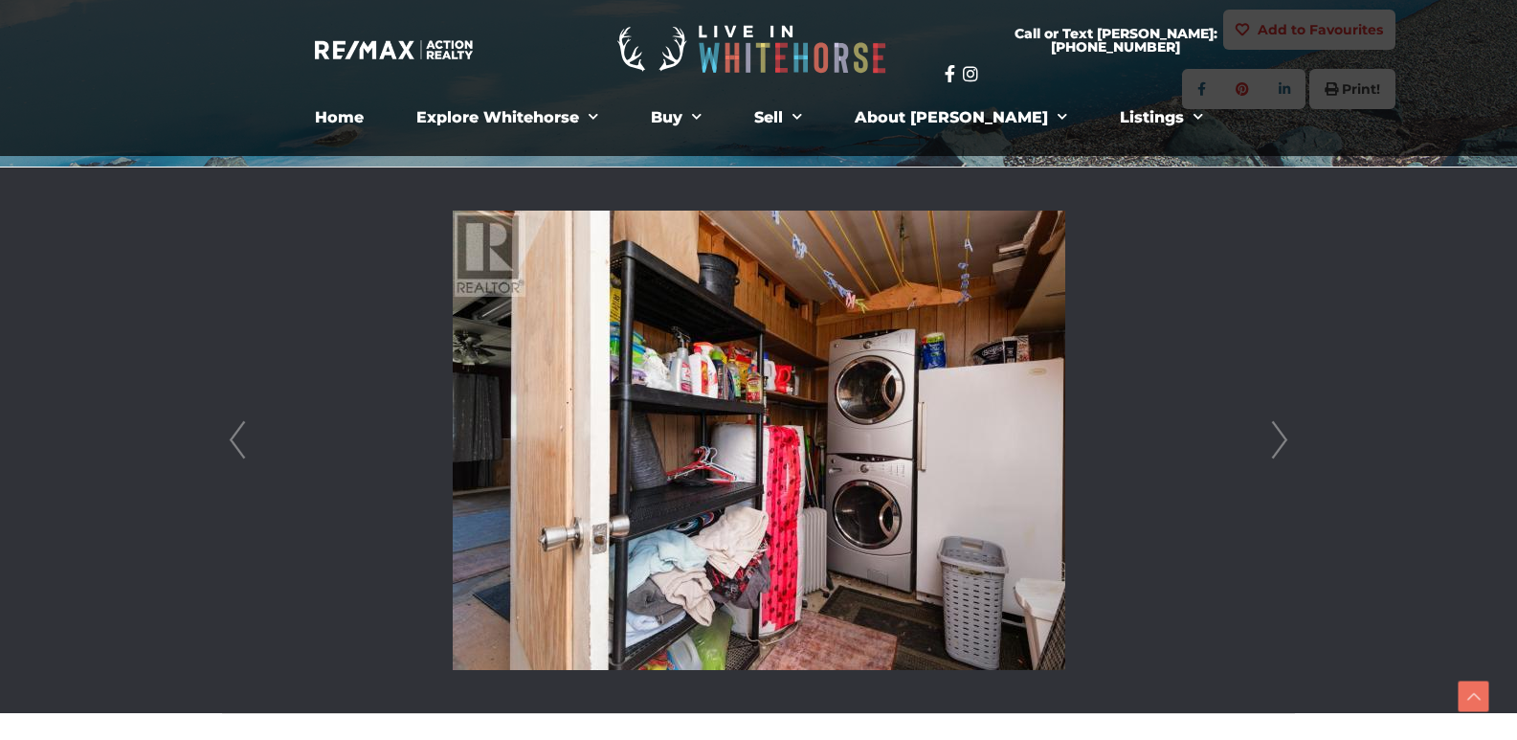
click at [1281, 442] on link "Next" at bounding box center [1280, 441] width 29 height 546
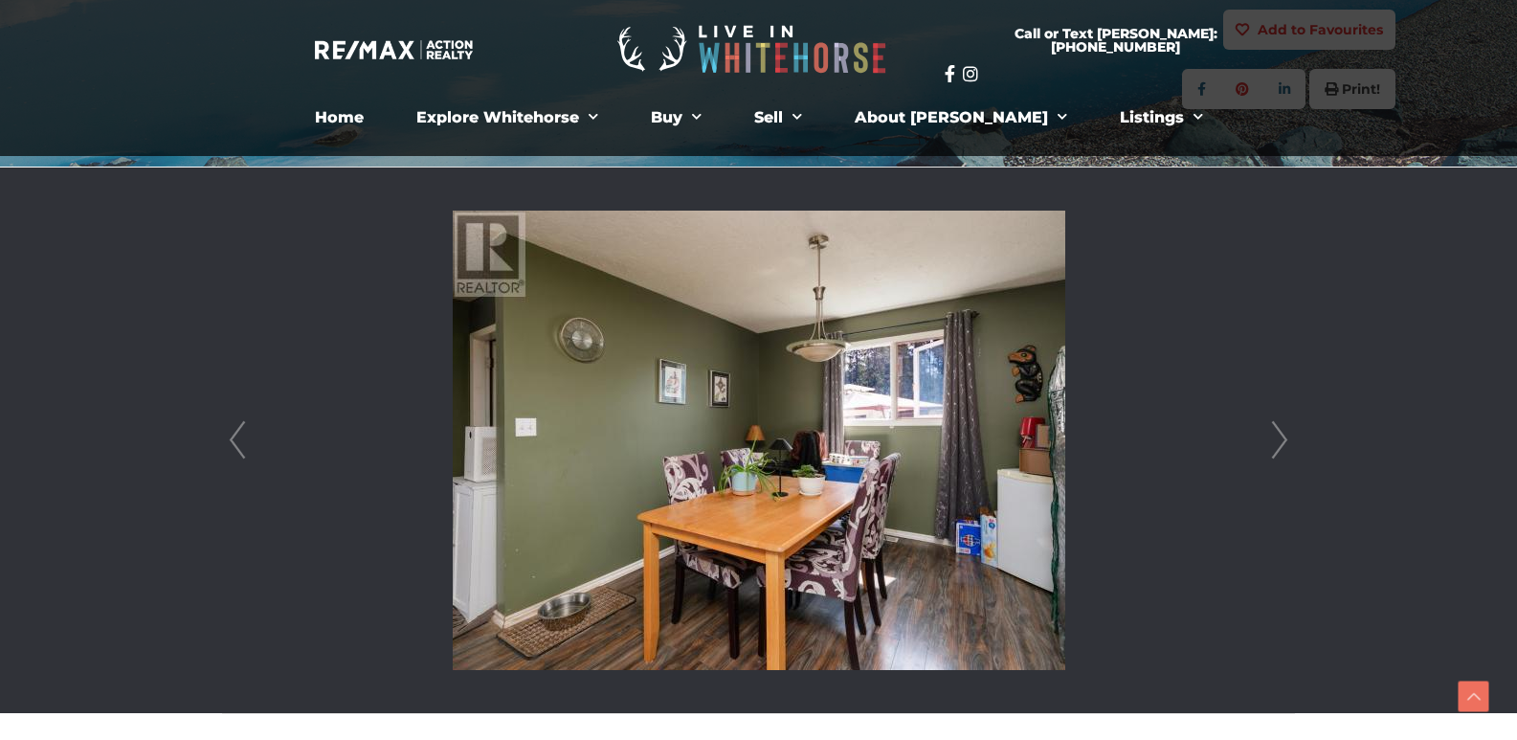
click at [1281, 442] on link "Next" at bounding box center [1280, 441] width 29 height 546
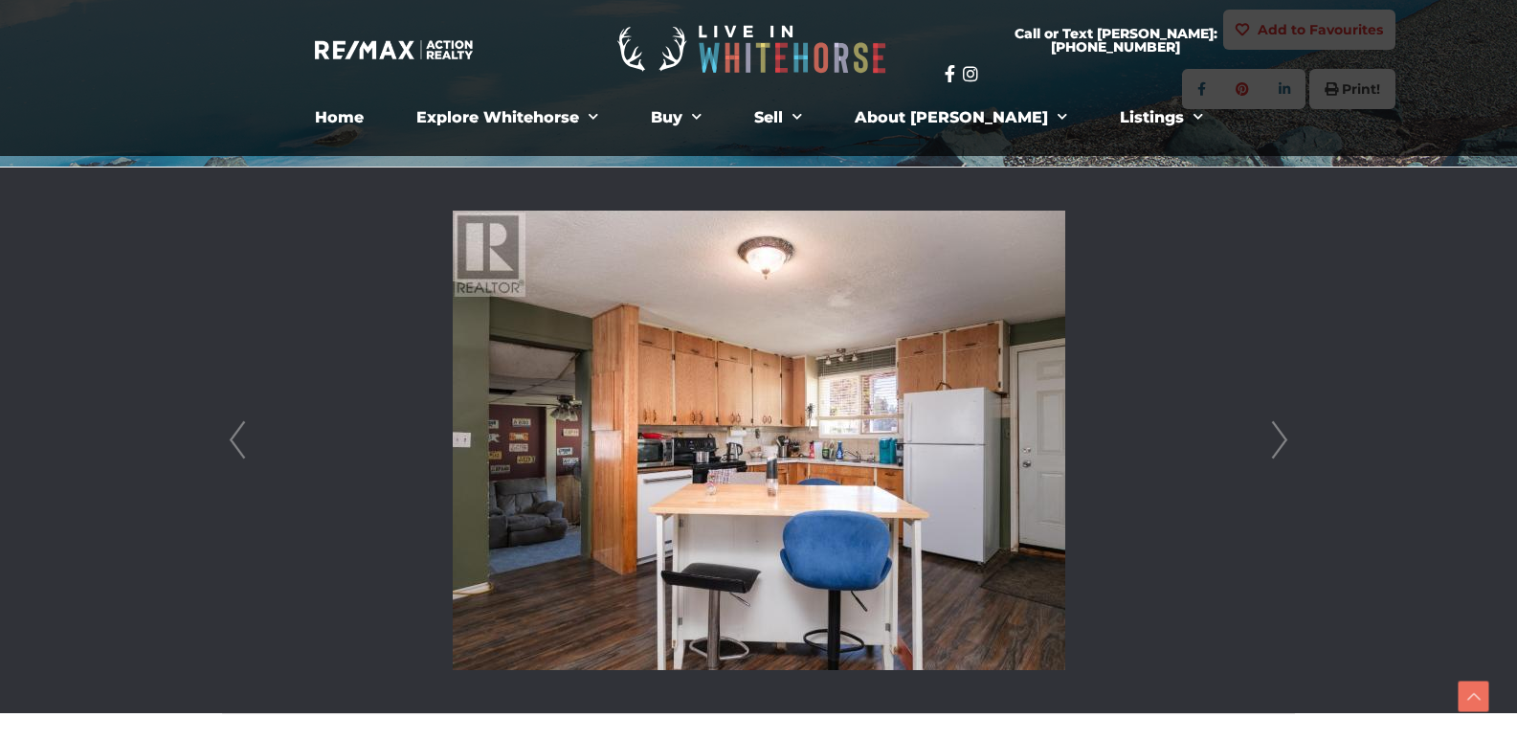
click at [1281, 442] on link "Next" at bounding box center [1280, 441] width 29 height 546
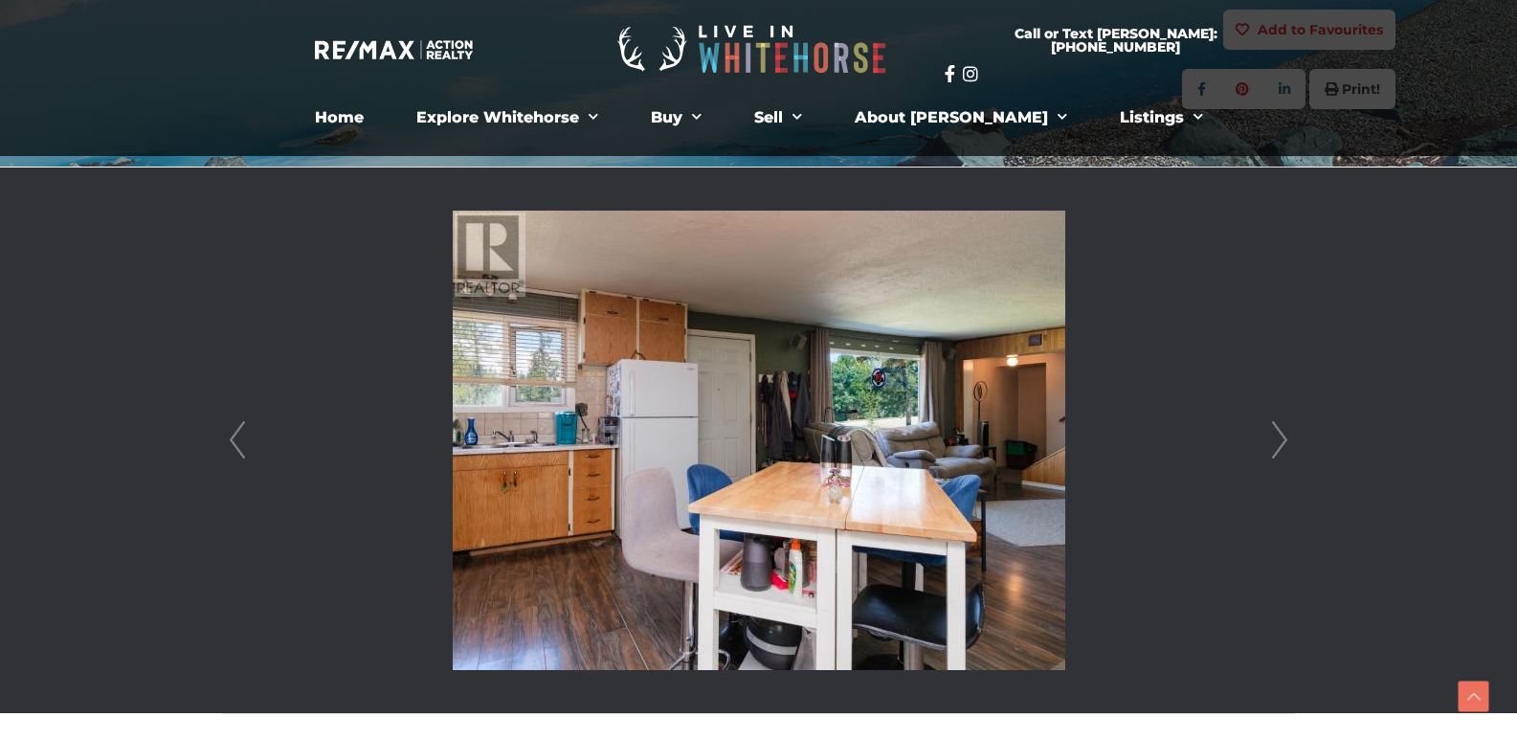
click at [1281, 442] on link "Next" at bounding box center [1280, 441] width 29 height 546
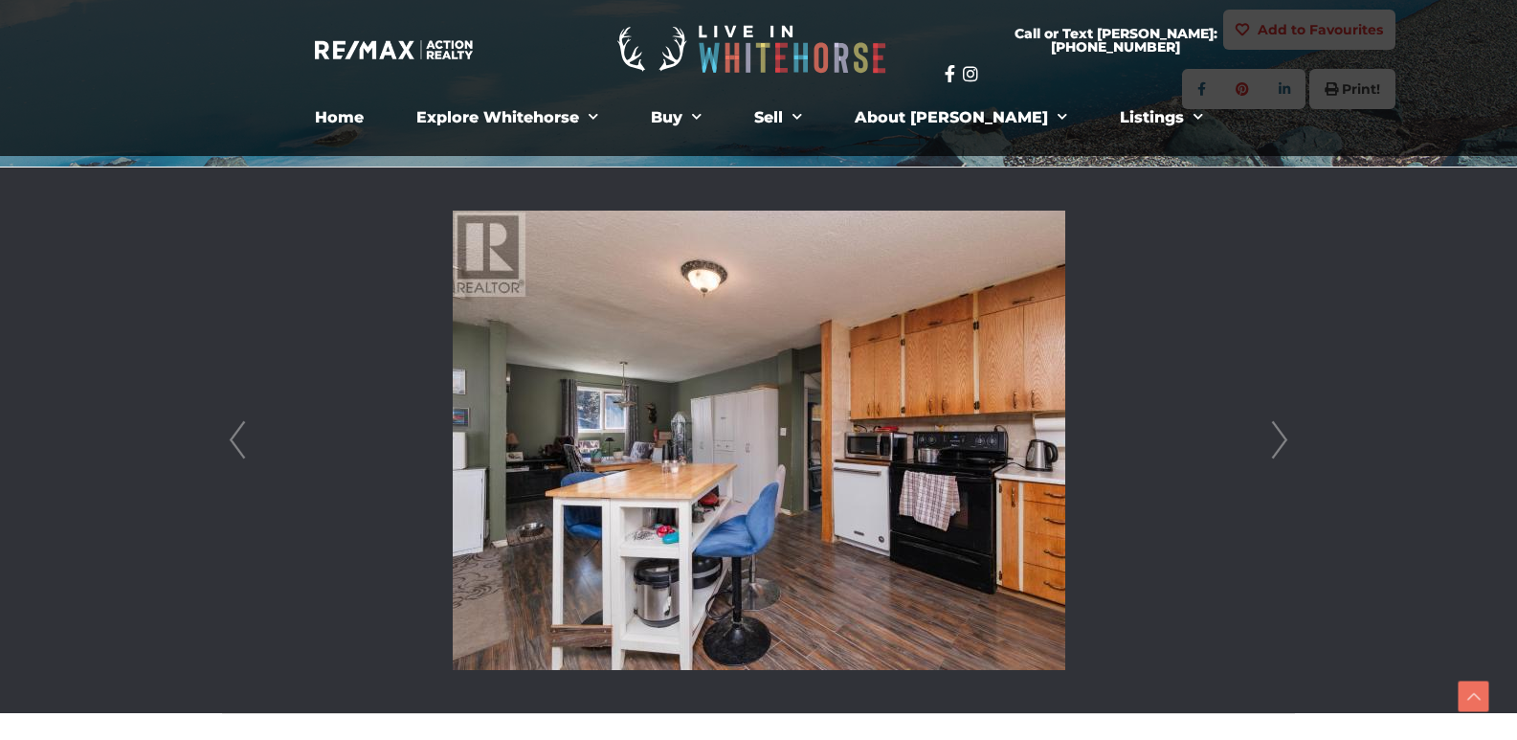
click at [1281, 442] on link "Next" at bounding box center [1280, 441] width 29 height 546
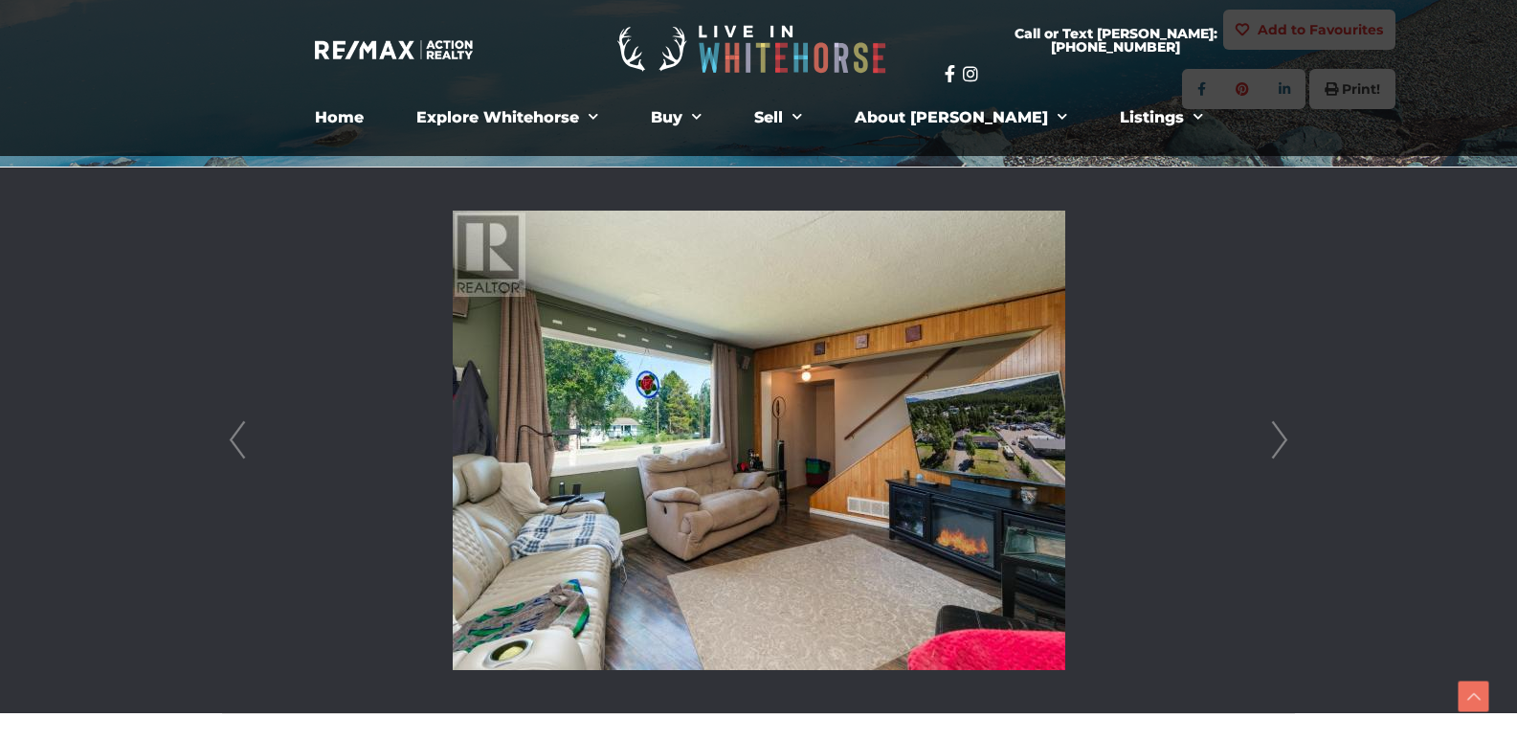
click at [1281, 442] on link "Next" at bounding box center [1280, 441] width 29 height 546
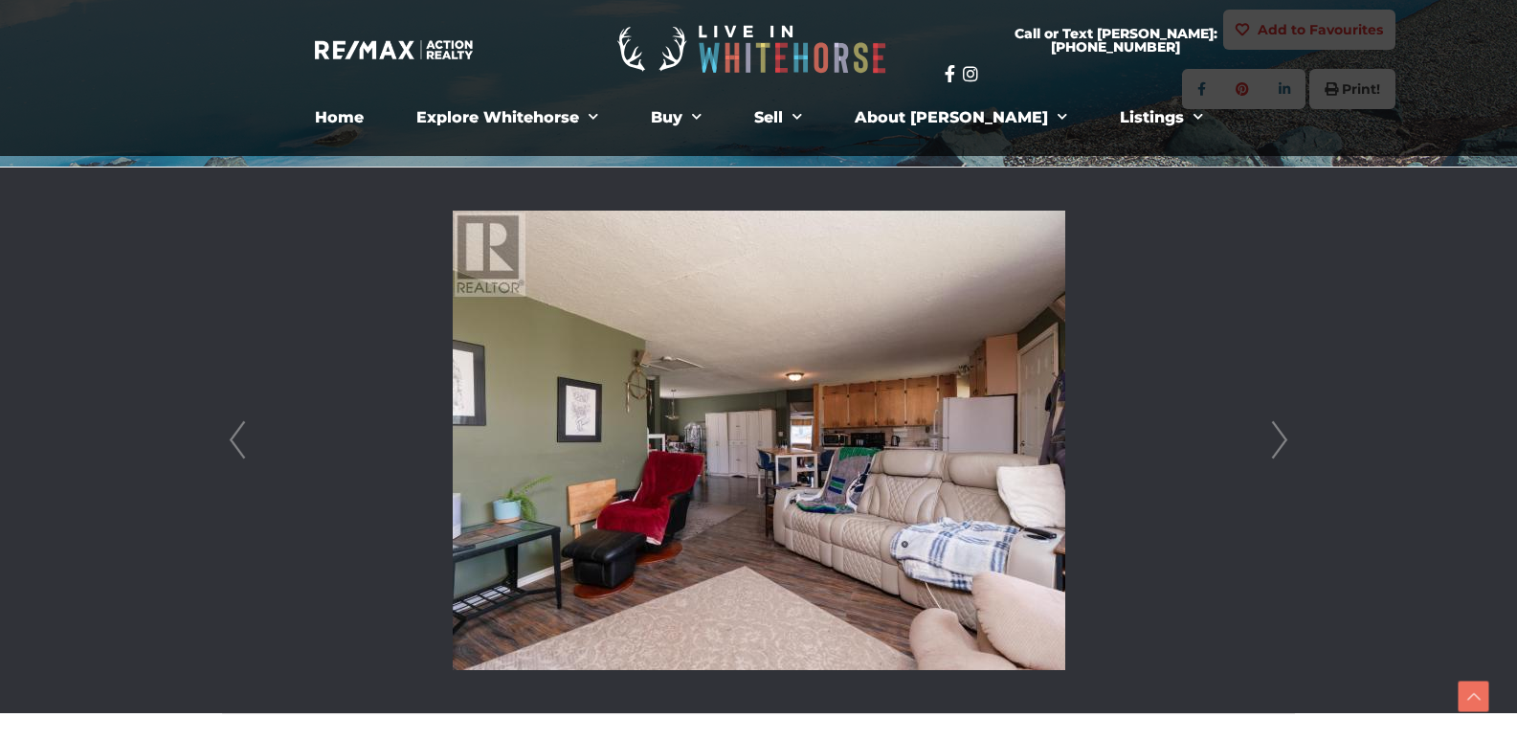
click at [244, 455] on link "Prev" at bounding box center [237, 441] width 29 height 546
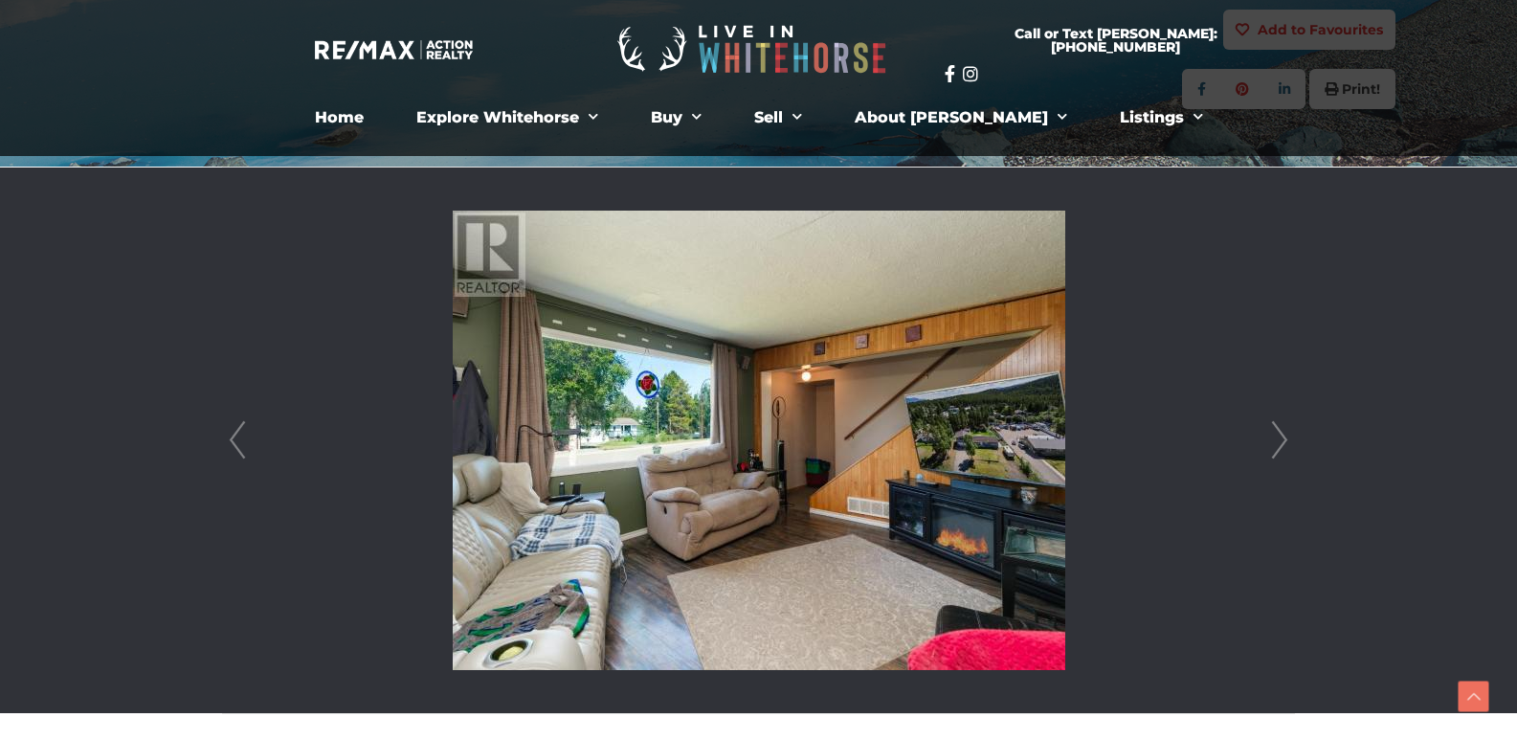
click at [1279, 441] on link "Next" at bounding box center [1280, 441] width 29 height 546
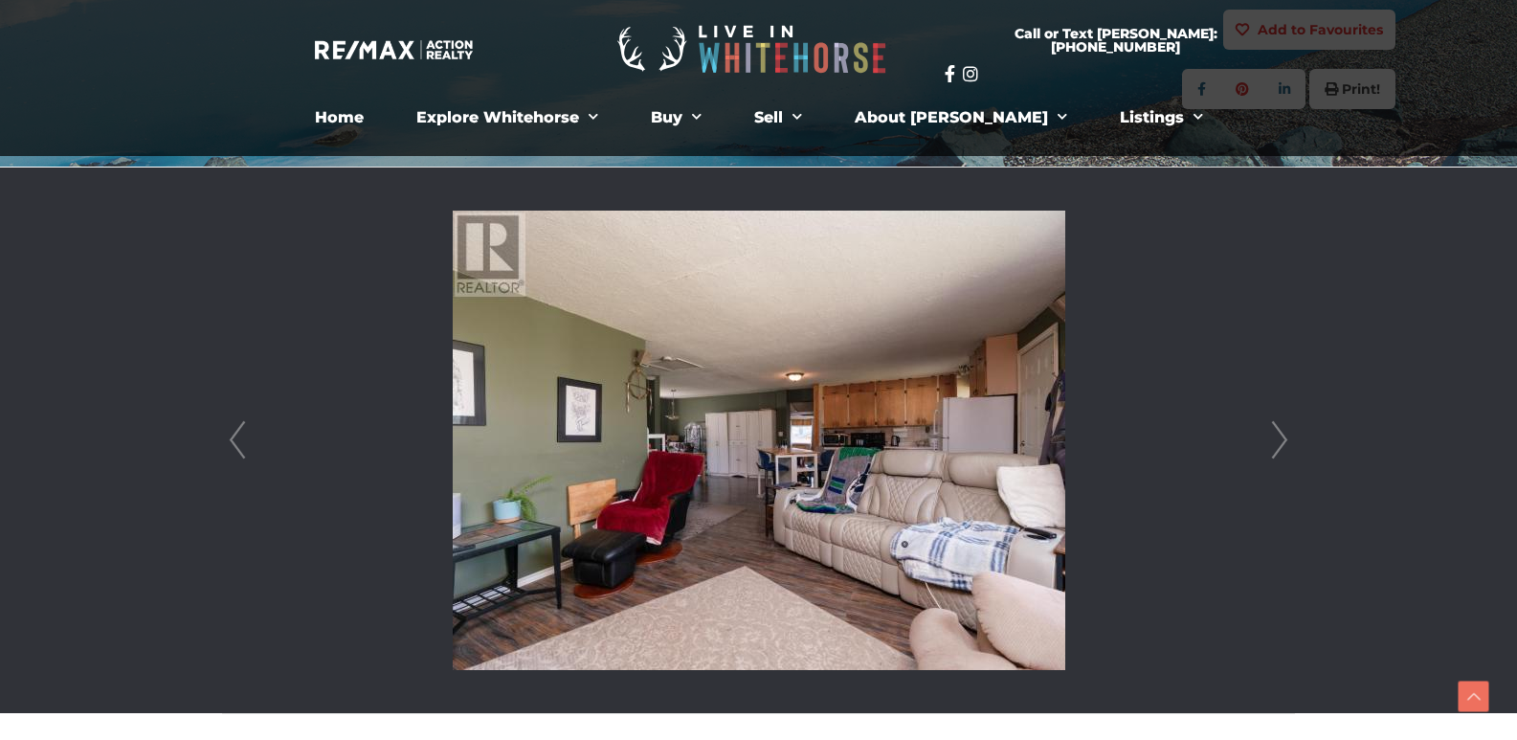
click at [1279, 443] on link "Next" at bounding box center [1280, 441] width 29 height 546
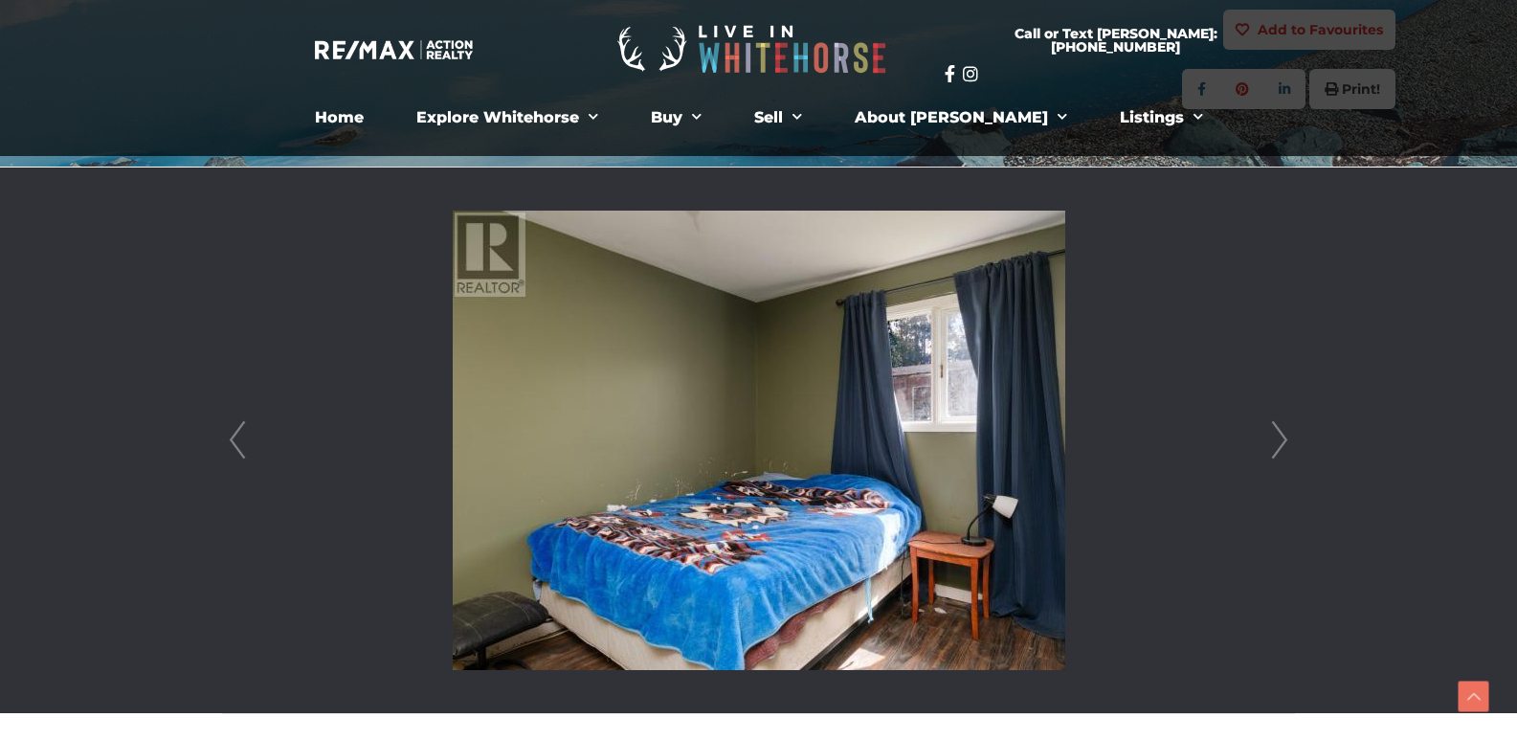
click at [1279, 443] on link "Next" at bounding box center [1280, 441] width 29 height 546
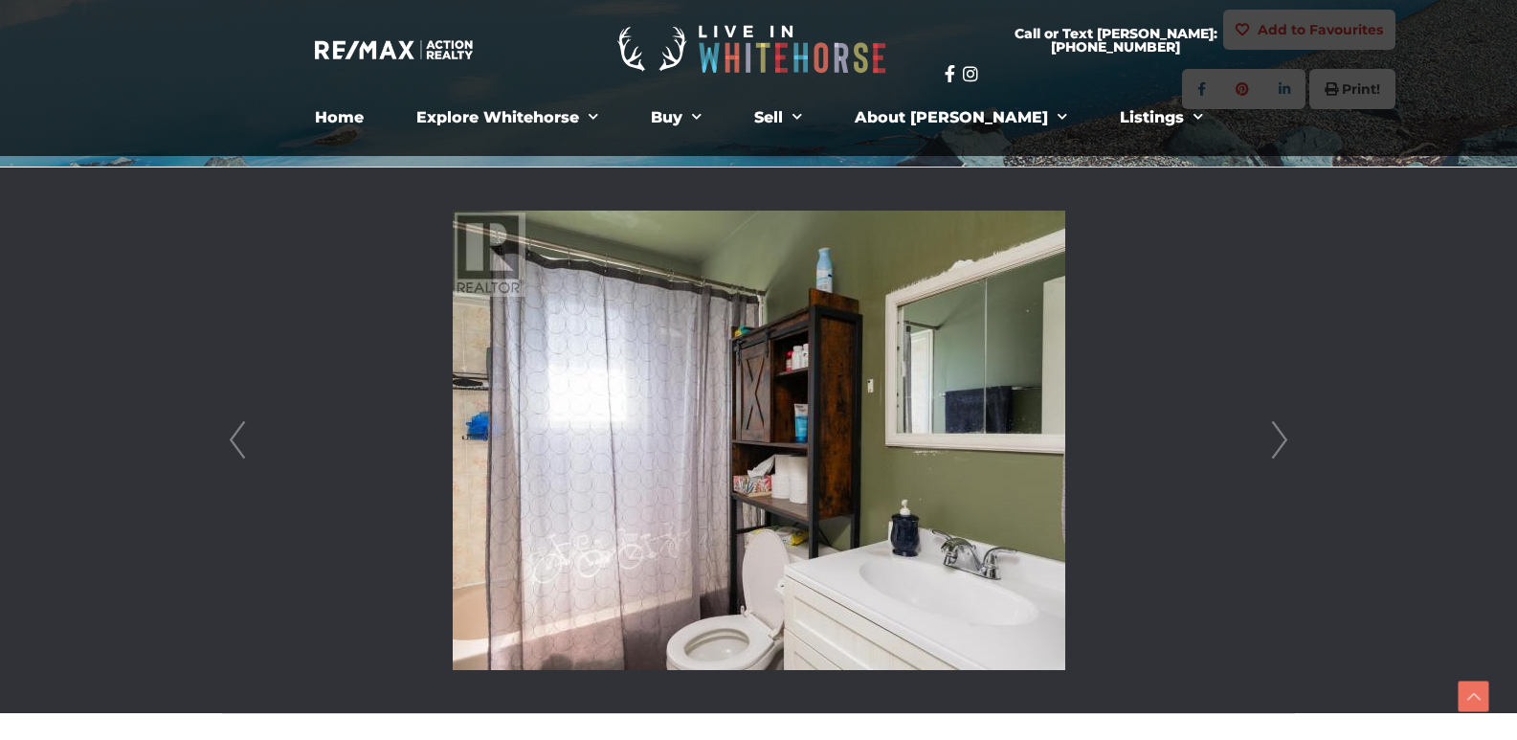
click at [1279, 443] on link "Next" at bounding box center [1280, 441] width 29 height 546
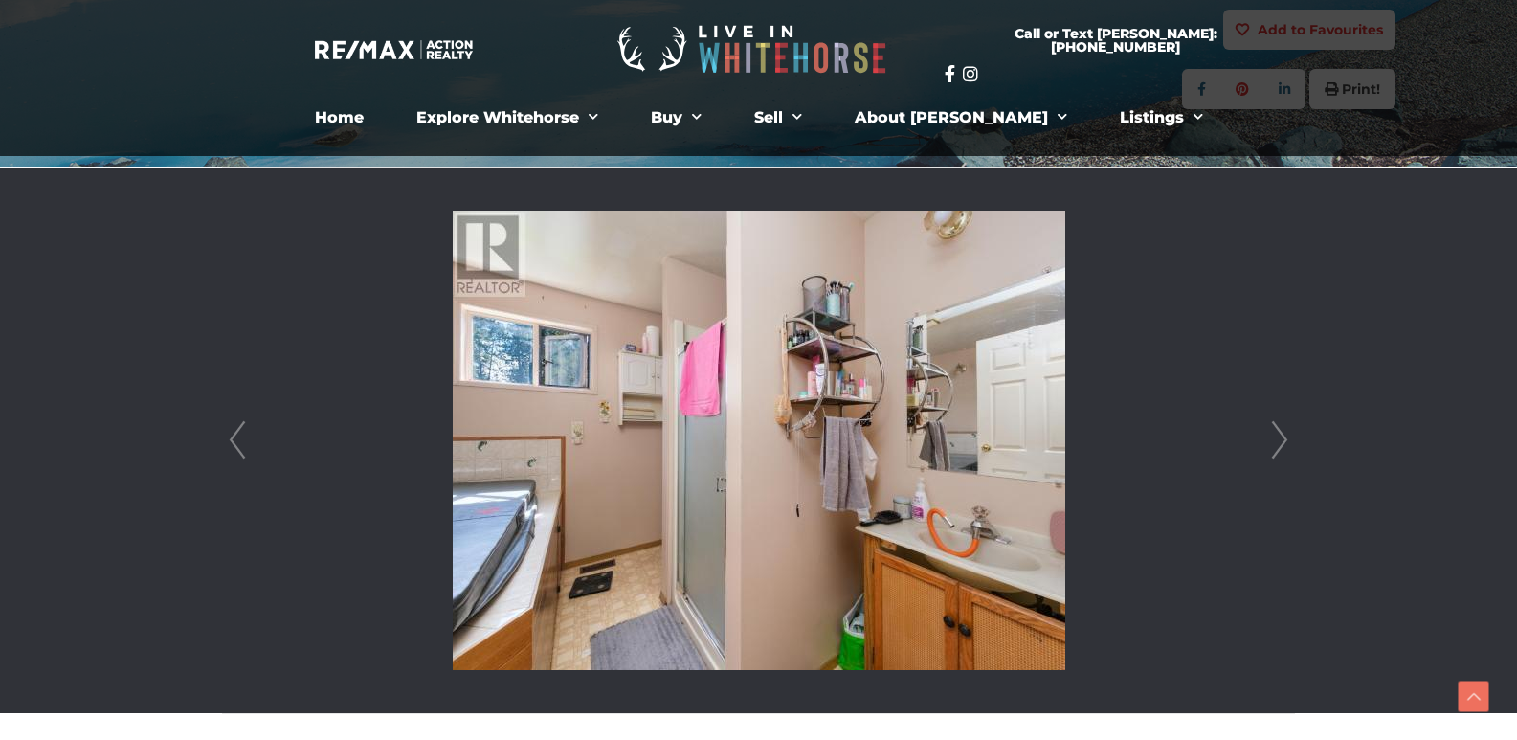
click at [1279, 443] on link "Next" at bounding box center [1280, 441] width 29 height 546
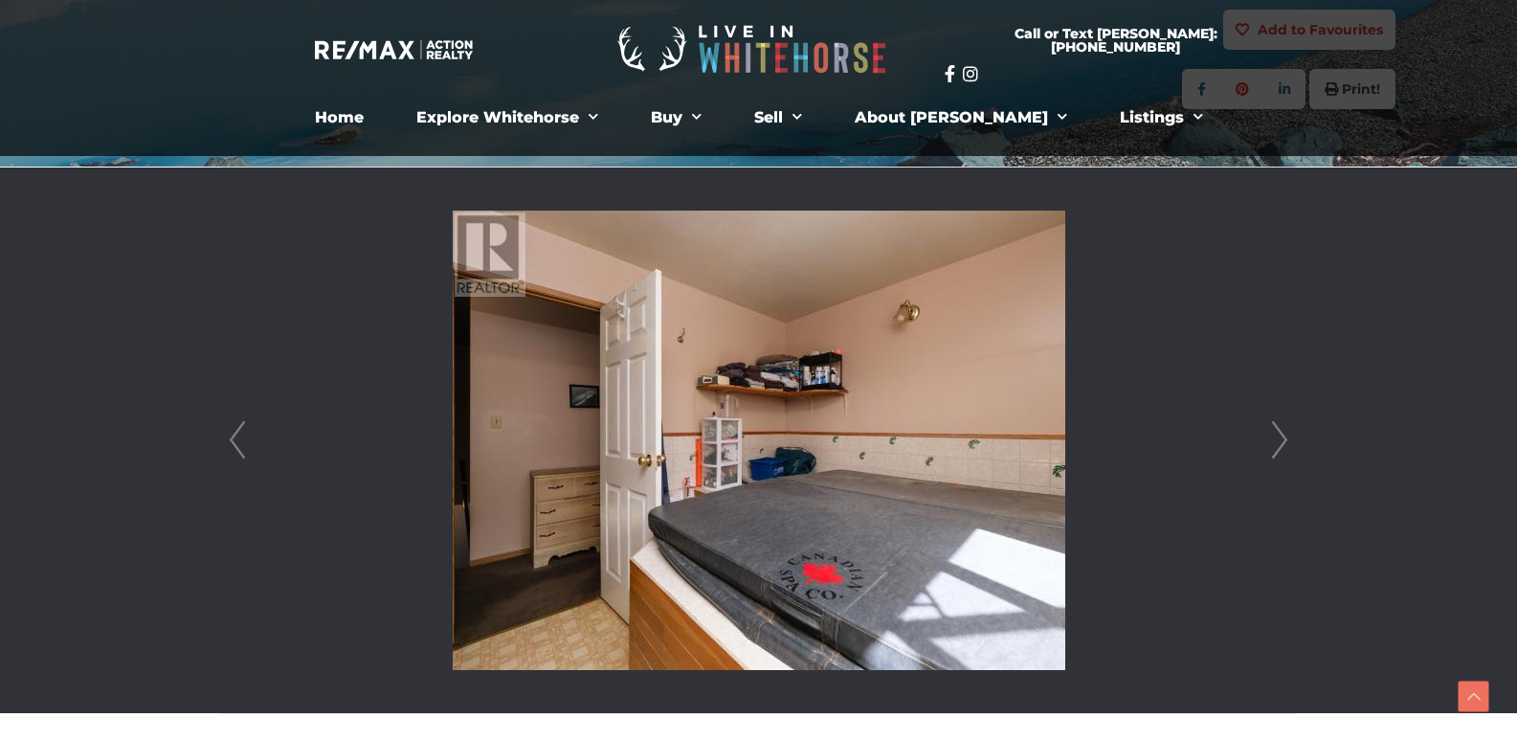
click at [1279, 443] on link "Next" at bounding box center [1280, 441] width 29 height 546
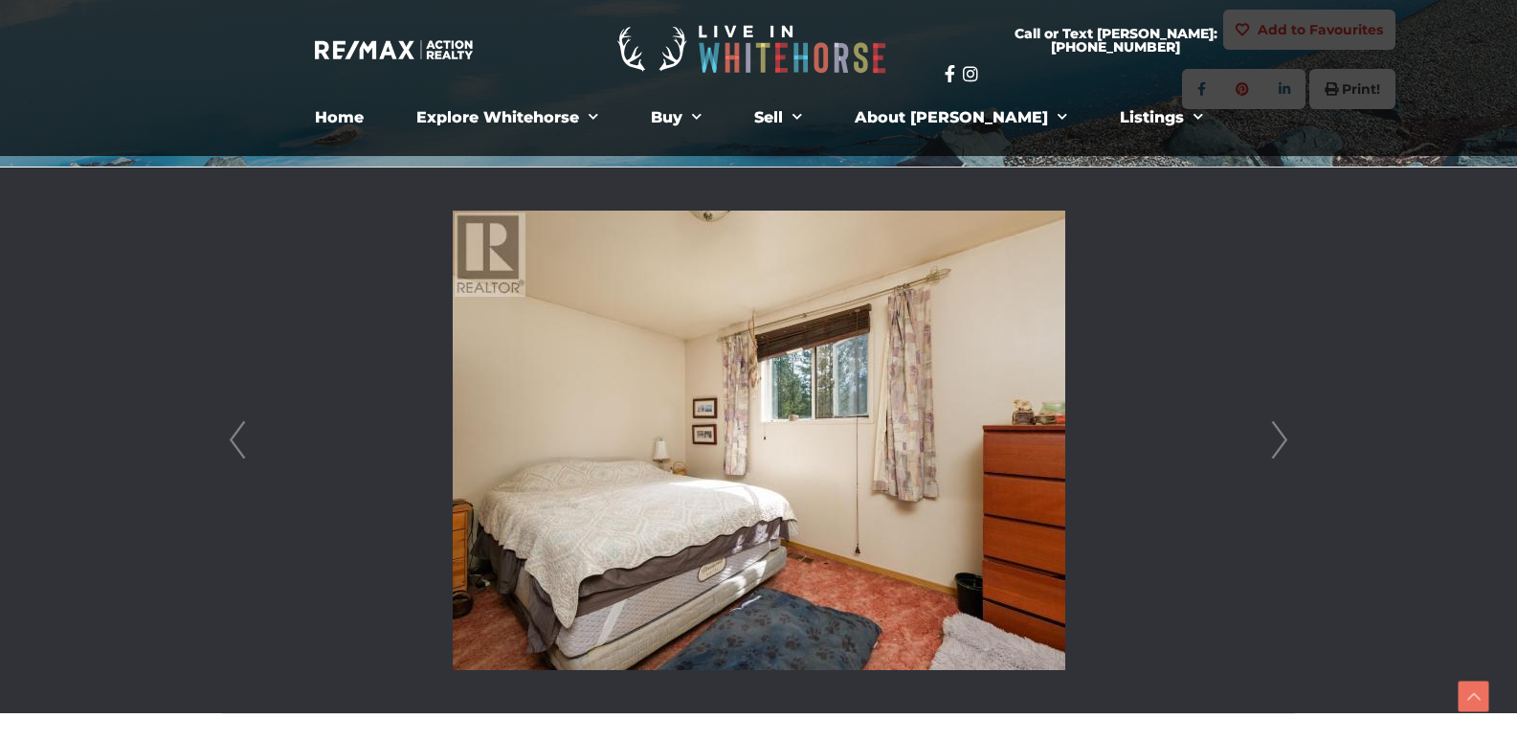
click at [1279, 443] on link "Next" at bounding box center [1280, 441] width 29 height 546
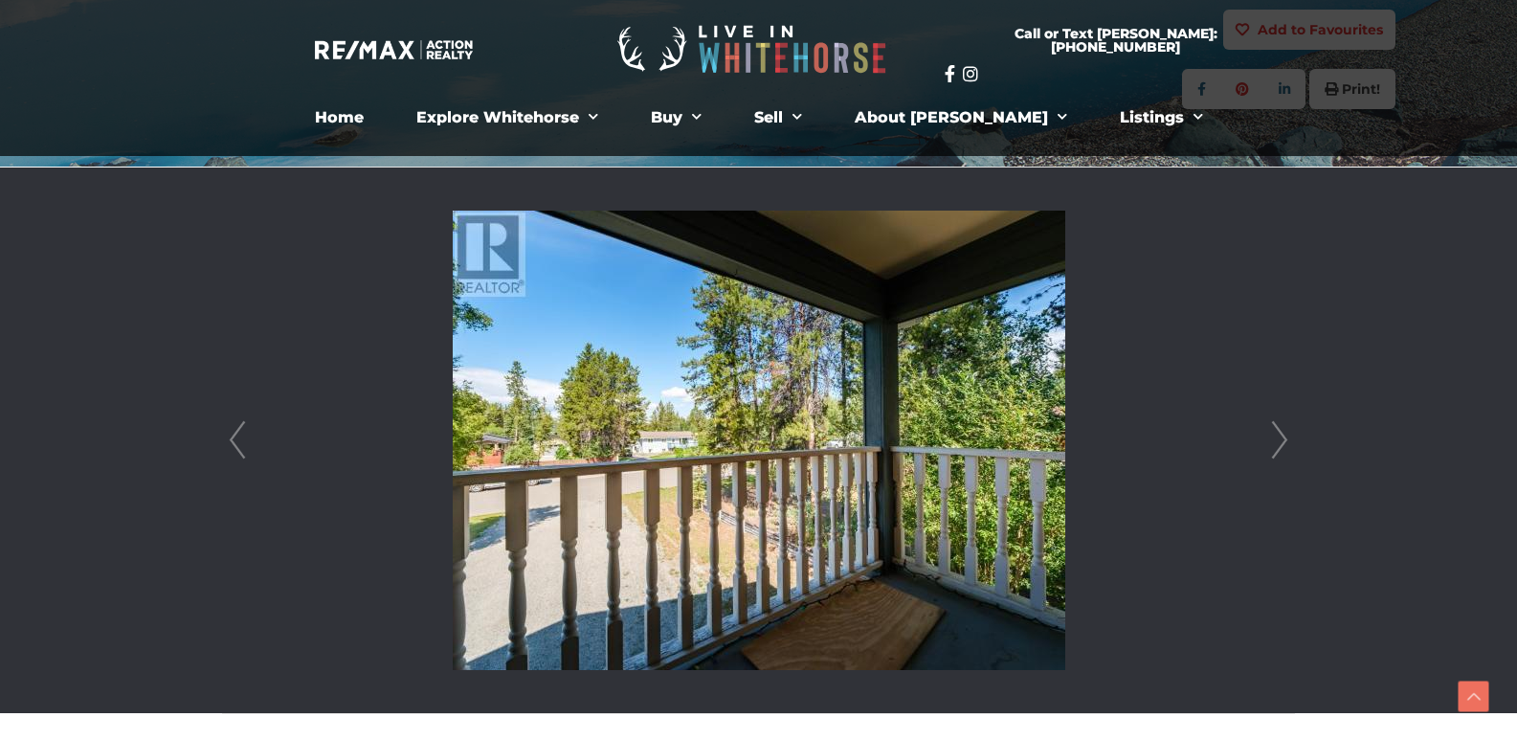
click at [1279, 443] on link "Next" at bounding box center [1280, 441] width 29 height 546
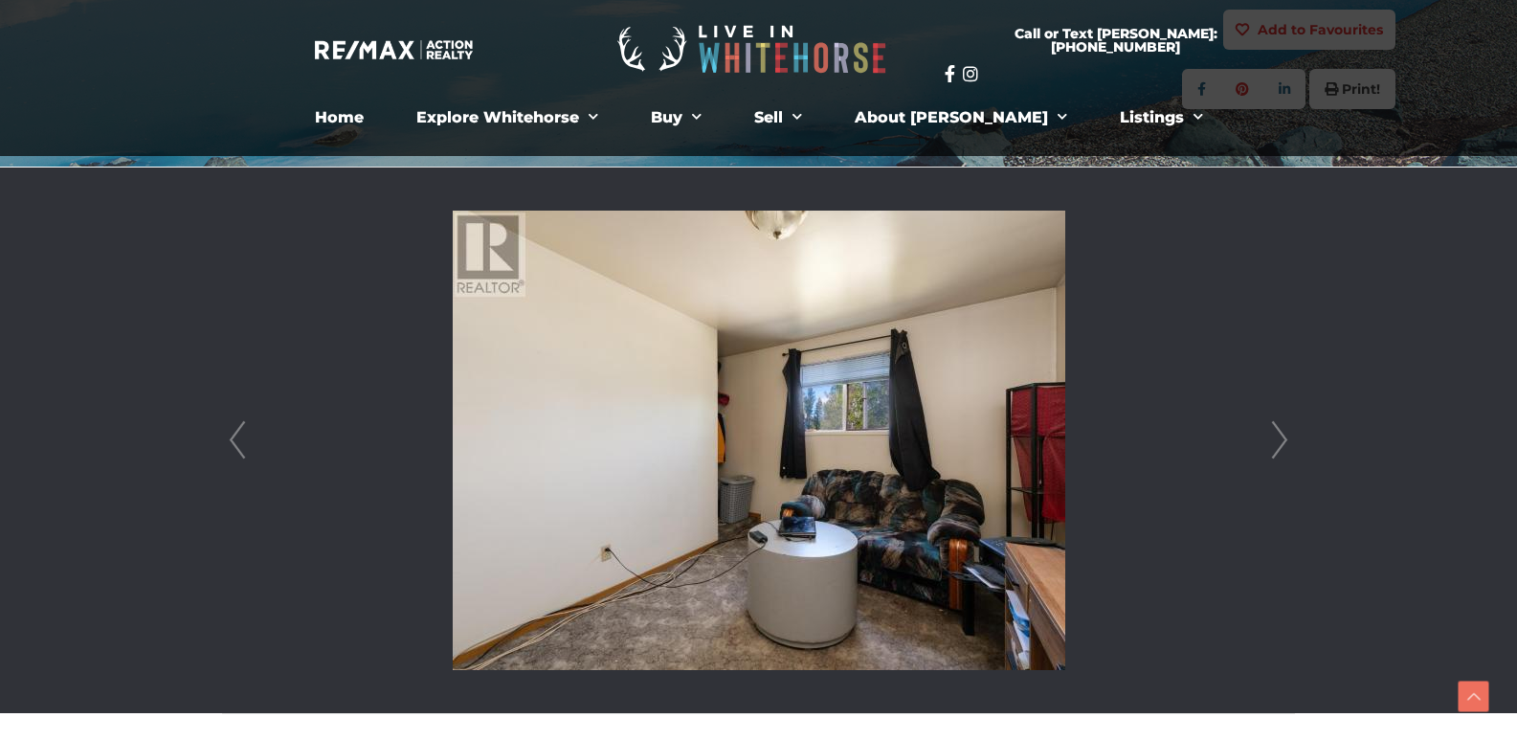
click at [1278, 474] on link "Next" at bounding box center [1280, 441] width 29 height 546
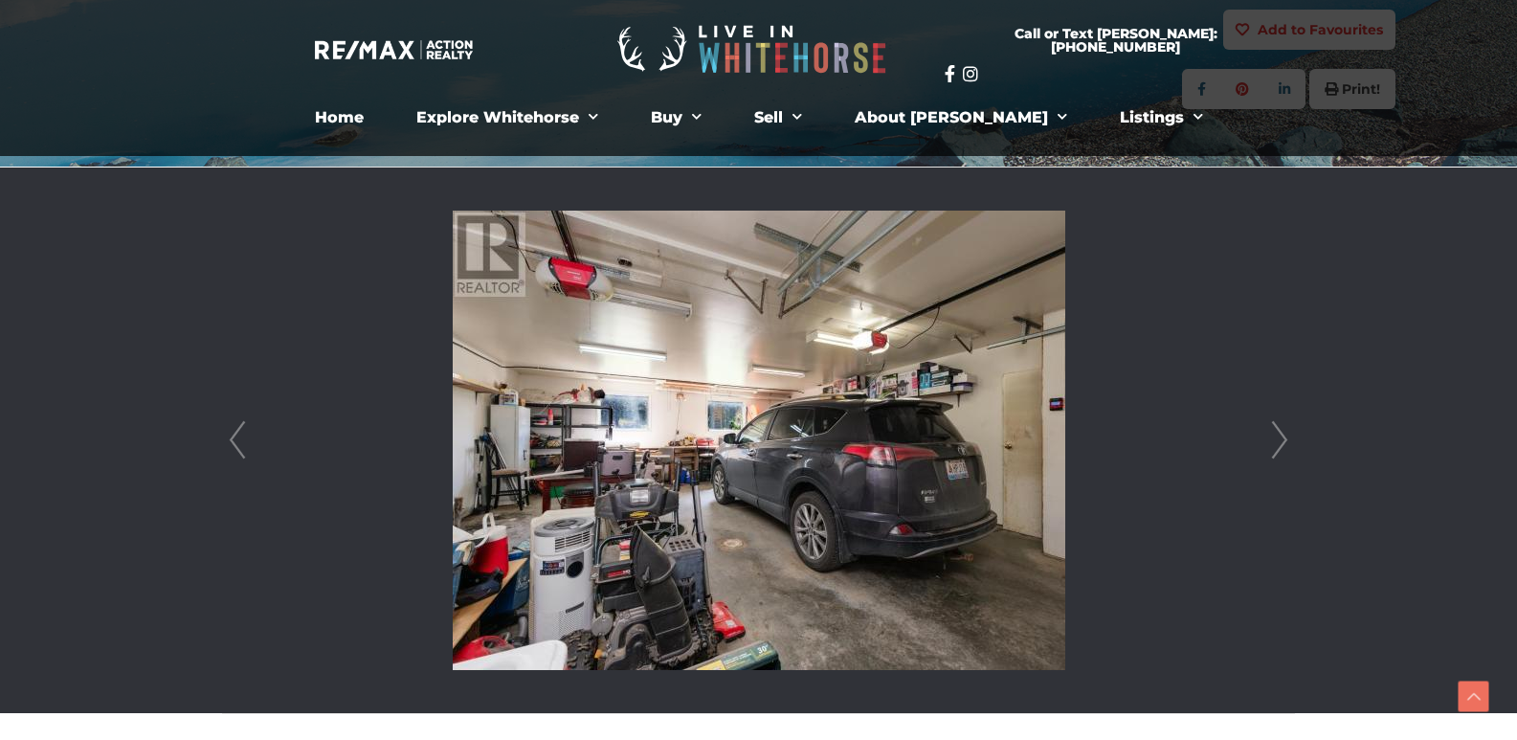
click at [1283, 438] on link "Next" at bounding box center [1280, 441] width 29 height 546
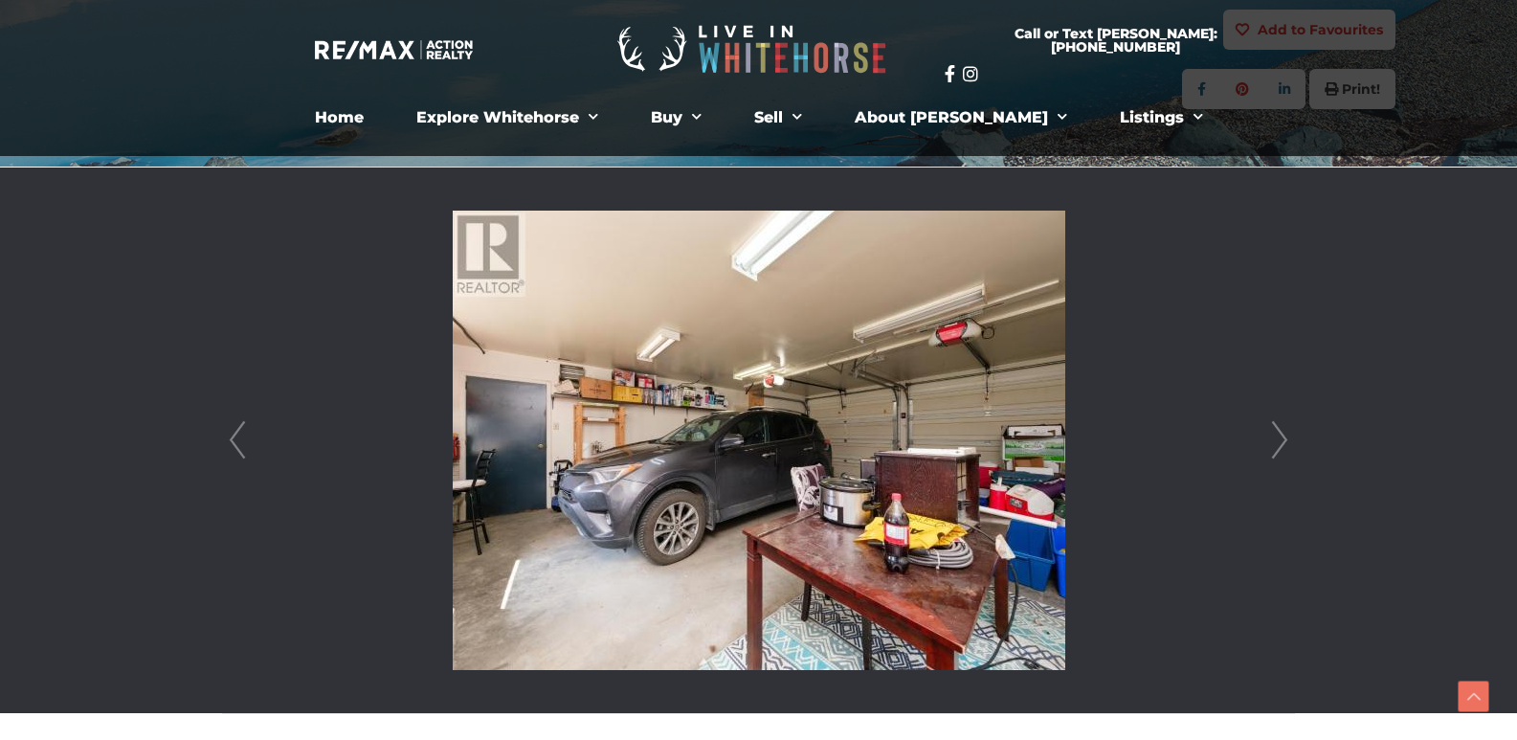
click at [1283, 438] on link "Next" at bounding box center [1280, 441] width 29 height 546
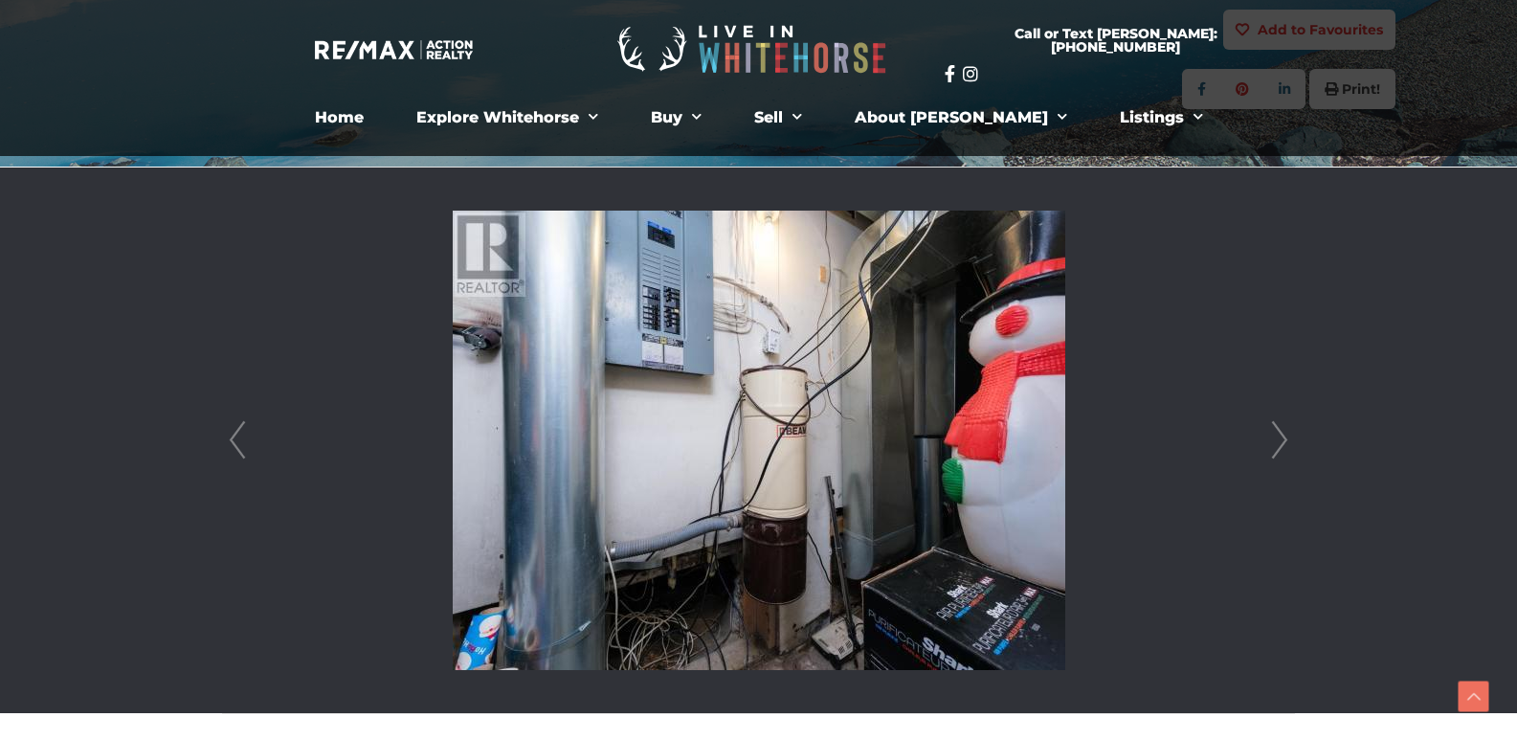
click at [1283, 438] on link "Next" at bounding box center [1280, 441] width 29 height 546
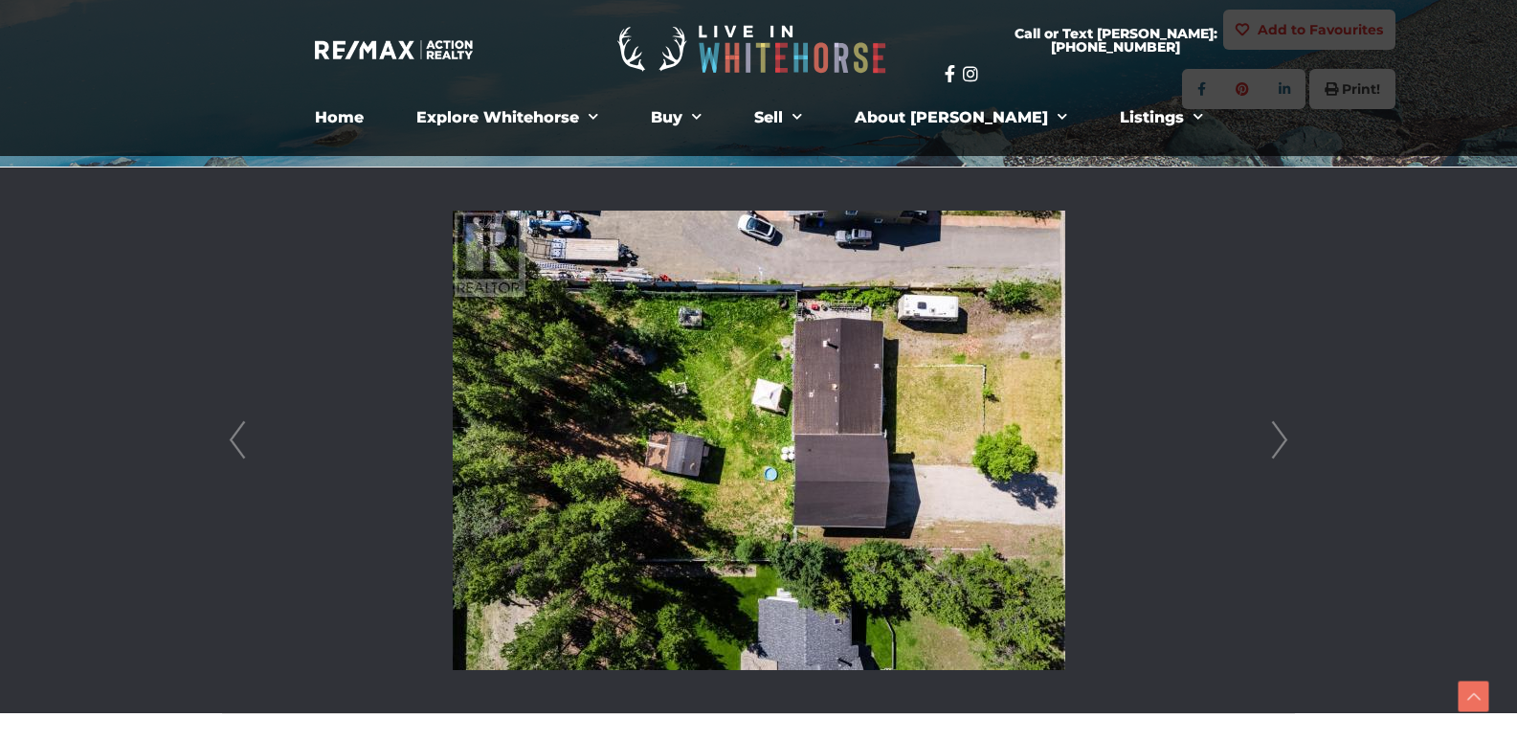
click at [1283, 438] on link "Next" at bounding box center [1280, 441] width 29 height 546
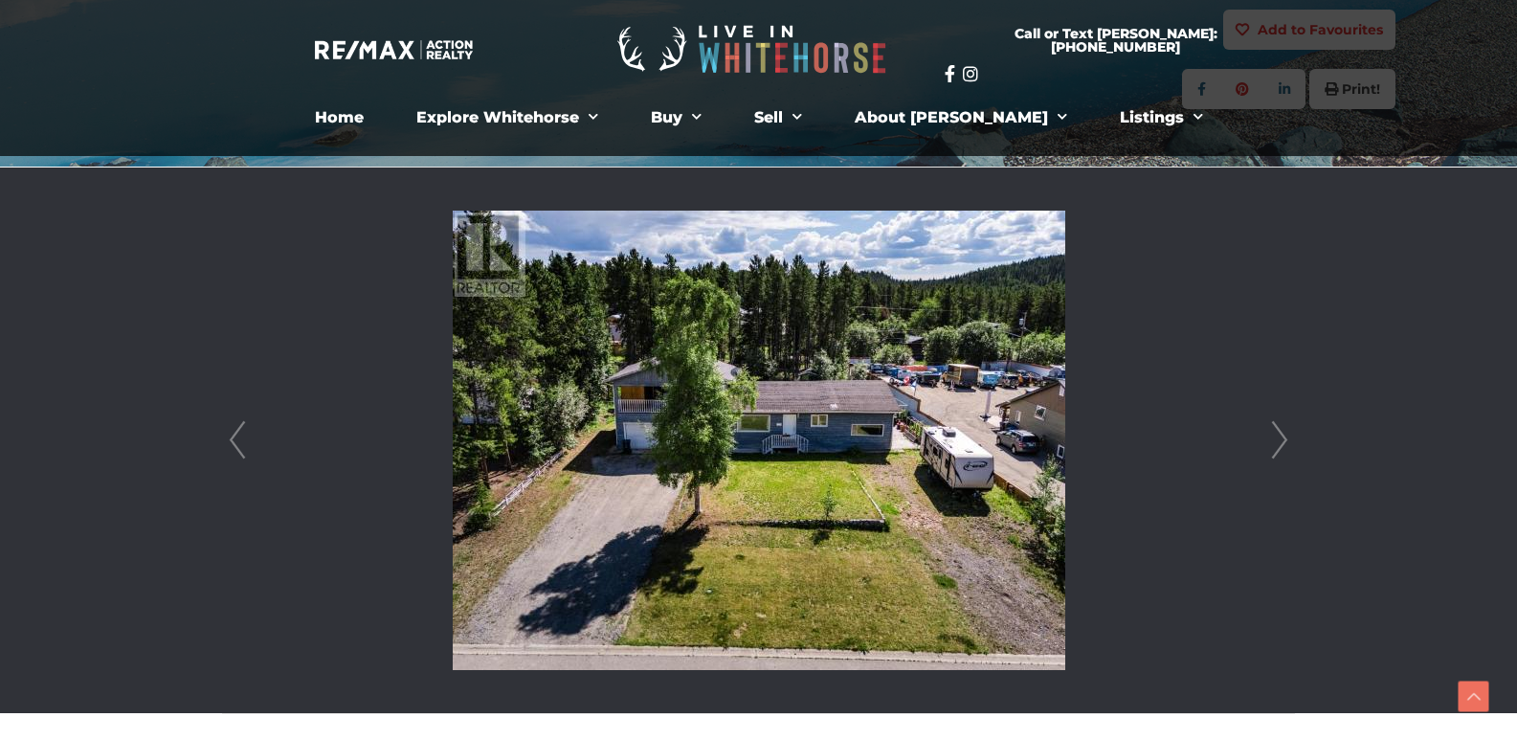
click at [1283, 438] on link "Next" at bounding box center [1280, 441] width 29 height 546
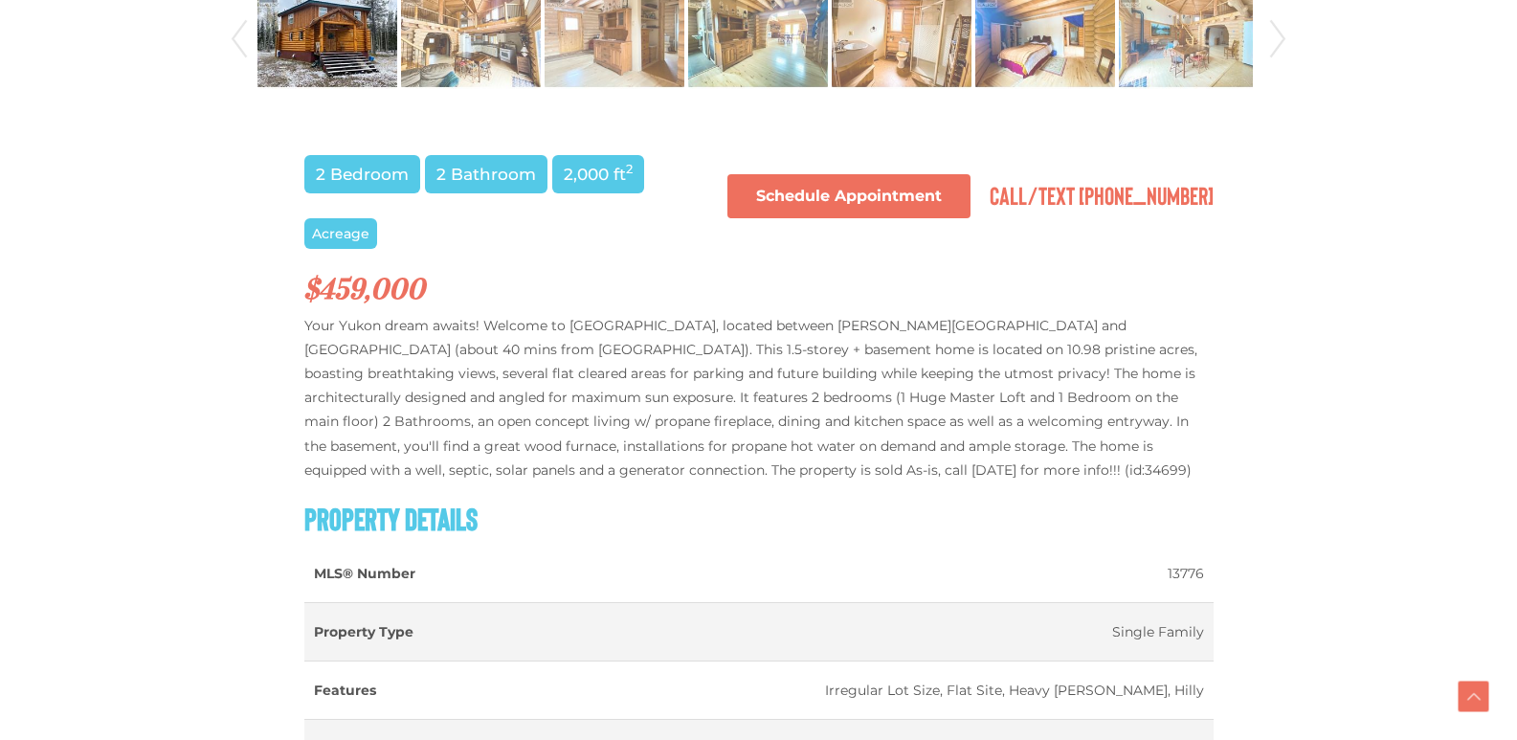
scroll to position [1149, 0]
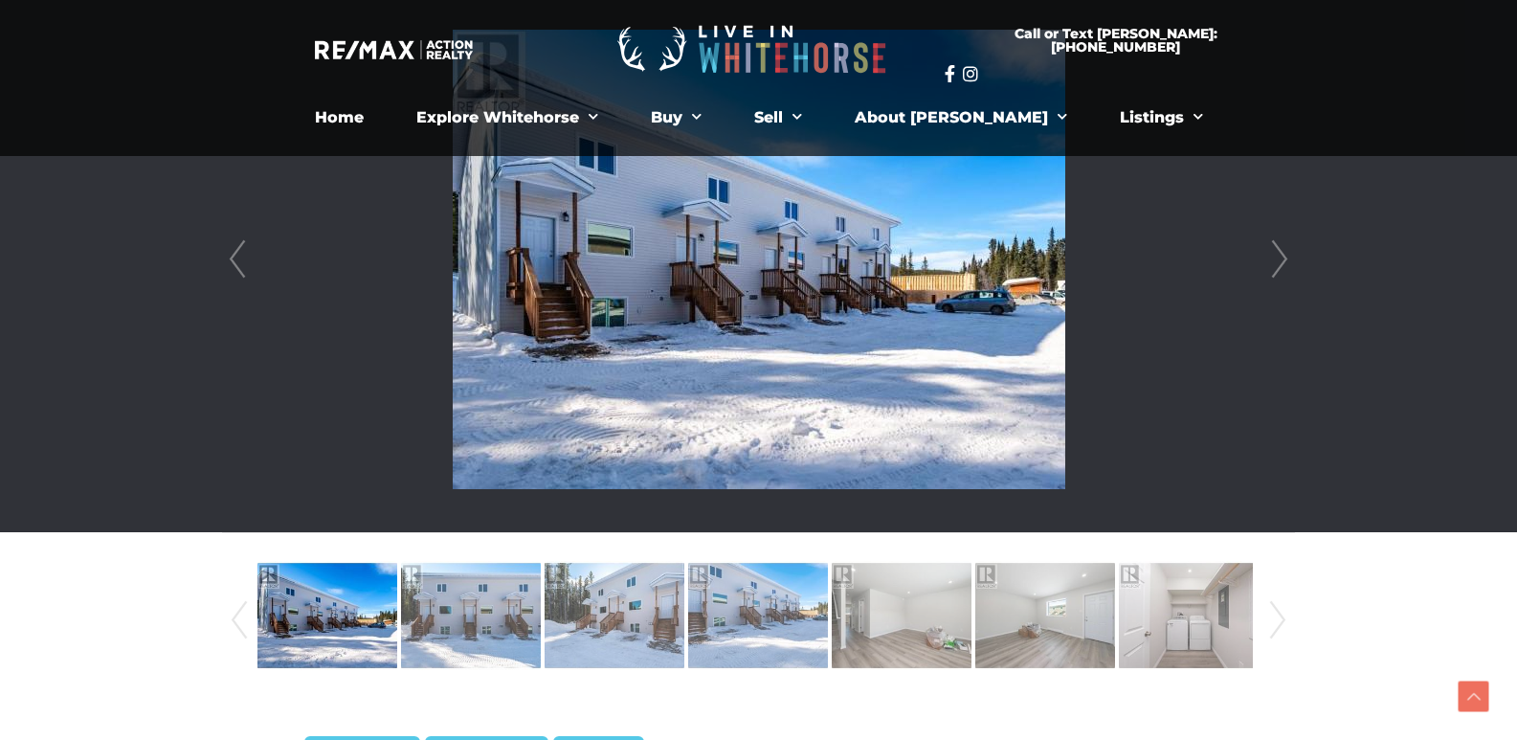
scroll to position [574, 0]
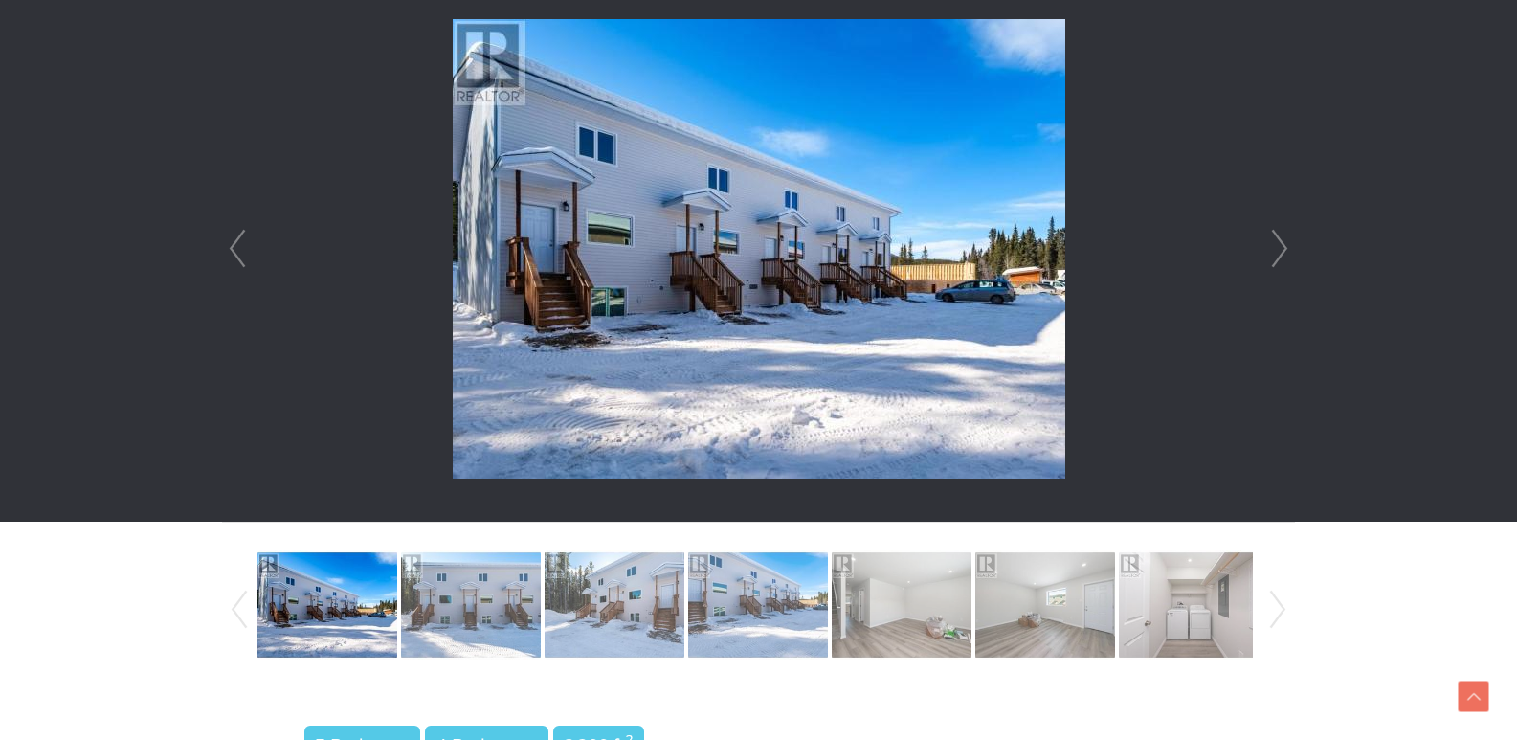
click at [1281, 246] on link "Next" at bounding box center [1280, 249] width 29 height 546
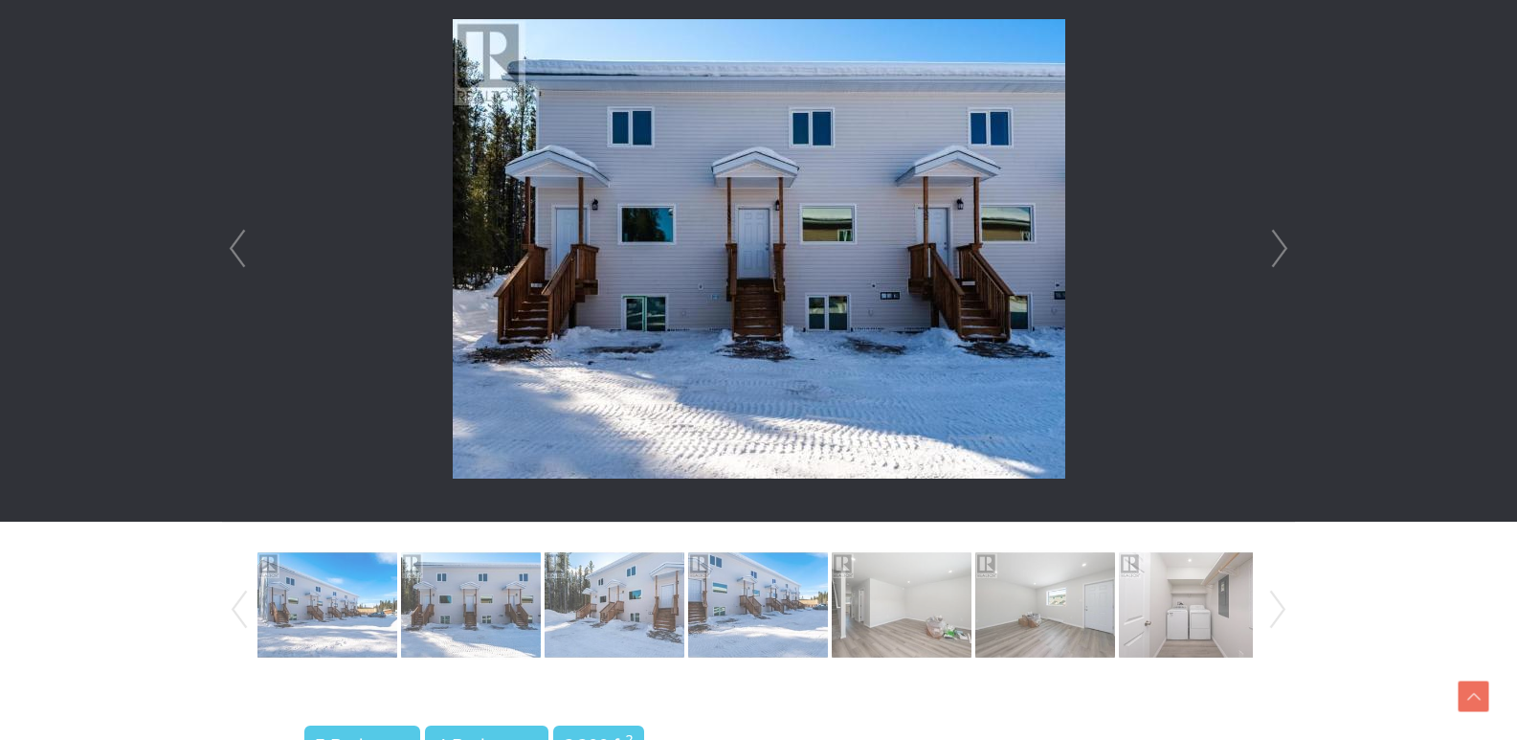
click at [1282, 246] on link "Next" at bounding box center [1280, 249] width 29 height 546
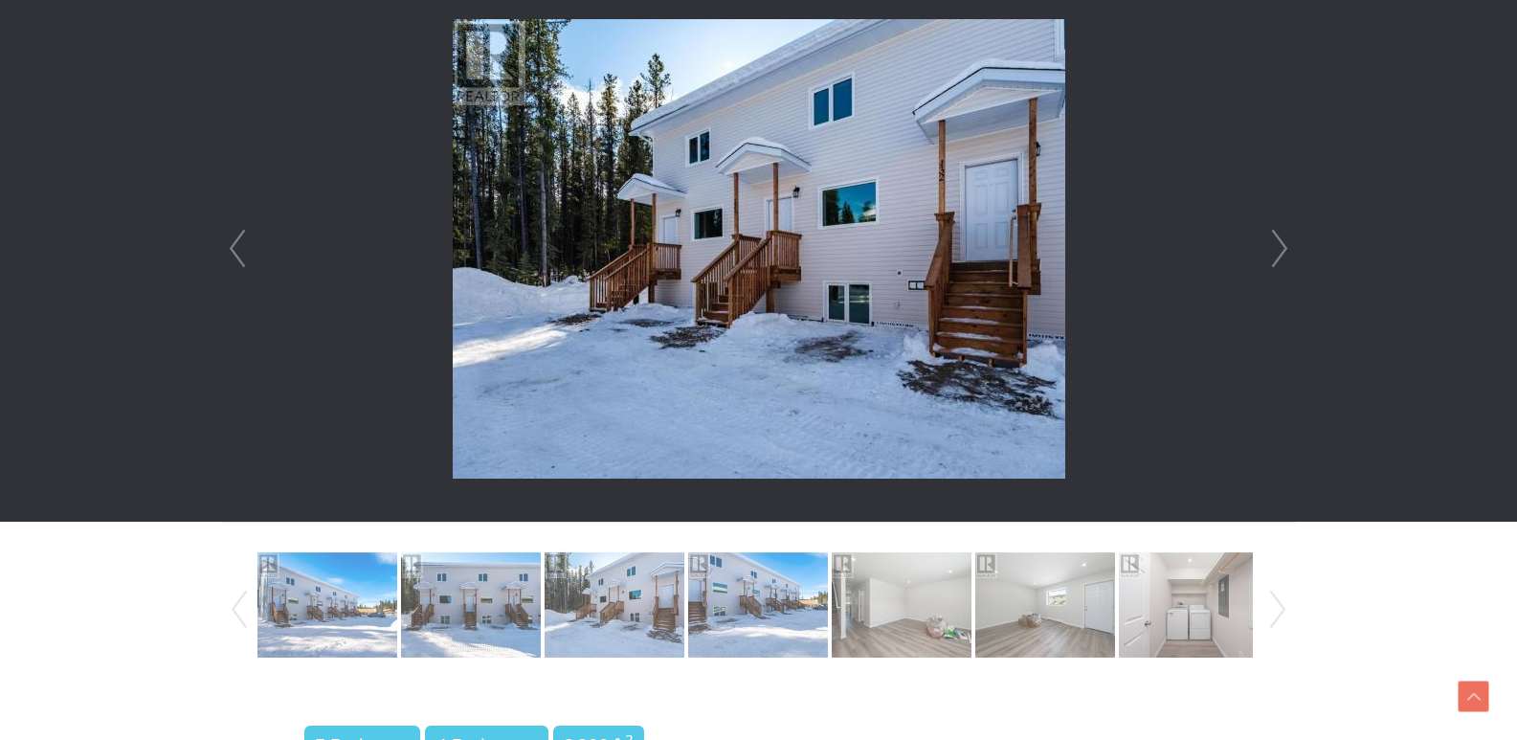
click at [1282, 246] on link "Next" at bounding box center [1280, 249] width 29 height 546
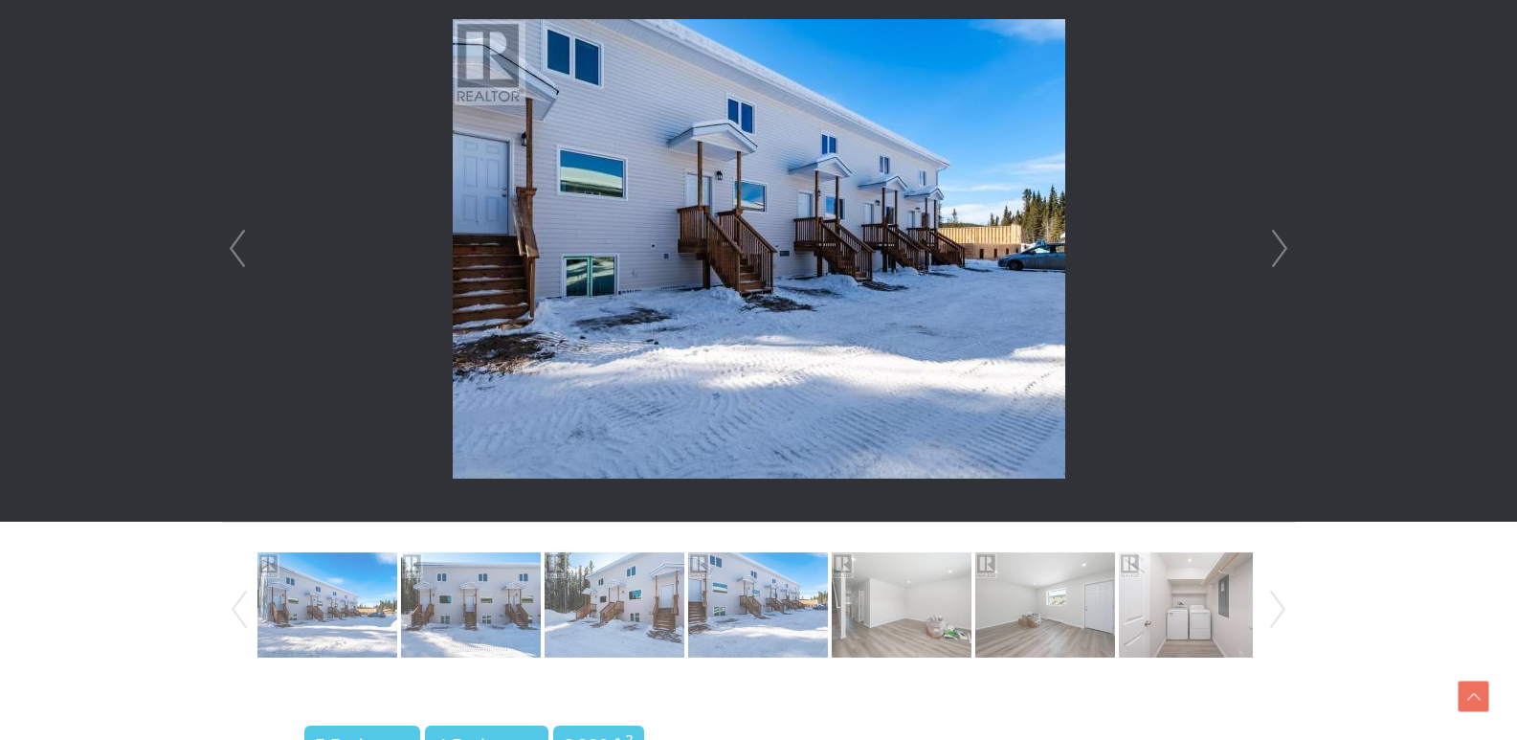
click at [1283, 246] on link "Next" at bounding box center [1280, 249] width 29 height 546
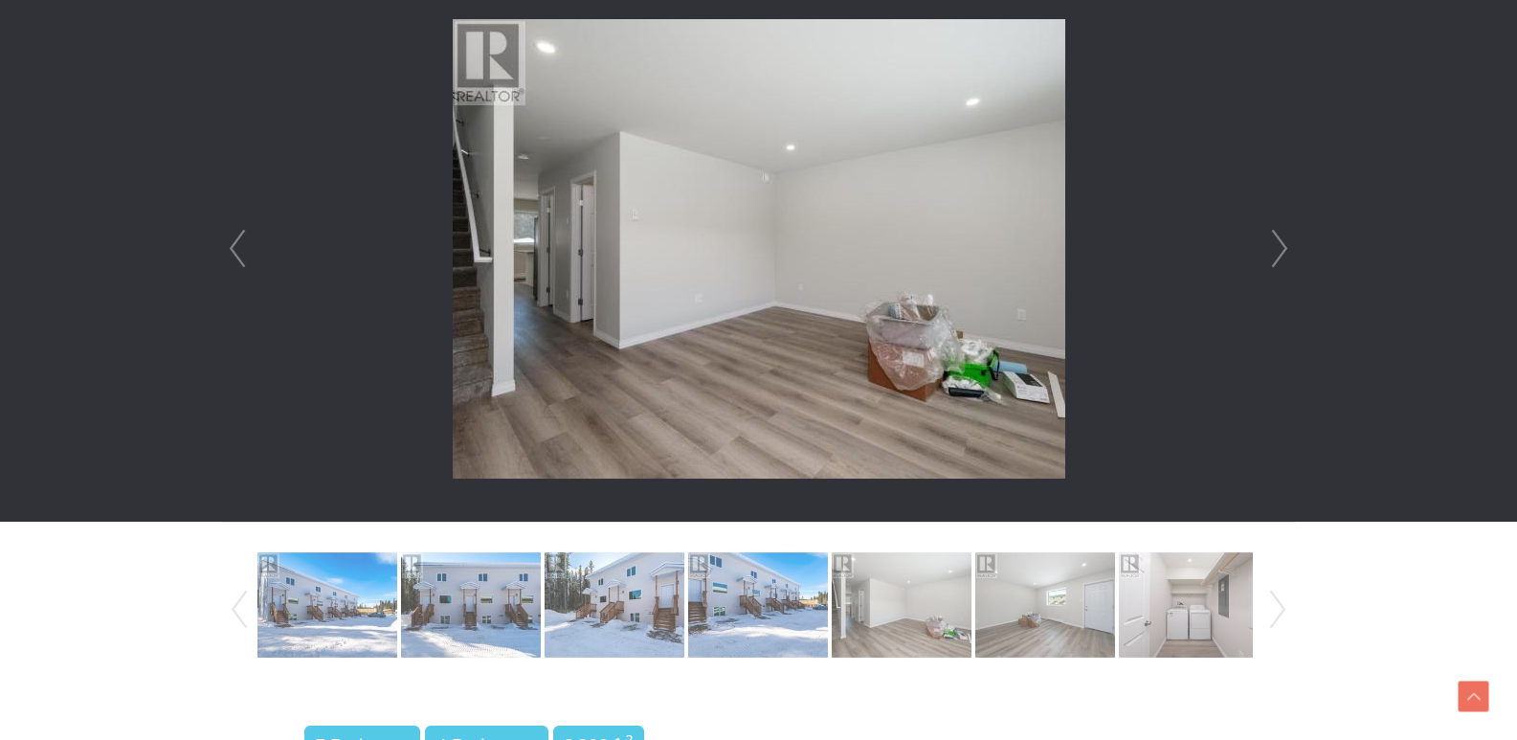
click at [1283, 246] on link "Next" at bounding box center [1280, 249] width 29 height 546
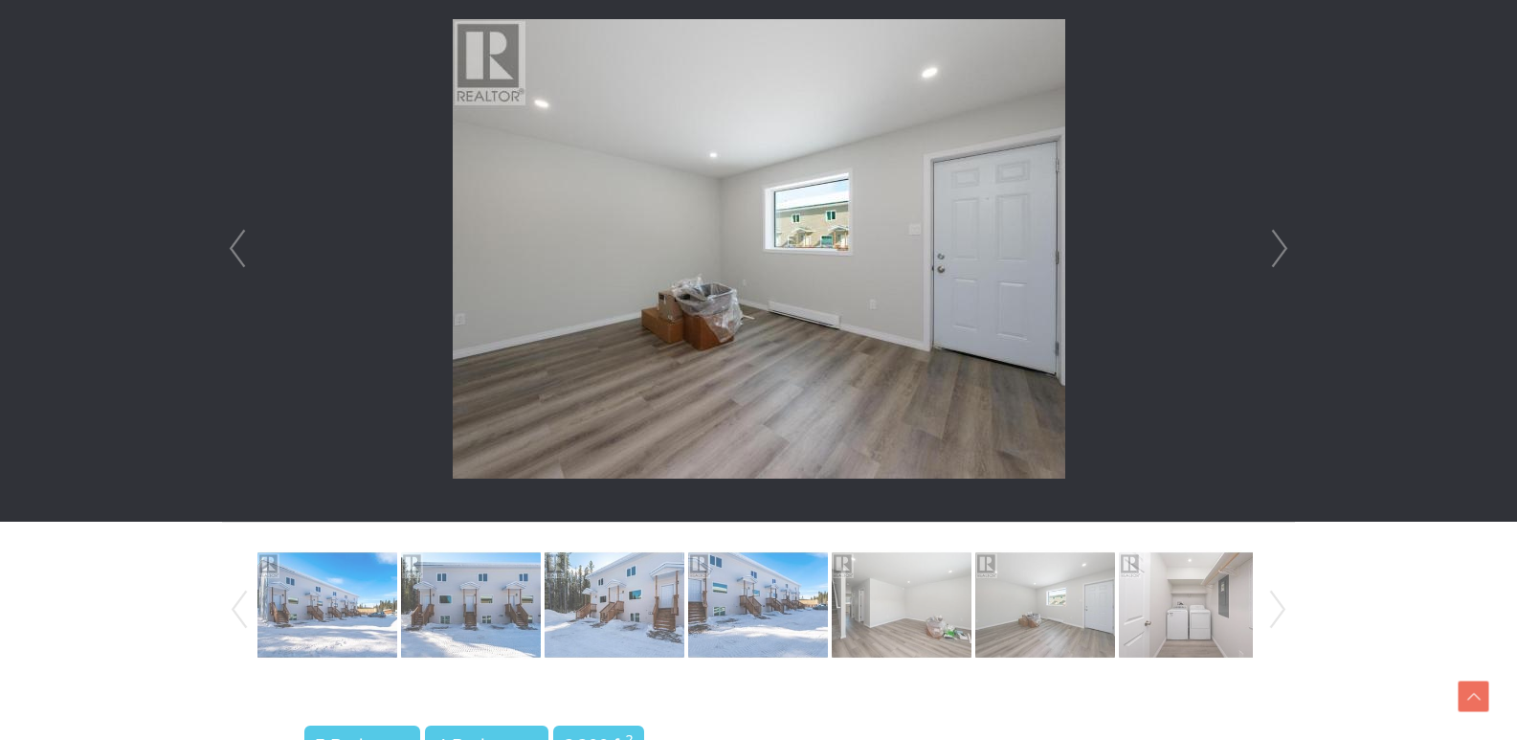
click at [1283, 246] on link "Next" at bounding box center [1280, 249] width 29 height 546
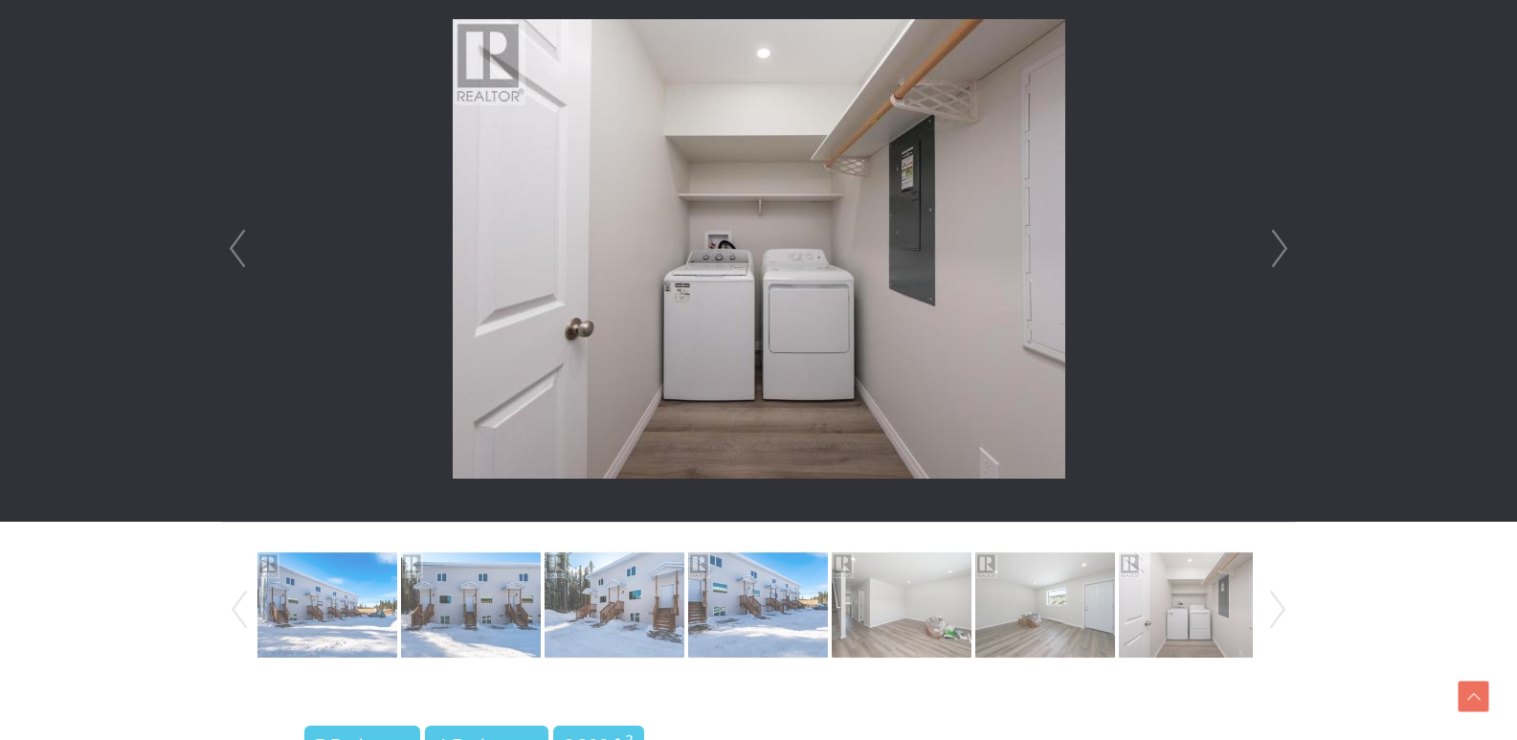
click at [1283, 246] on link "Next" at bounding box center [1280, 249] width 29 height 546
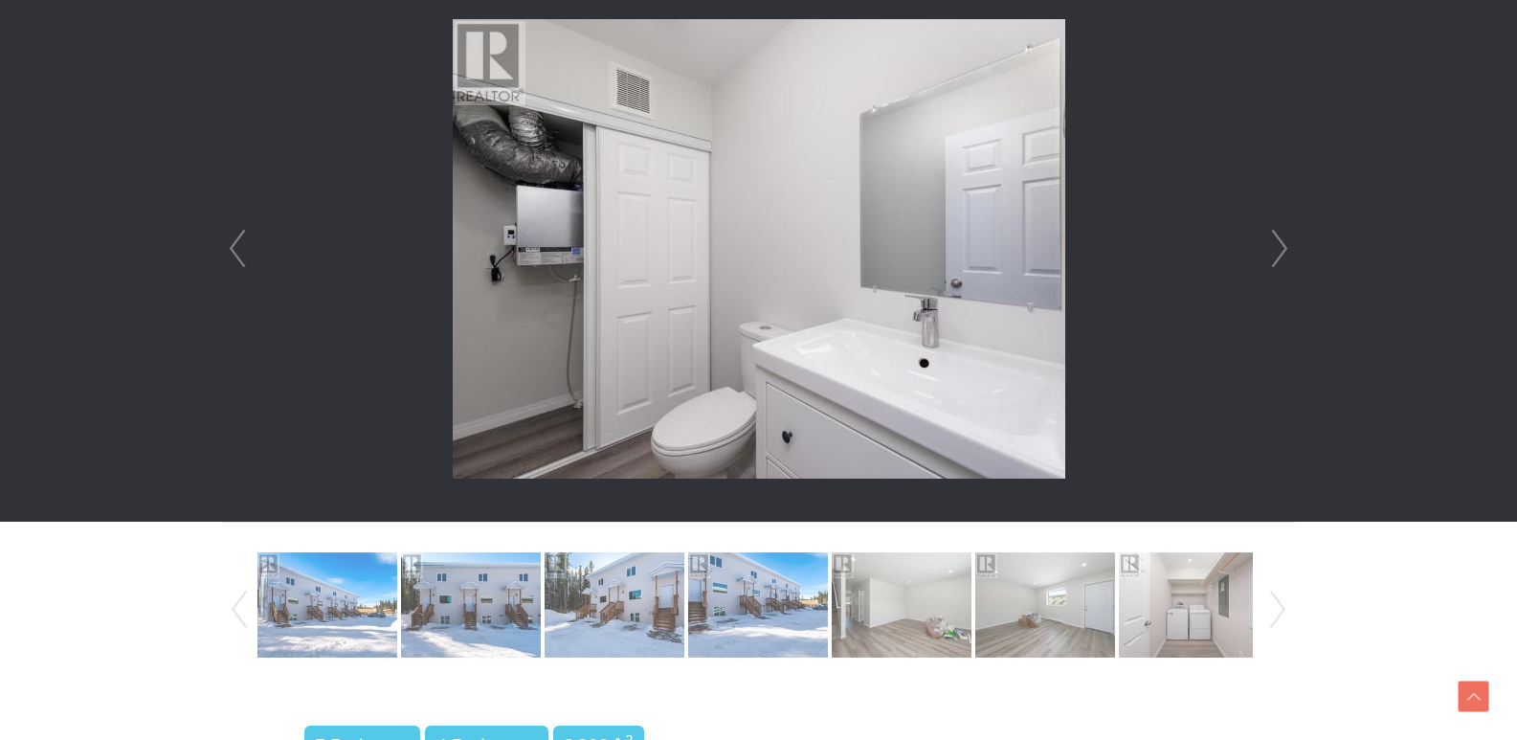
click at [1283, 246] on link "Next" at bounding box center [1280, 249] width 29 height 546
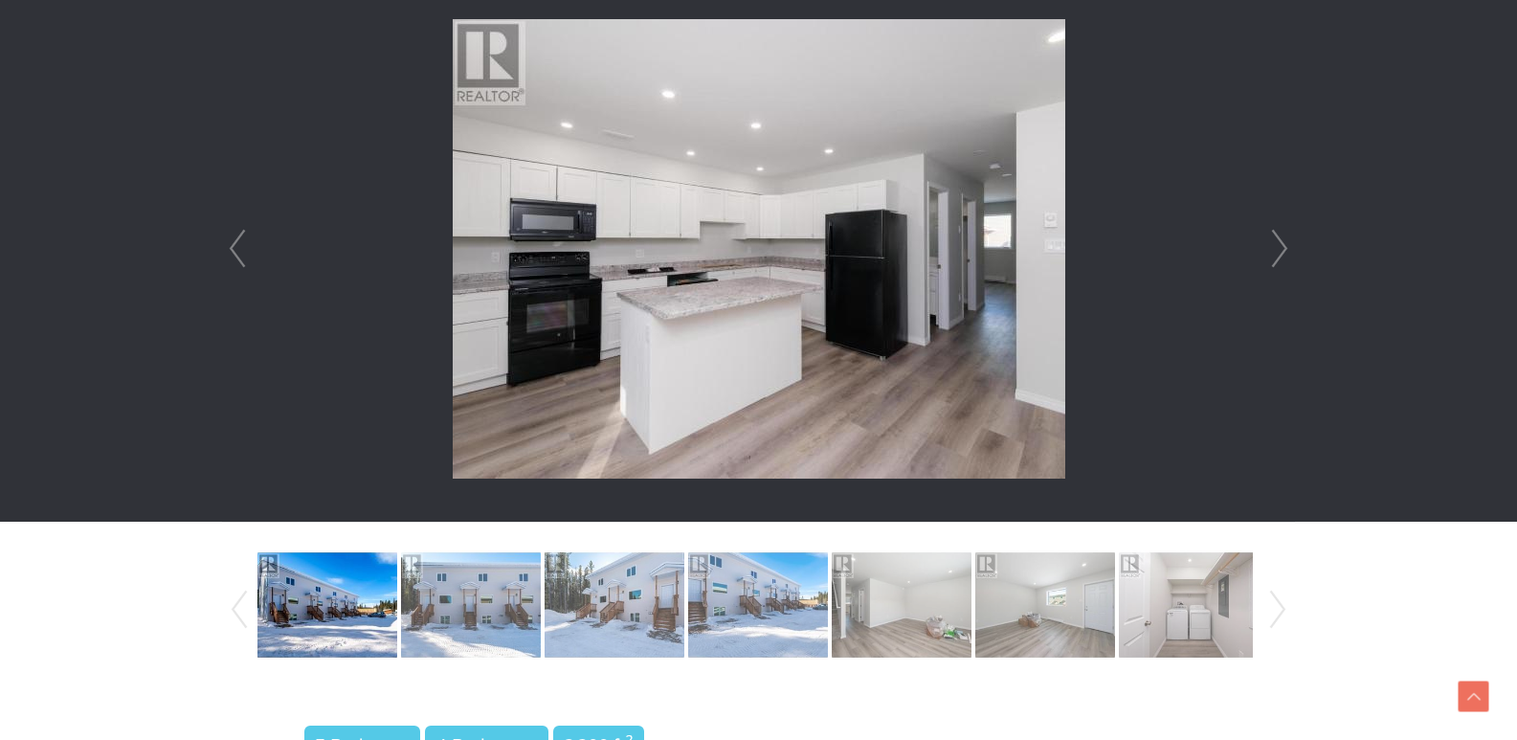
click at [1283, 246] on link "Next" at bounding box center [1280, 249] width 29 height 546
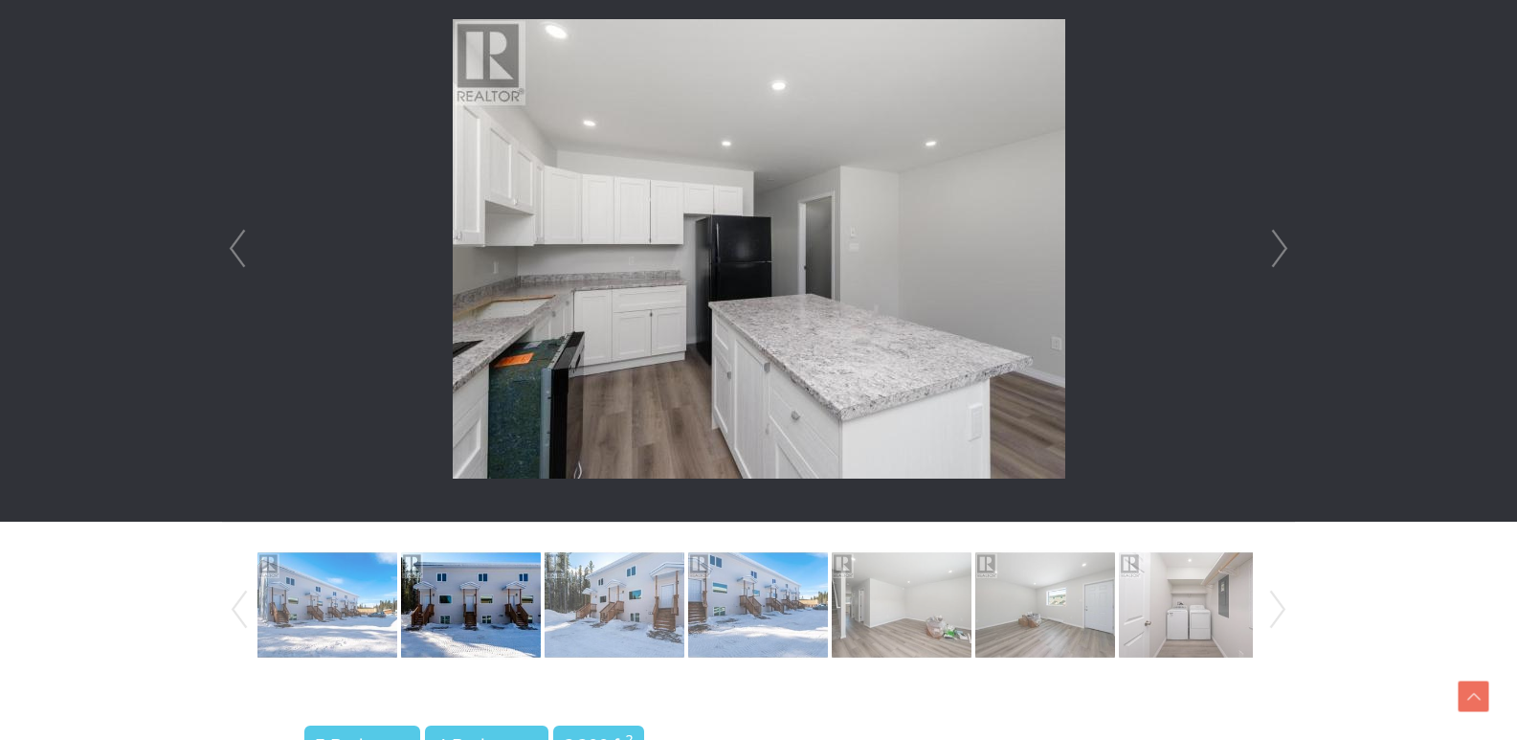
click at [1283, 246] on link "Next" at bounding box center [1280, 249] width 29 height 546
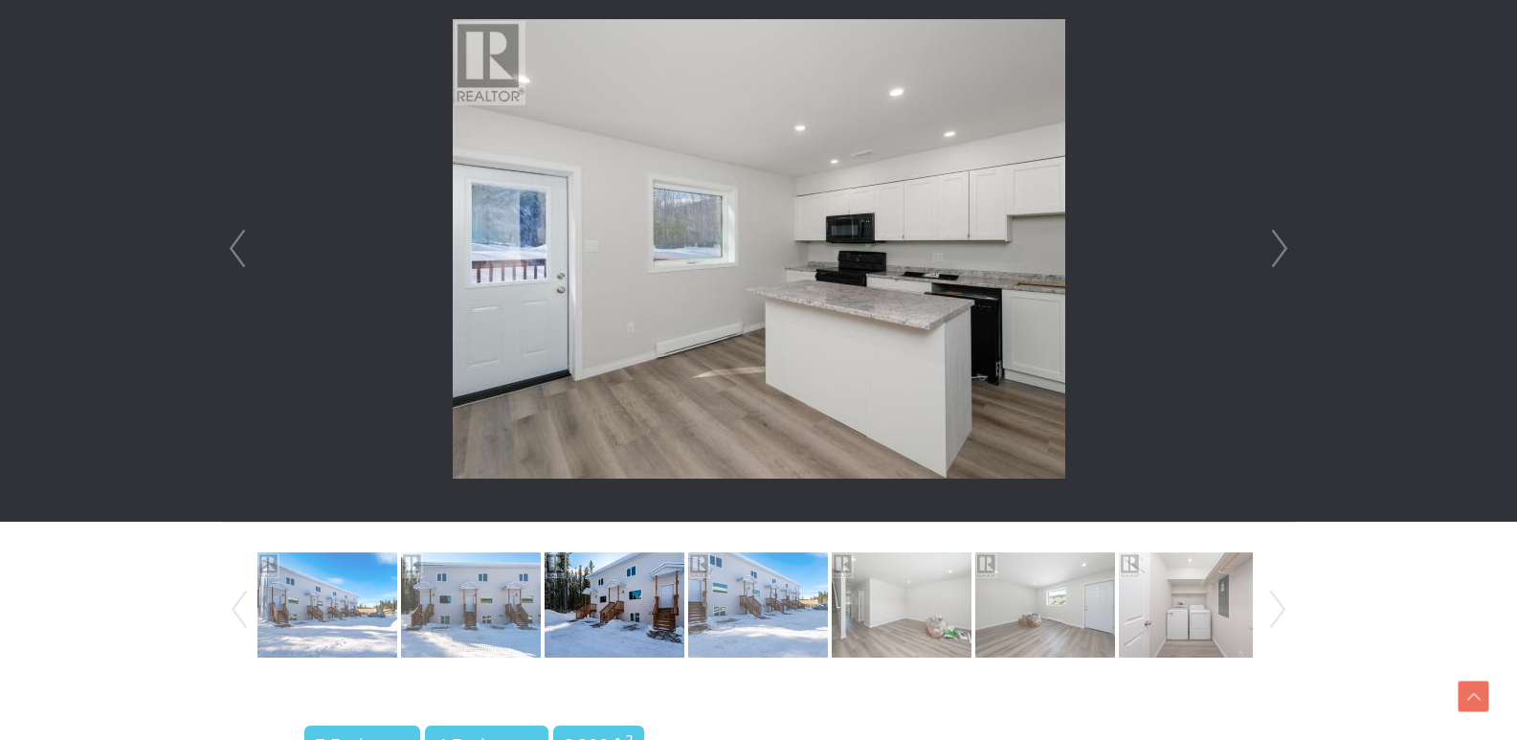
click at [1283, 246] on link "Next" at bounding box center [1280, 249] width 29 height 546
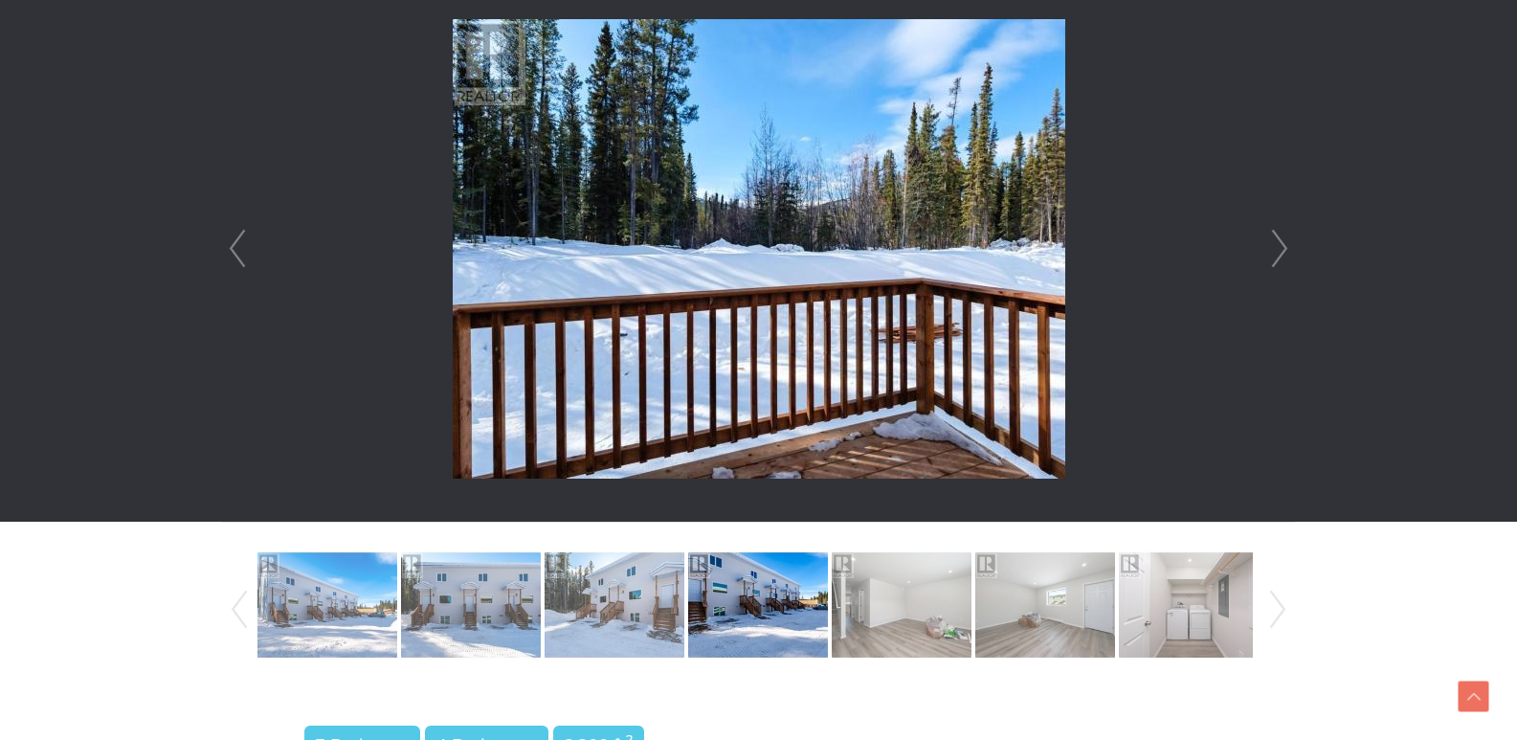
click at [1283, 246] on link "Next" at bounding box center [1280, 249] width 29 height 546
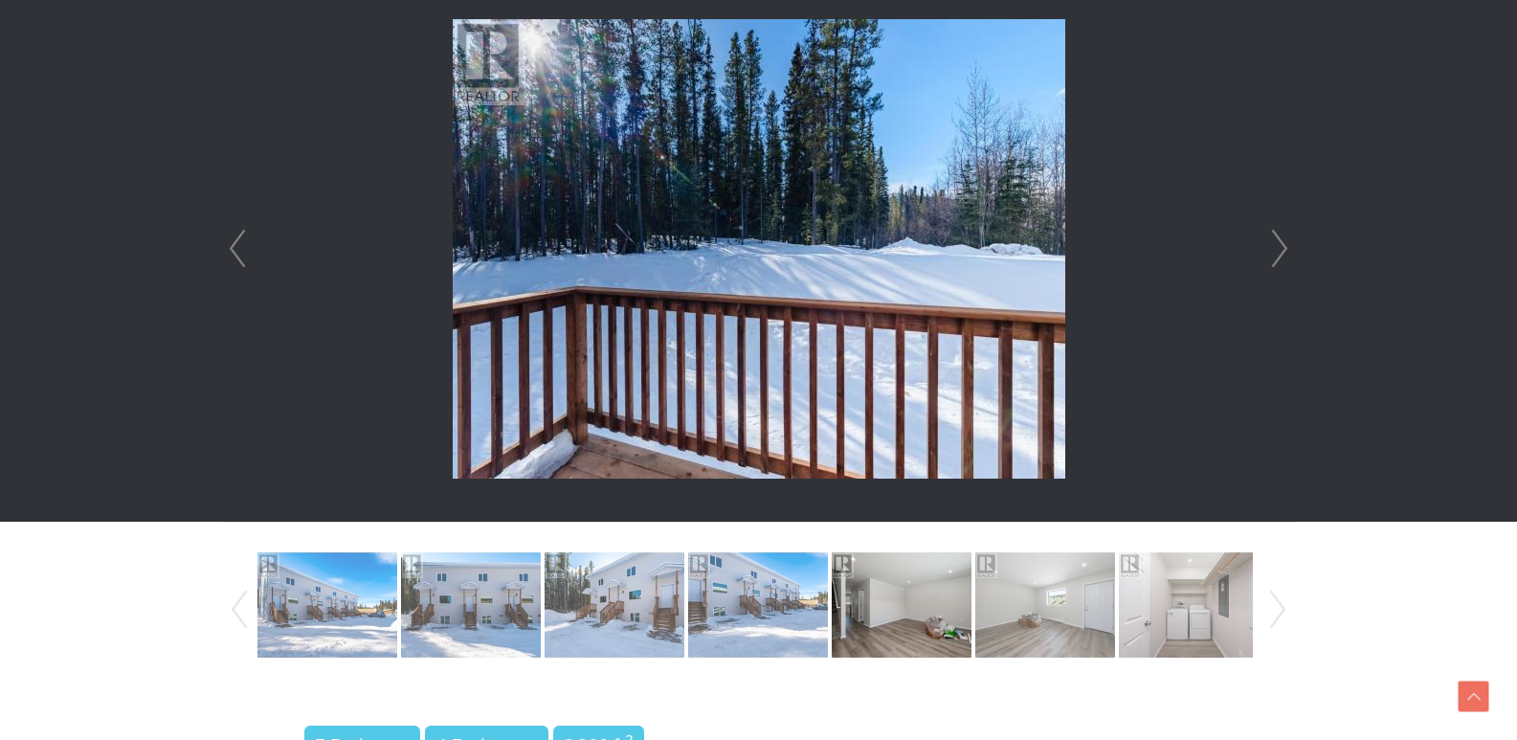
click at [1283, 246] on link "Next" at bounding box center [1280, 249] width 29 height 546
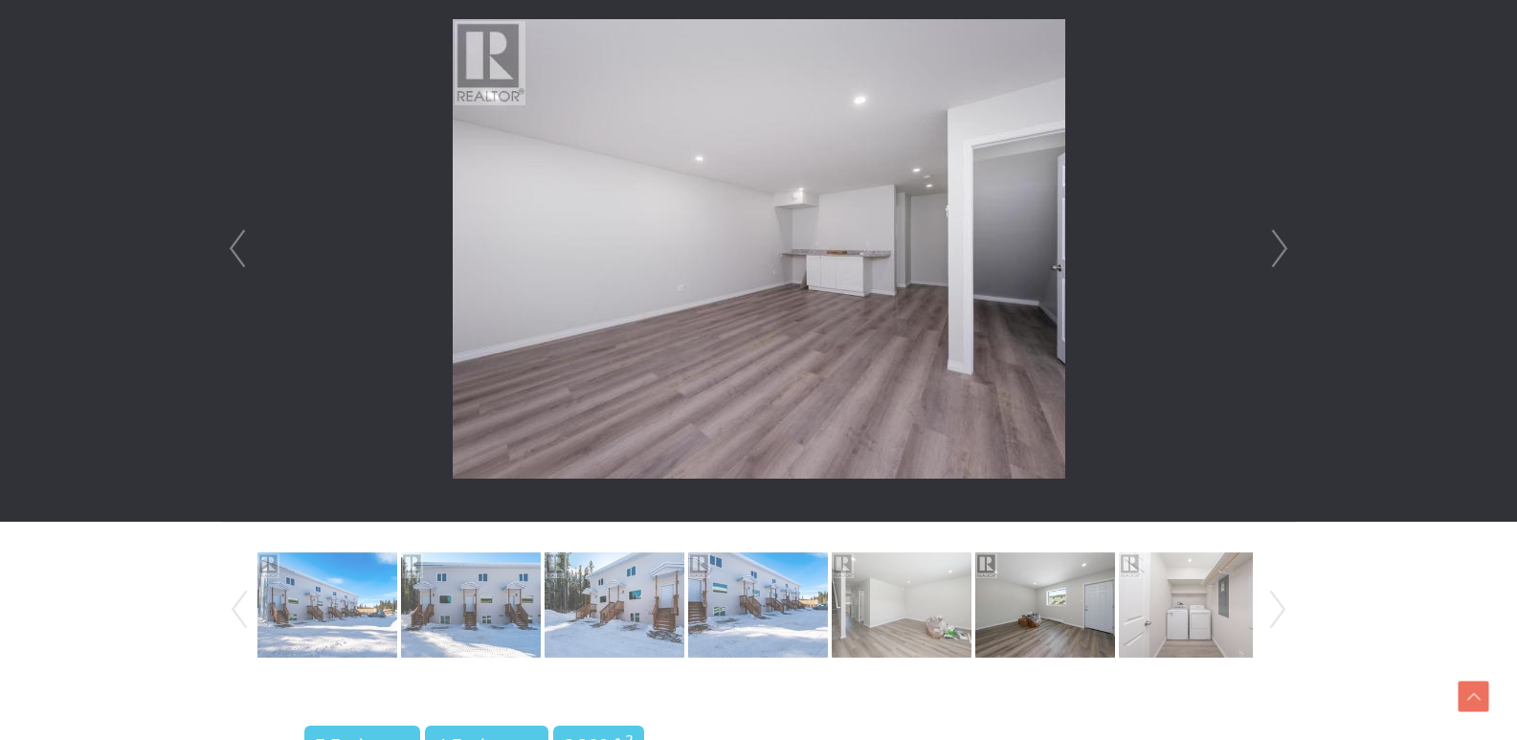
click at [1283, 246] on link "Next" at bounding box center [1280, 249] width 29 height 546
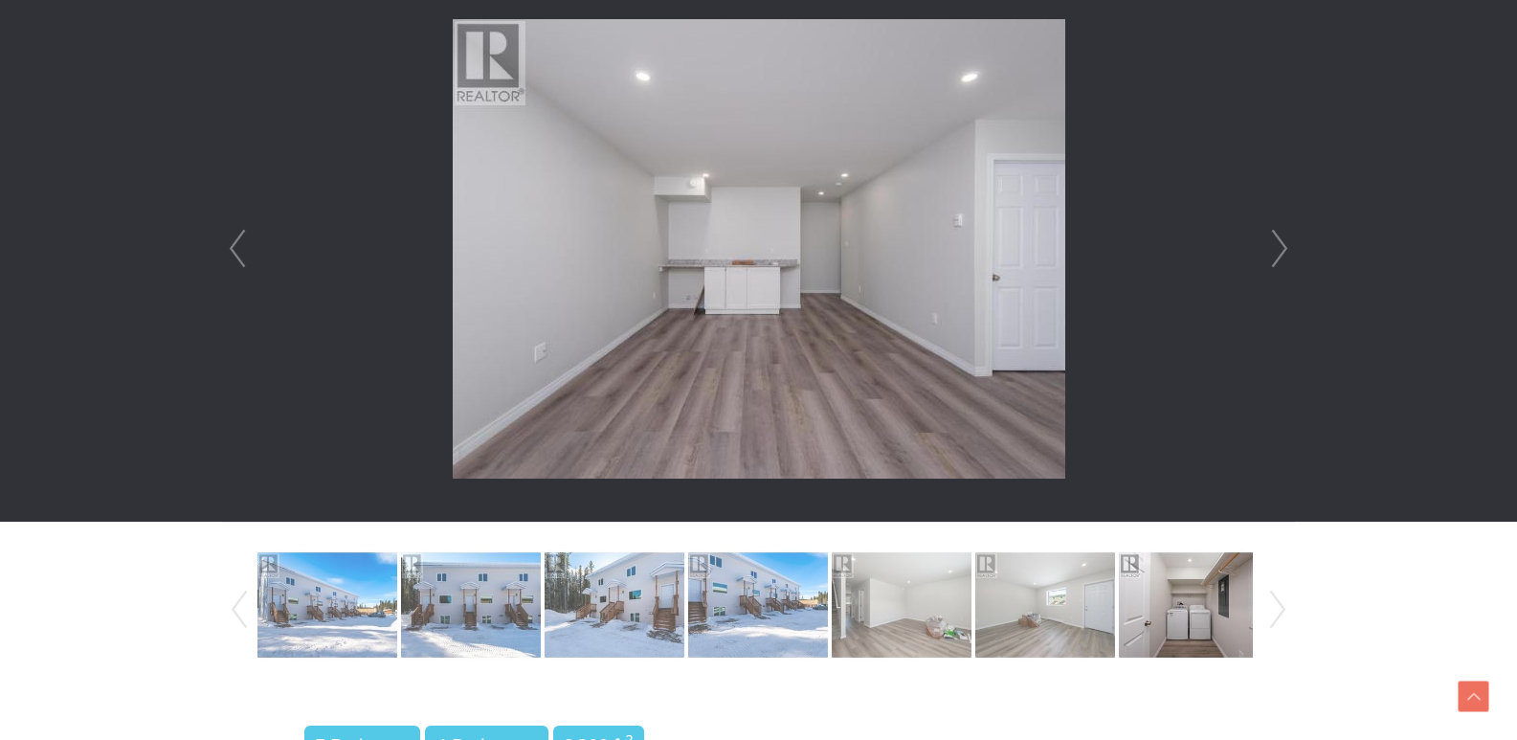
click at [1283, 246] on link "Next" at bounding box center [1280, 249] width 29 height 546
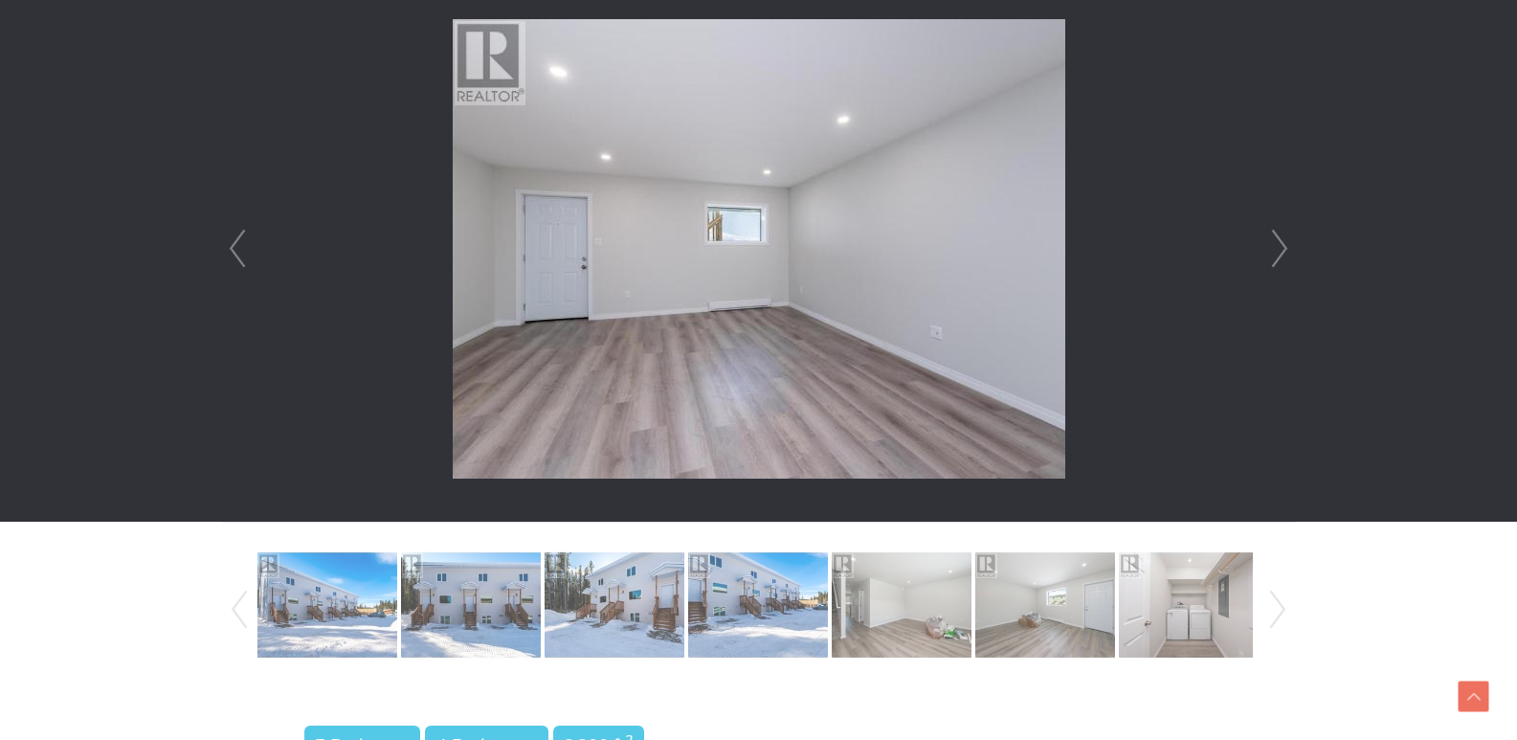
click at [1283, 246] on link "Next" at bounding box center [1280, 249] width 29 height 546
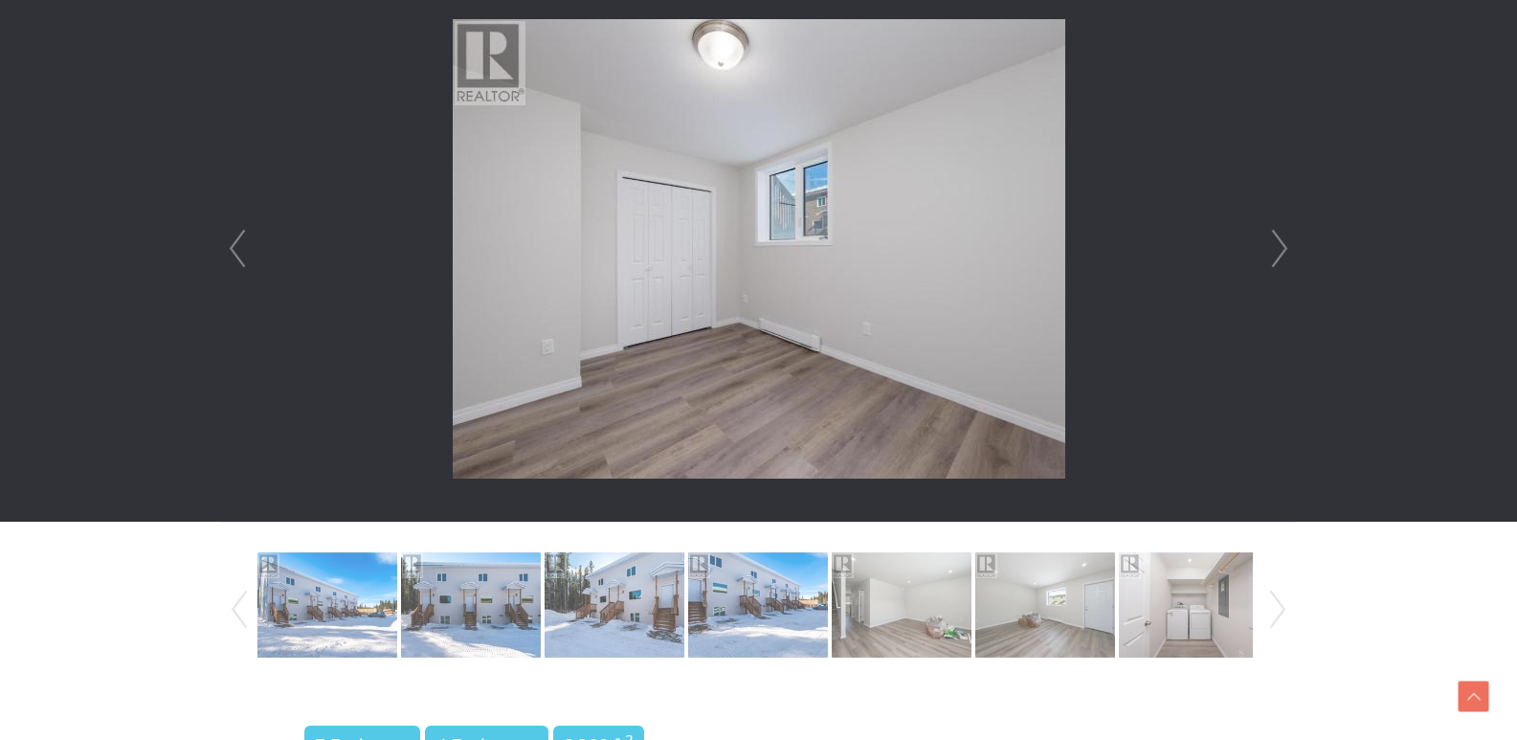
click at [1283, 246] on link "Next" at bounding box center [1280, 249] width 29 height 546
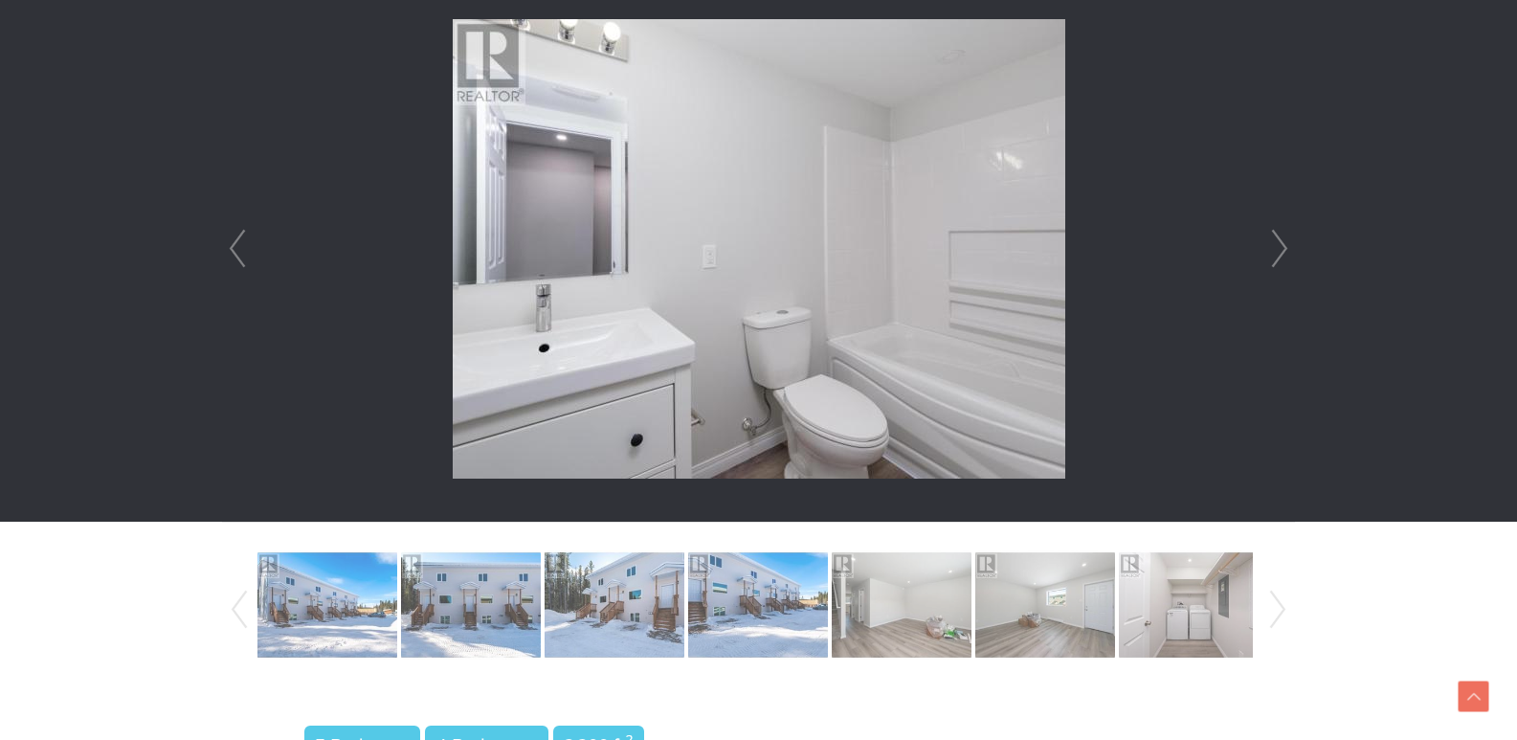
click at [1283, 246] on link "Next" at bounding box center [1280, 249] width 29 height 546
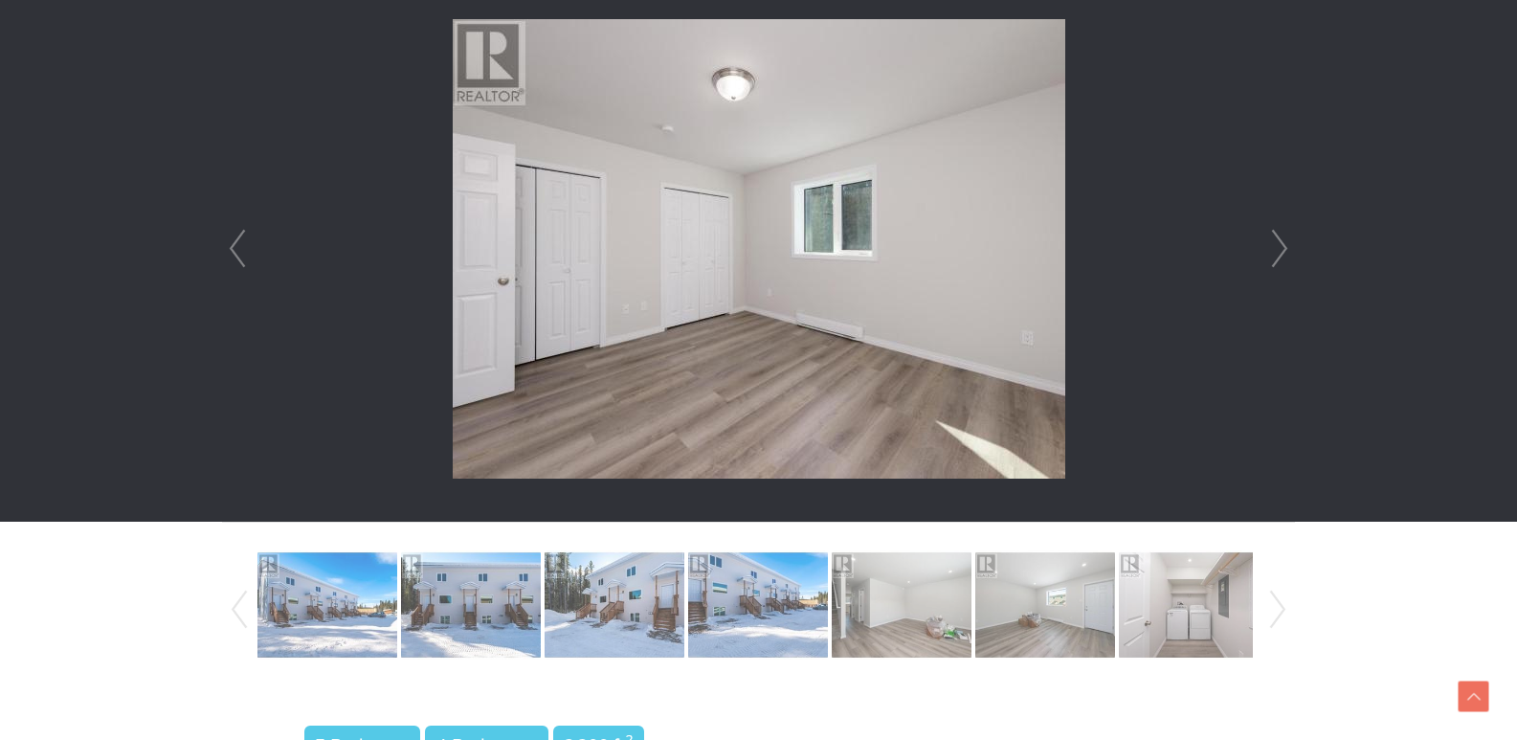
click at [1283, 246] on link "Next" at bounding box center [1280, 249] width 29 height 546
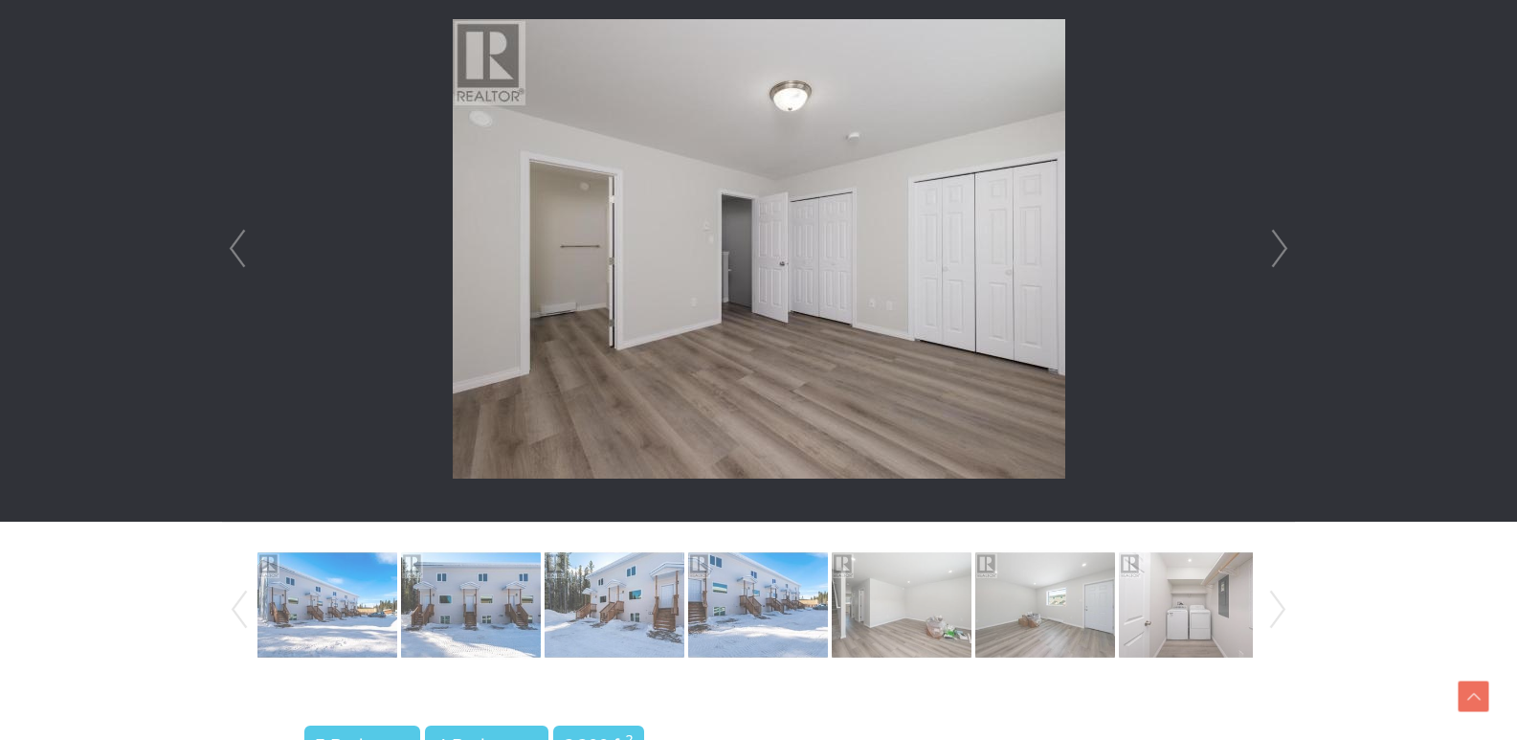
click at [1283, 246] on link "Next" at bounding box center [1280, 249] width 29 height 546
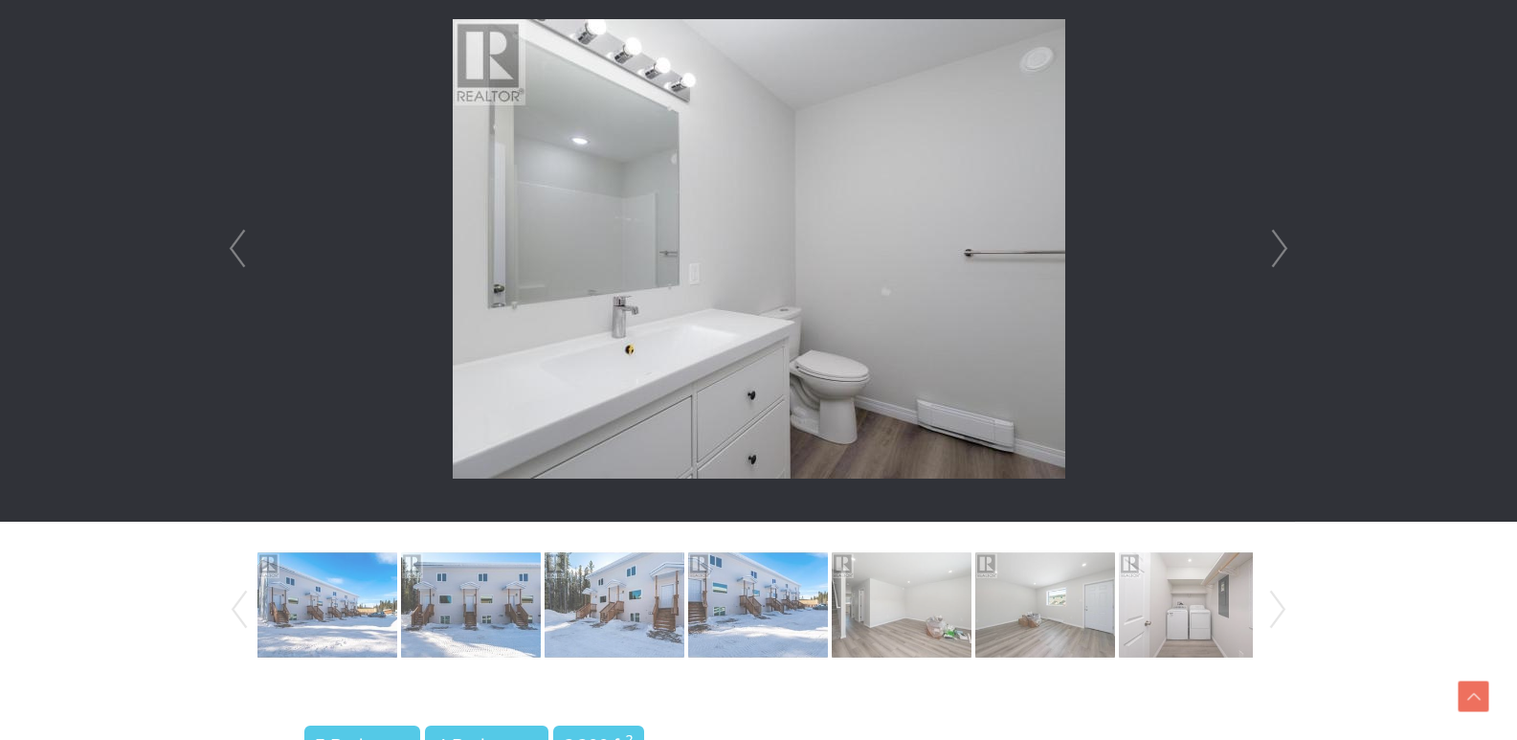
click at [1283, 246] on link "Next" at bounding box center [1280, 249] width 29 height 546
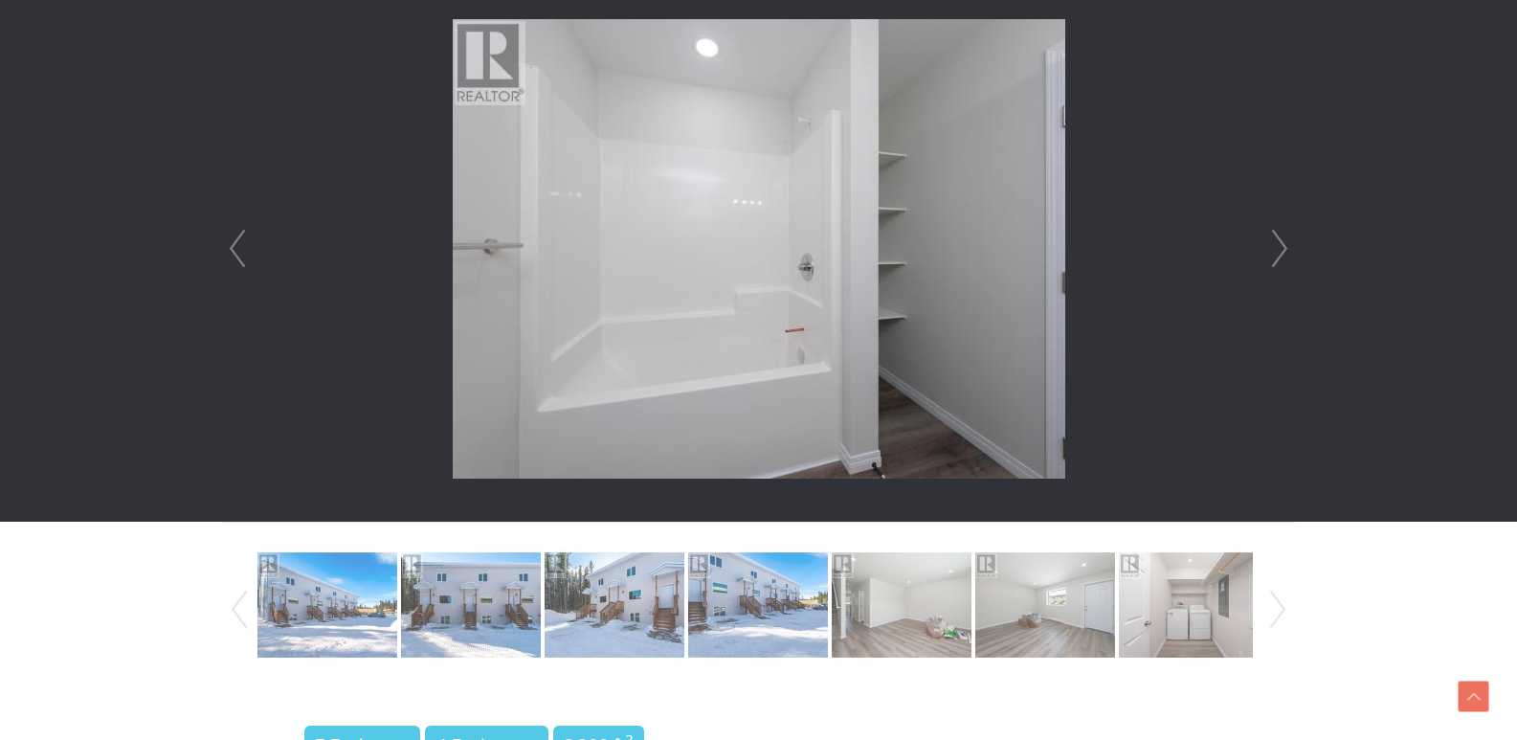
click at [1283, 246] on link "Next" at bounding box center [1280, 249] width 29 height 546
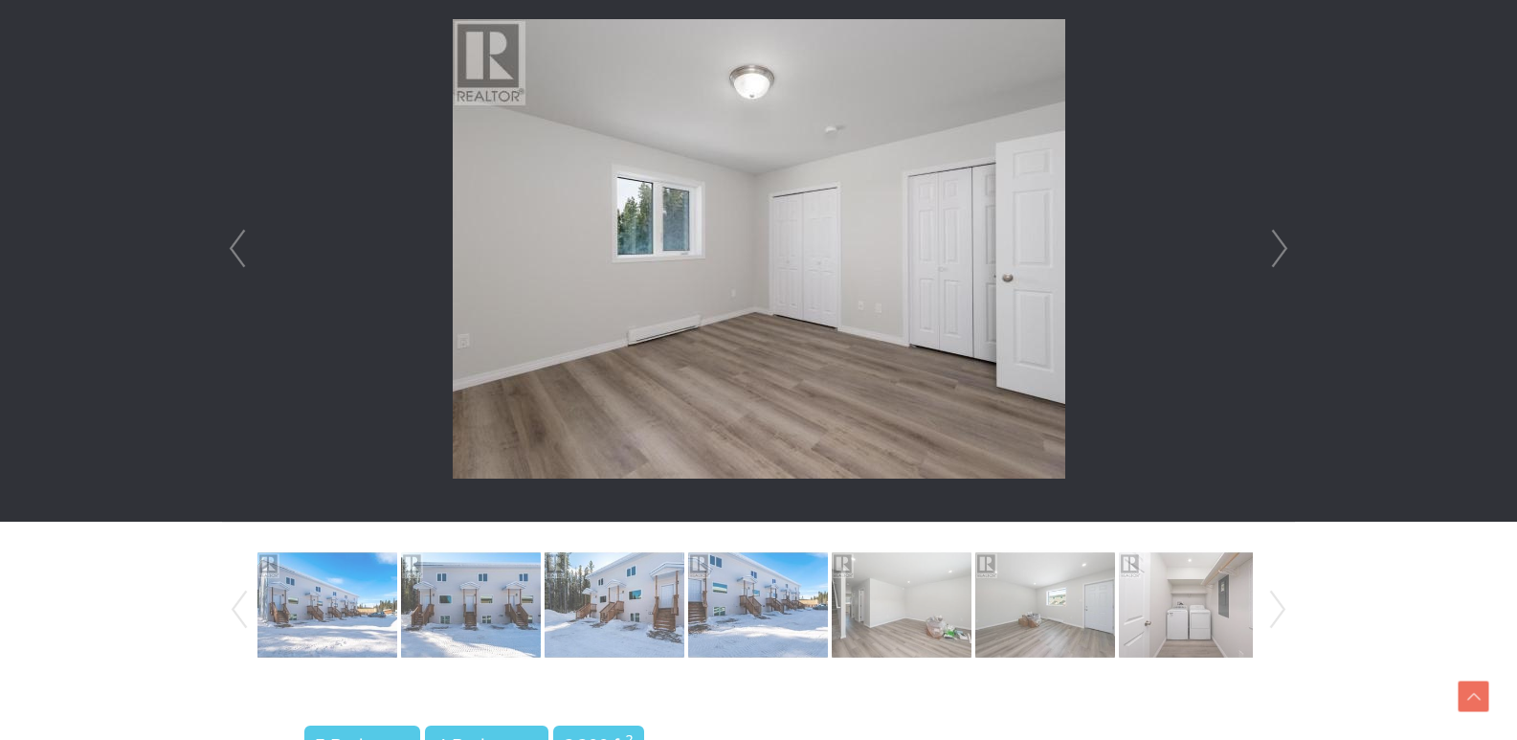
click at [1283, 246] on link "Next" at bounding box center [1280, 249] width 29 height 546
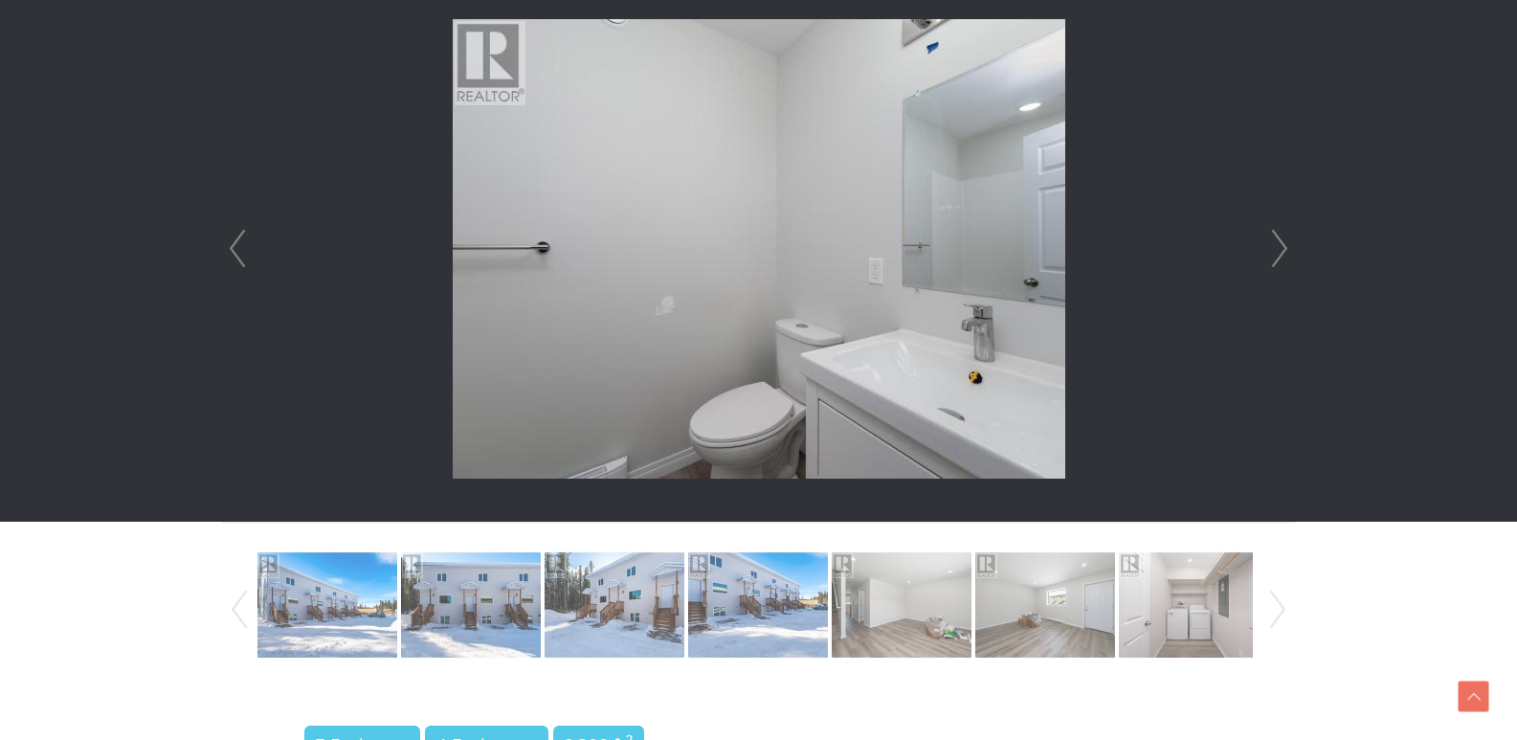
click at [1283, 246] on link "Next" at bounding box center [1280, 249] width 29 height 546
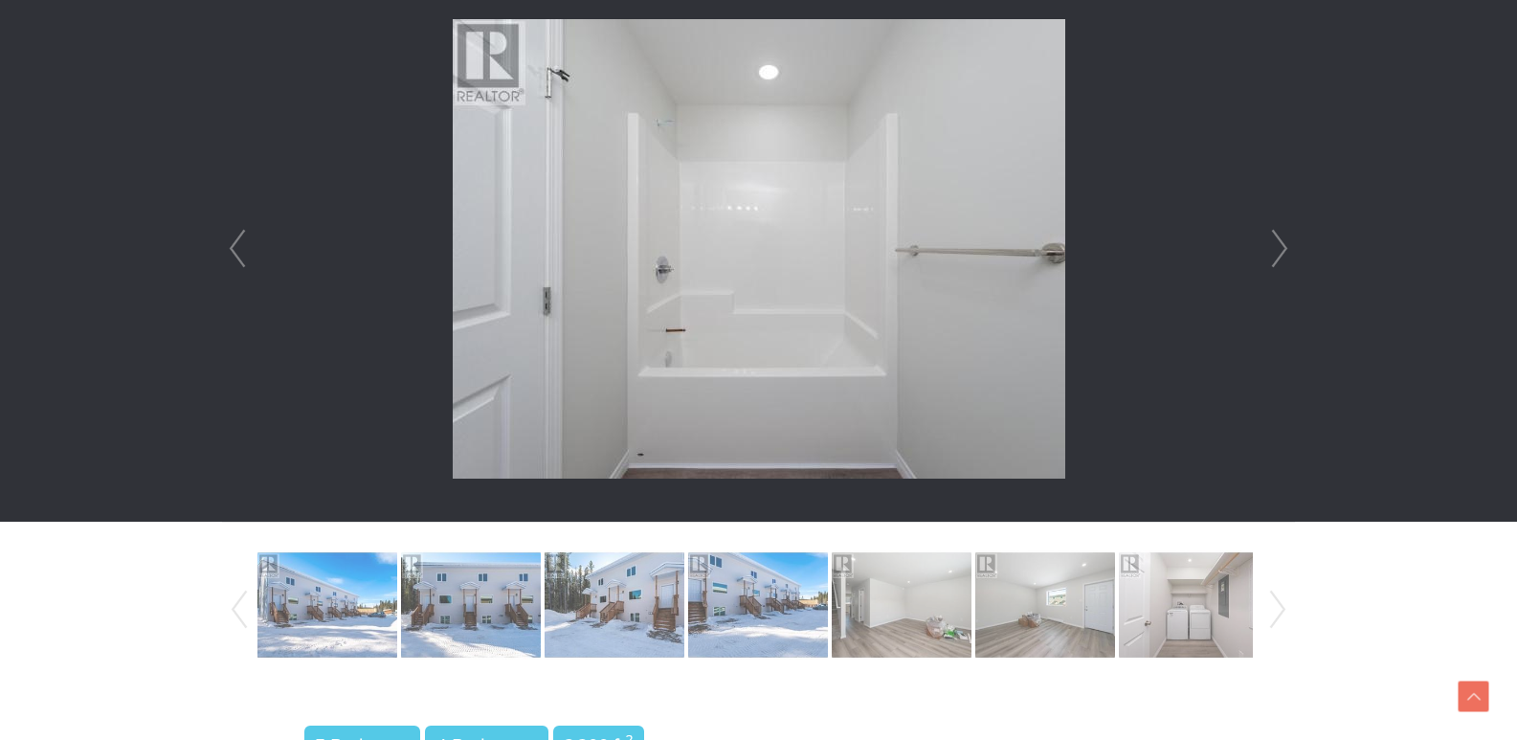
click at [1283, 246] on link "Next" at bounding box center [1280, 249] width 29 height 546
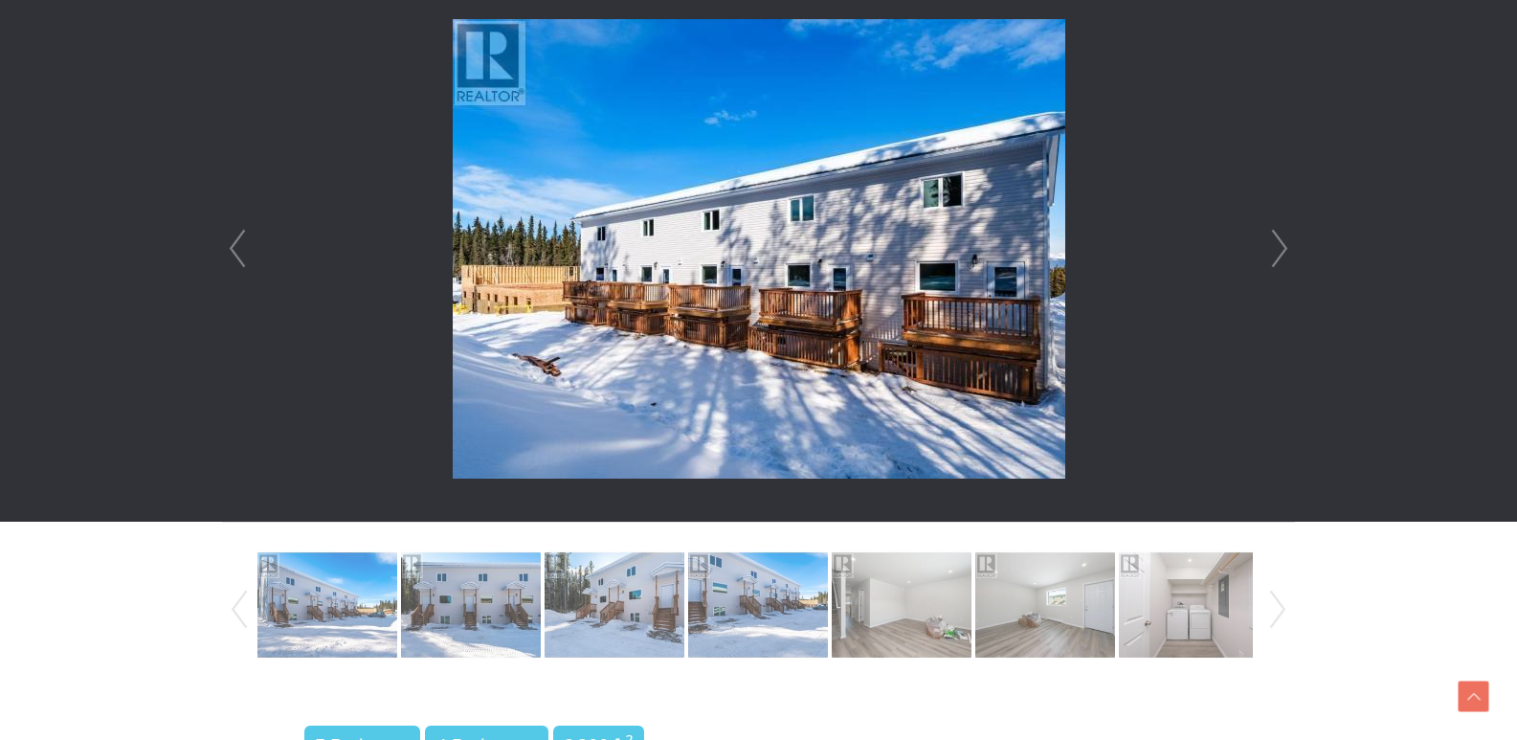
click at [1283, 246] on link "Next" at bounding box center [1280, 249] width 29 height 546
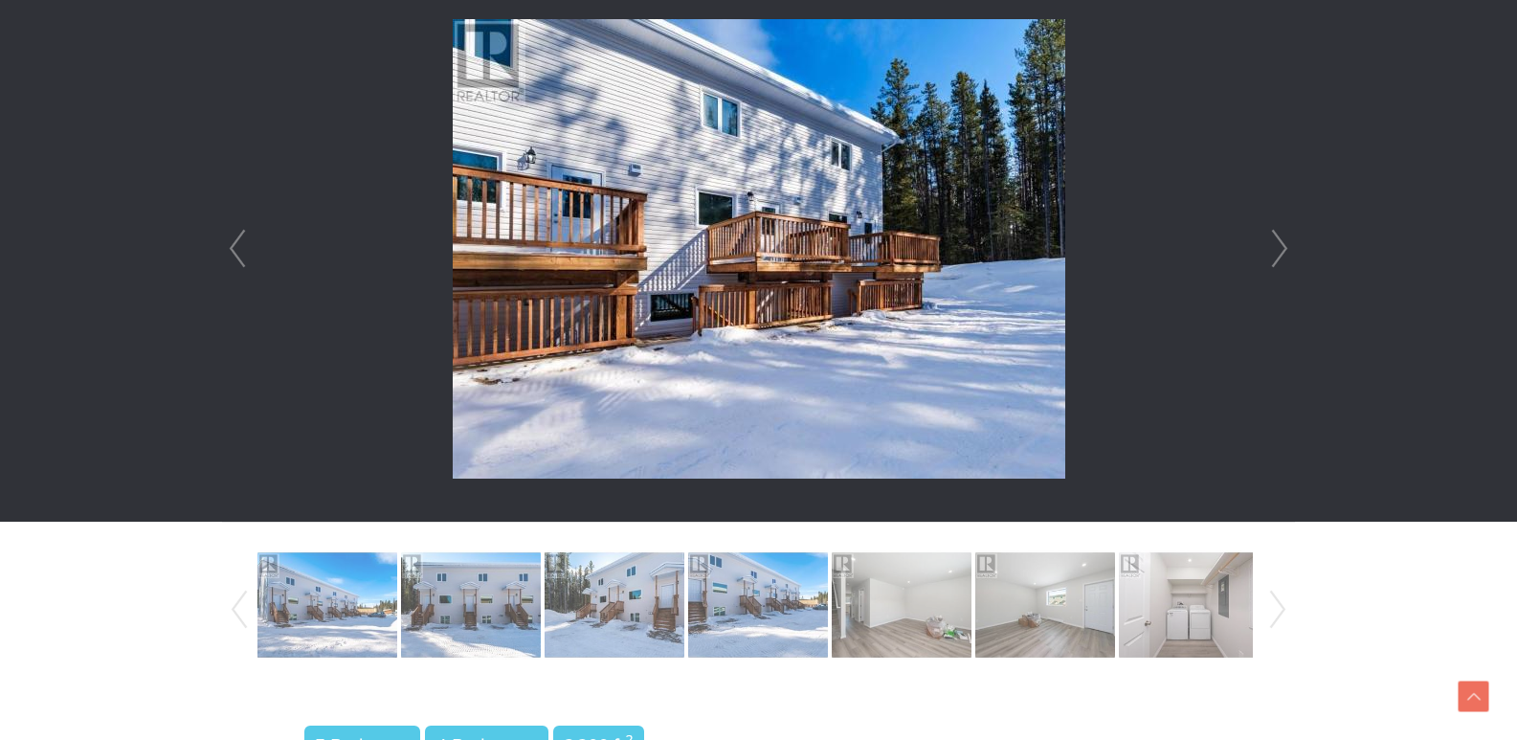
click at [1283, 246] on link "Next" at bounding box center [1280, 249] width 29 height 546
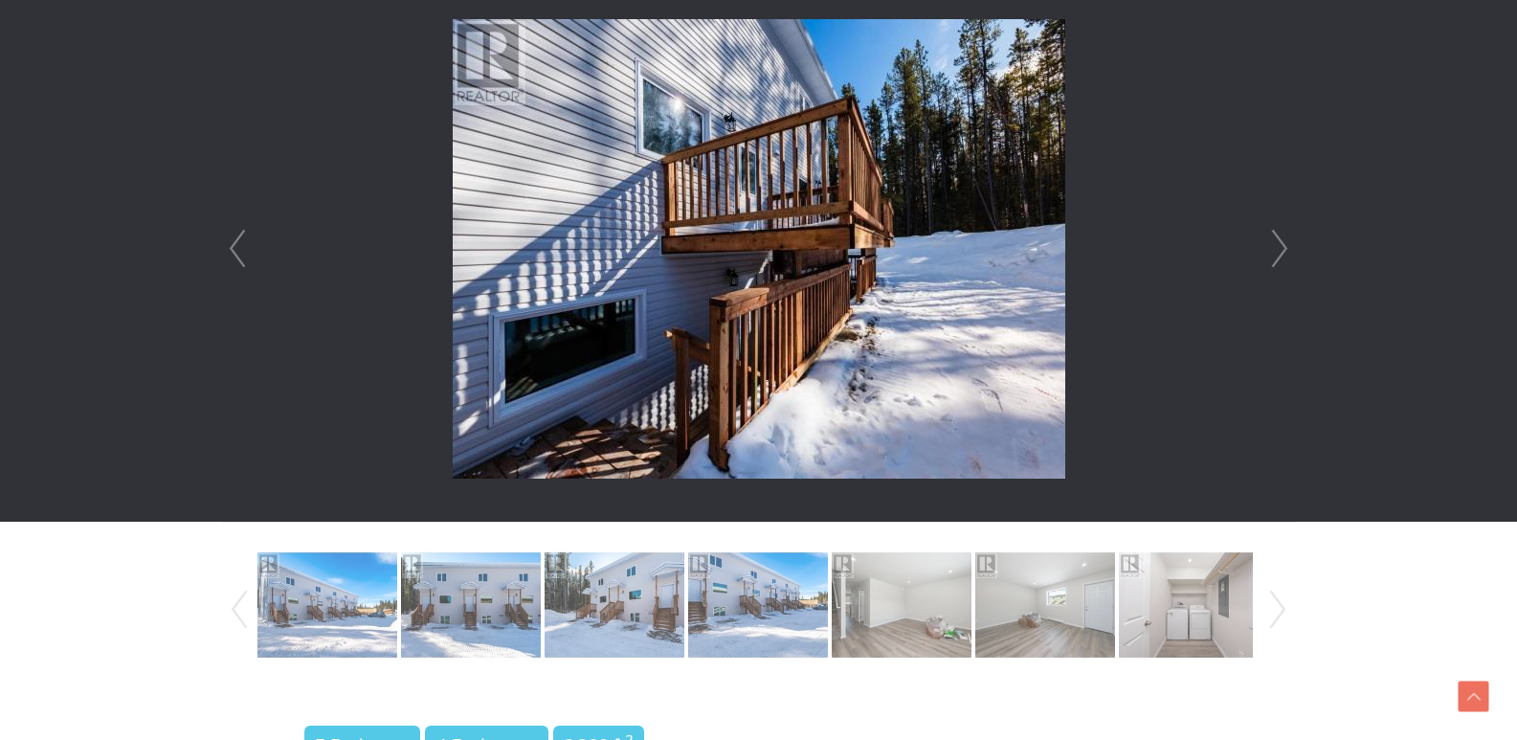
click at [1283, 246] on link "Next" at bounding box center [1280, 249] width 29 height 546
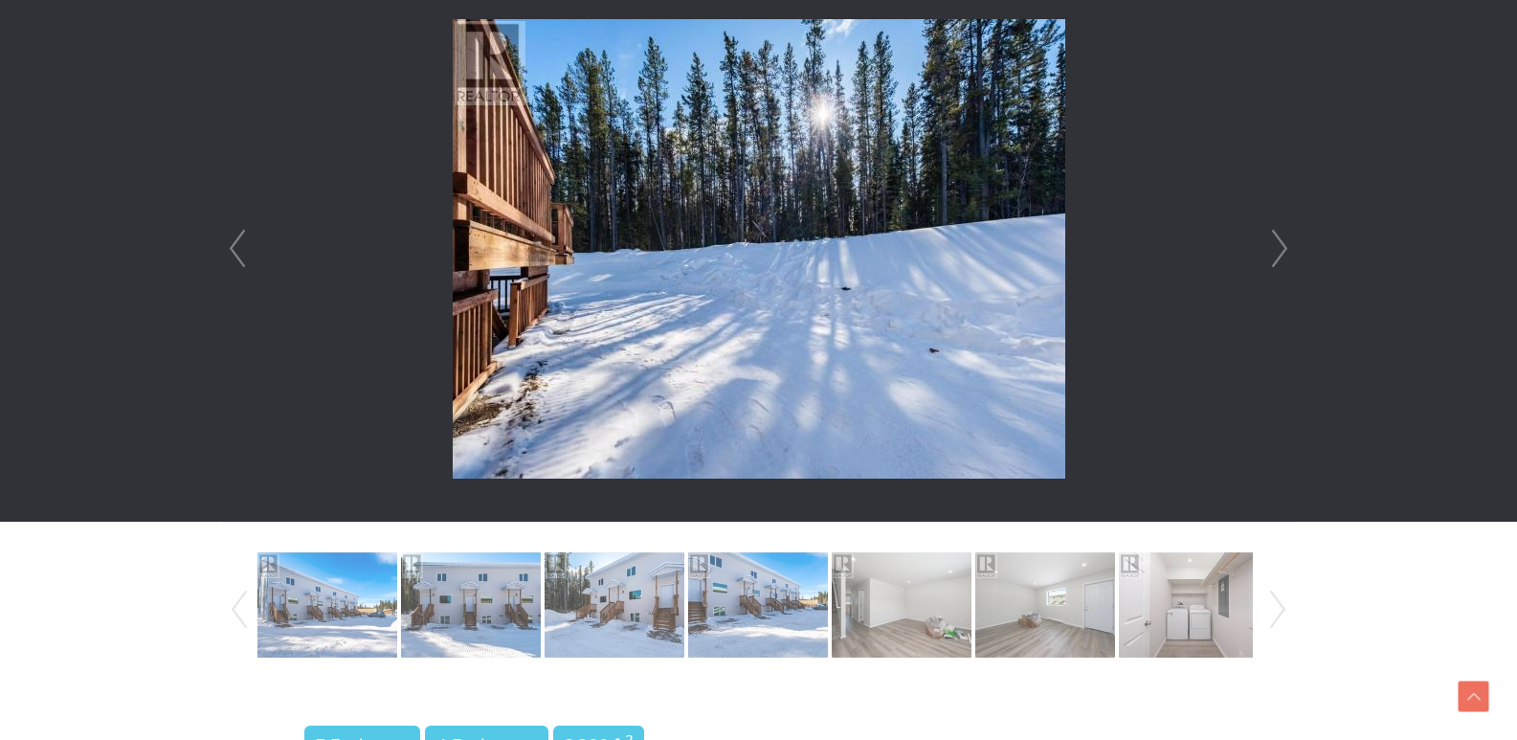
click at [1283, 246] on link "Next" at bounding box center [1280, 249] width 29 height 546
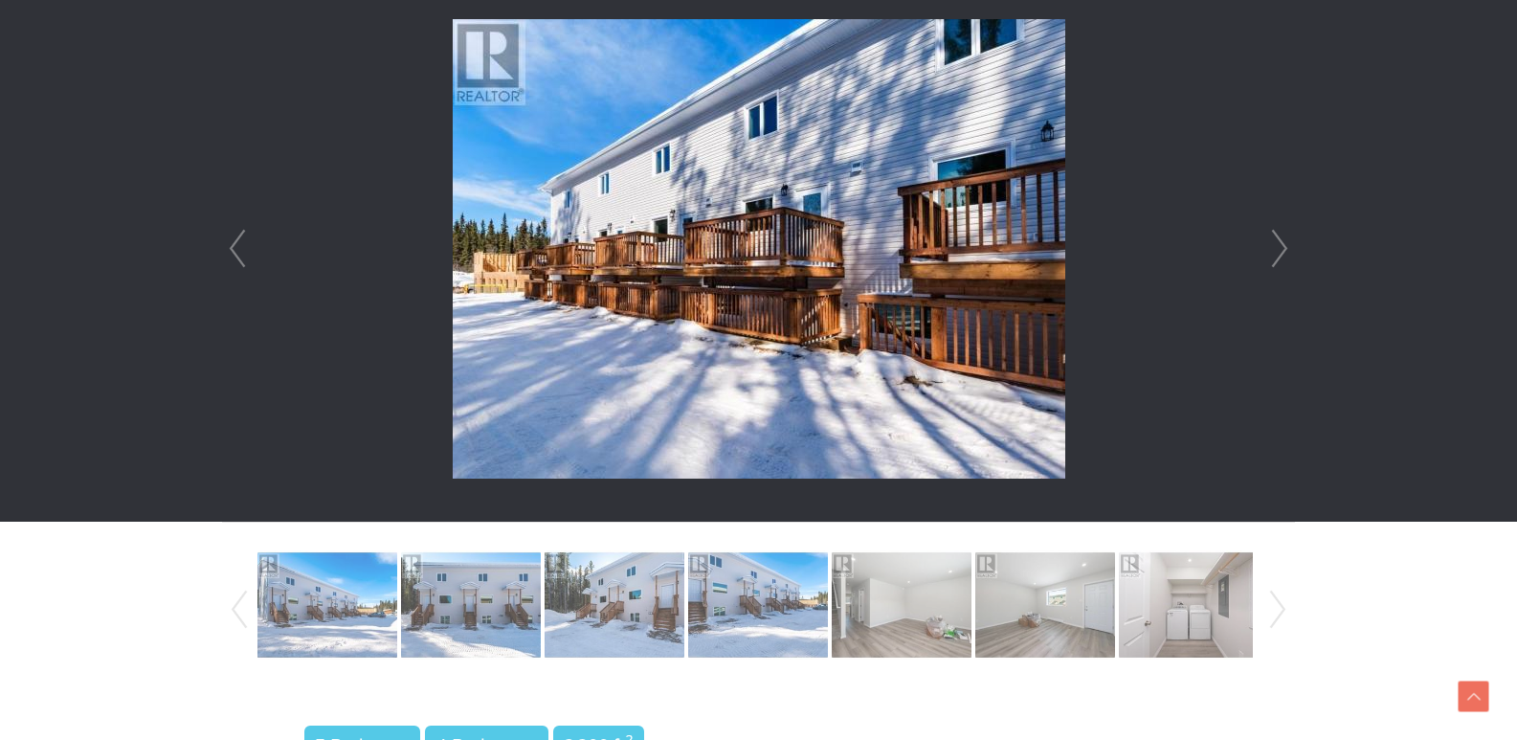
click at [245, 245] on link "Prev" at bounding box center [237, 249] width 29 height 546
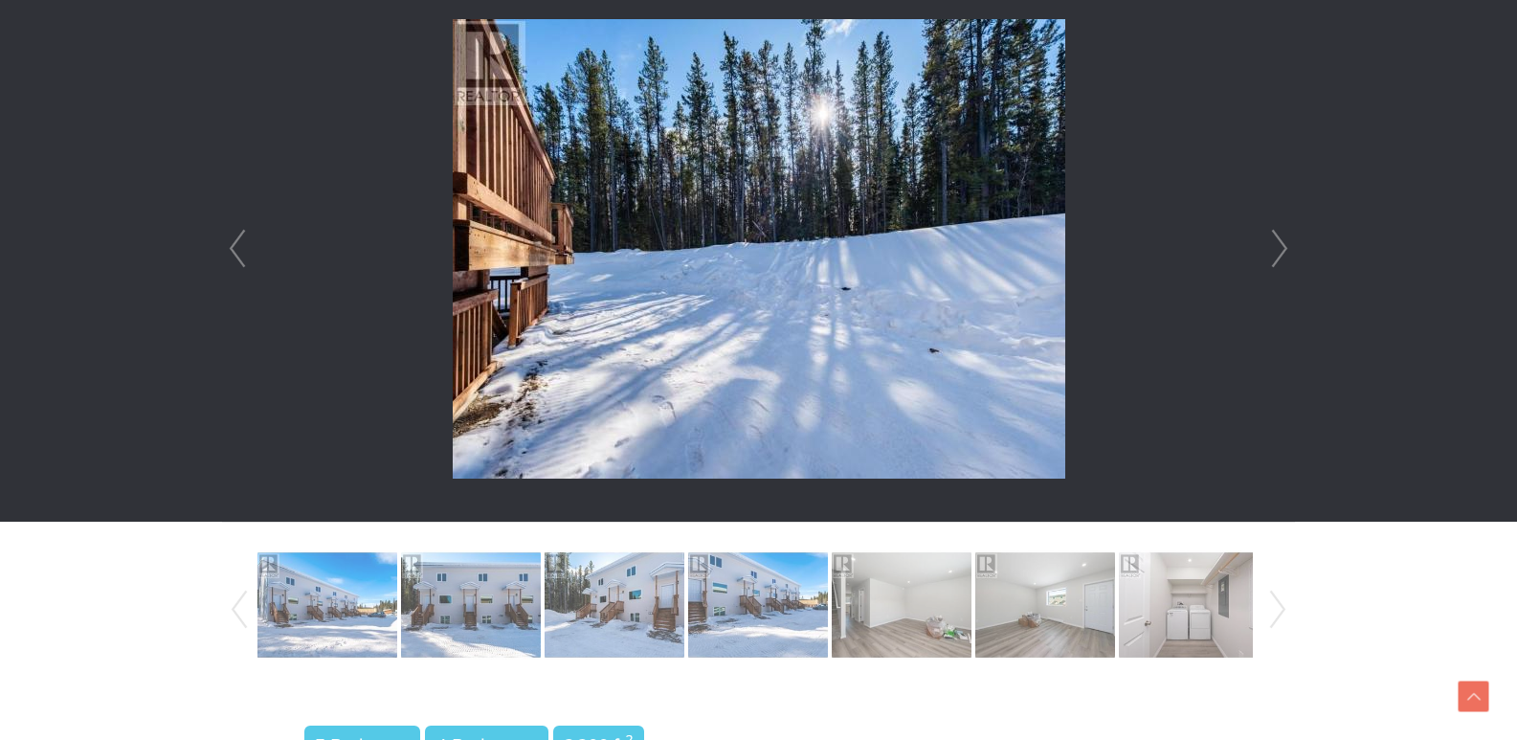
click at [1280, 246] on link "Next" at bounding box center [1280, 249] width 29 height 546
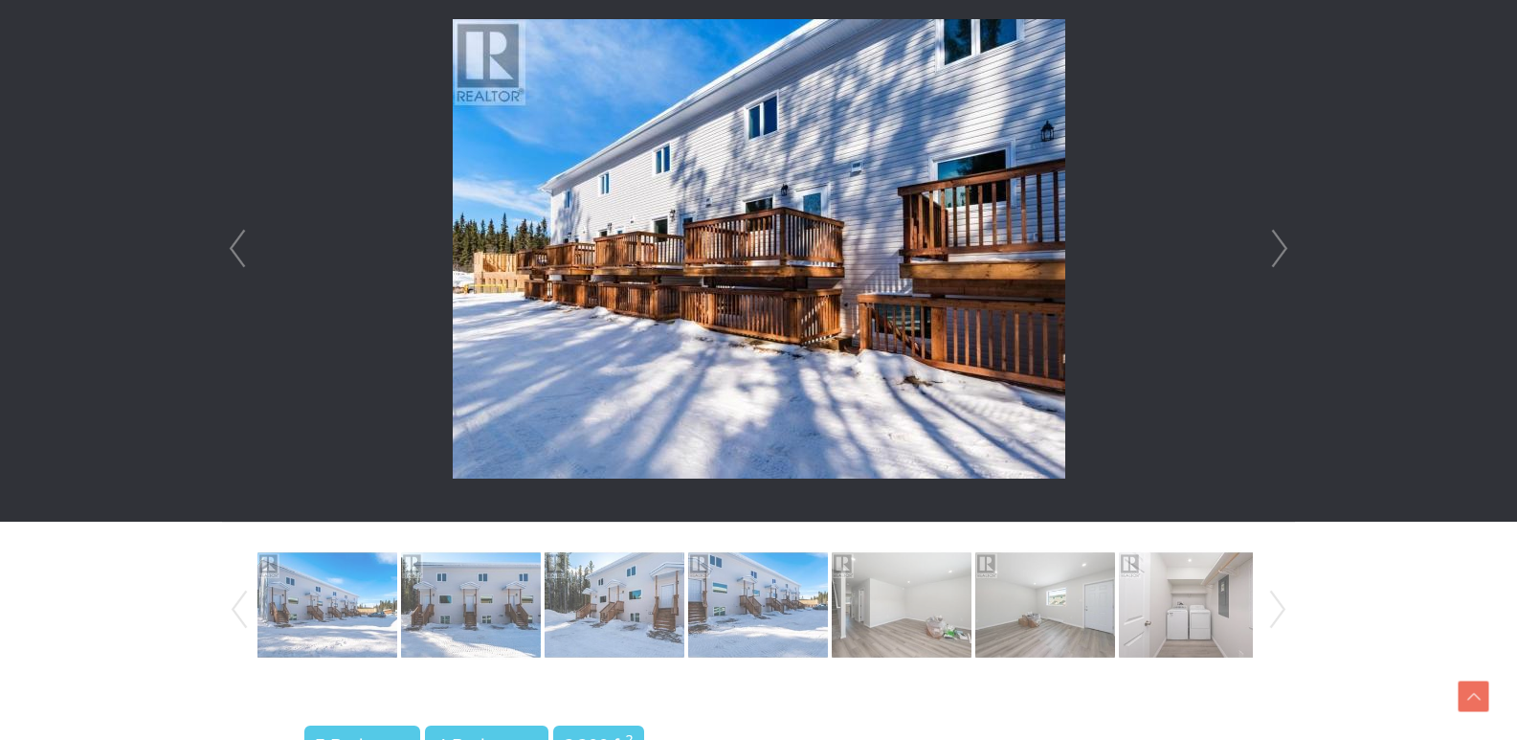
click at [1280, 246] on link "Next" at bounding box center [1280, 249] width 29 height 546
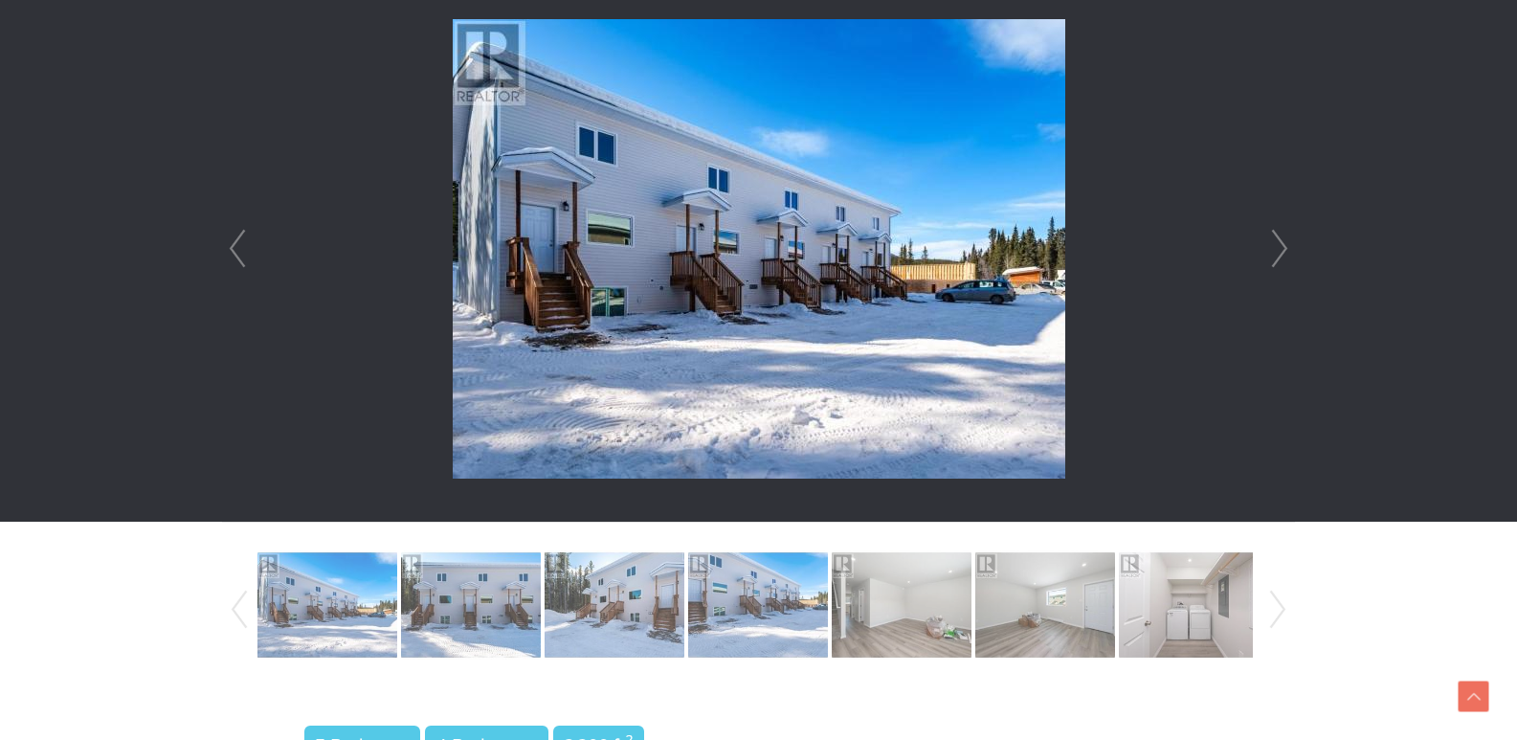
click at [1280, 246] on link "Next" at bounding box center [1280, 249] width 29 height 546
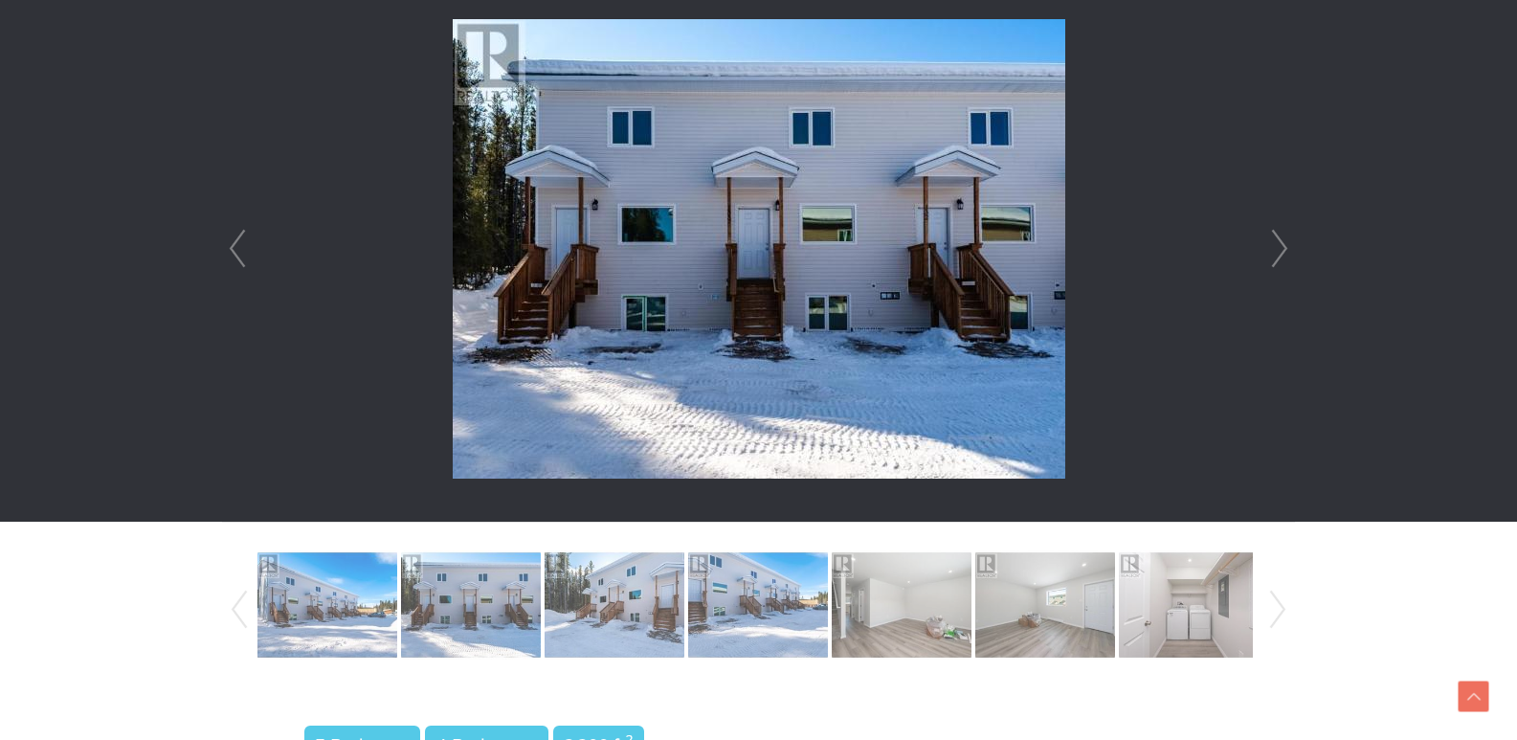
click at [1280, 246] on link "Next" at bounding box center [1280, 249] width 29 height 546
